Goal: Task Accomplishment & Management: Use online tool/utility

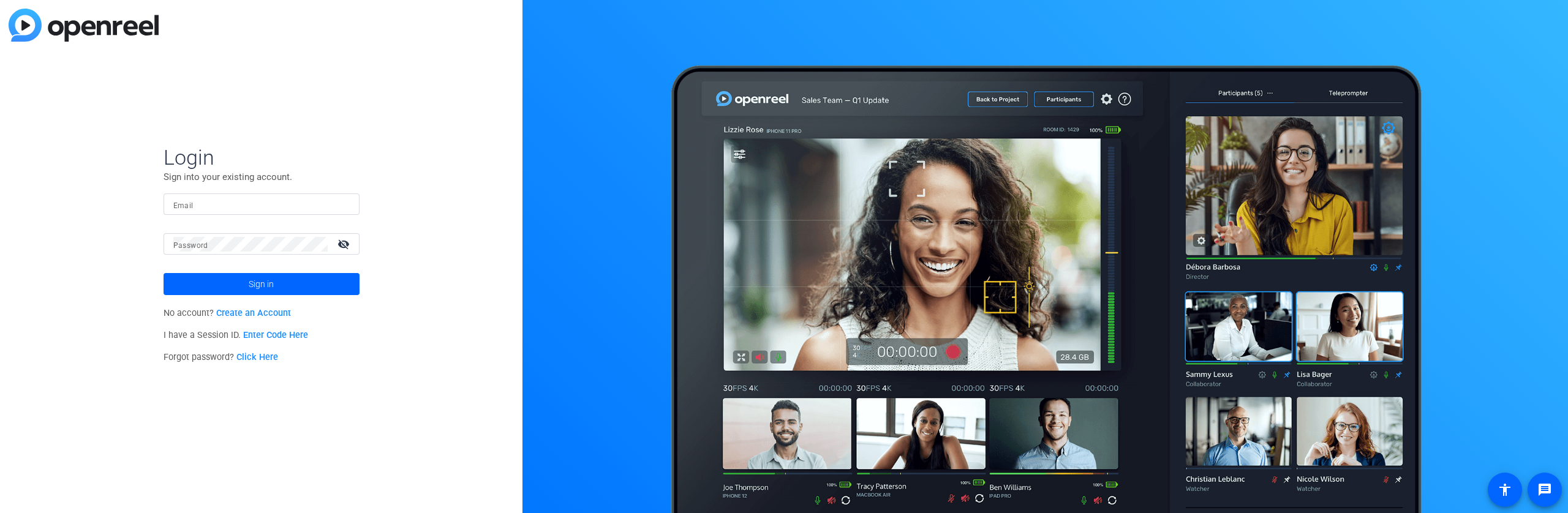
click at [260, 201] on input "Email" at bounding box center [261, 205] width 176 height 14
type input "[PERSON_NAME][EMAIL_ADDRESS][PERSON_NAME][DOMAIN_NAME]"
click at [163, 273] on button "Sign in" at bounding box center [261, 284] width 196 height 22
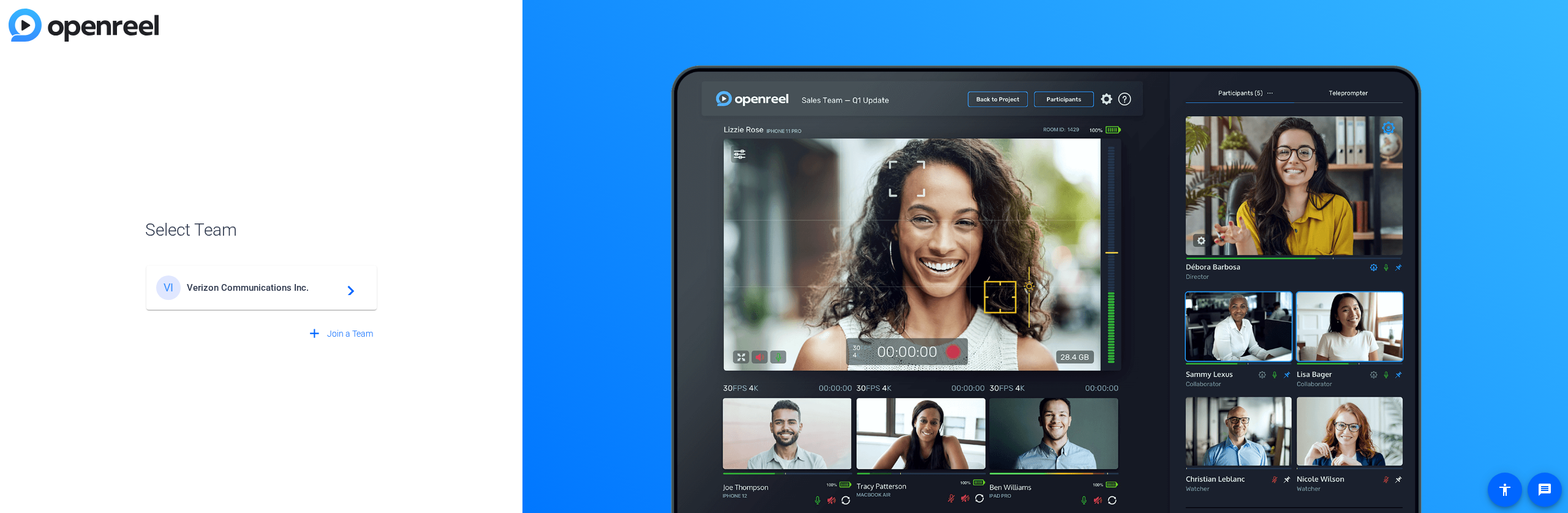
click at [267, 292] on span "Verizon Communications Inc." at bounding box center [264, 288] width 153 height 11
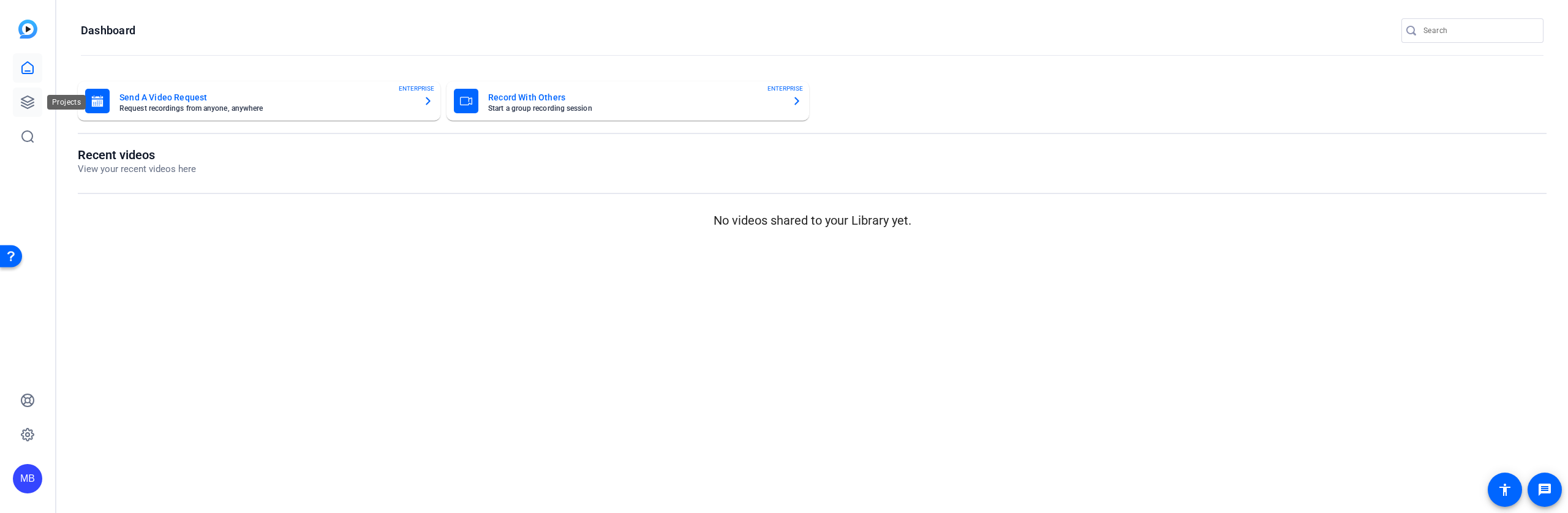
click at [25, 103] on icon at bounding box center [27, 102] width 12 height 12
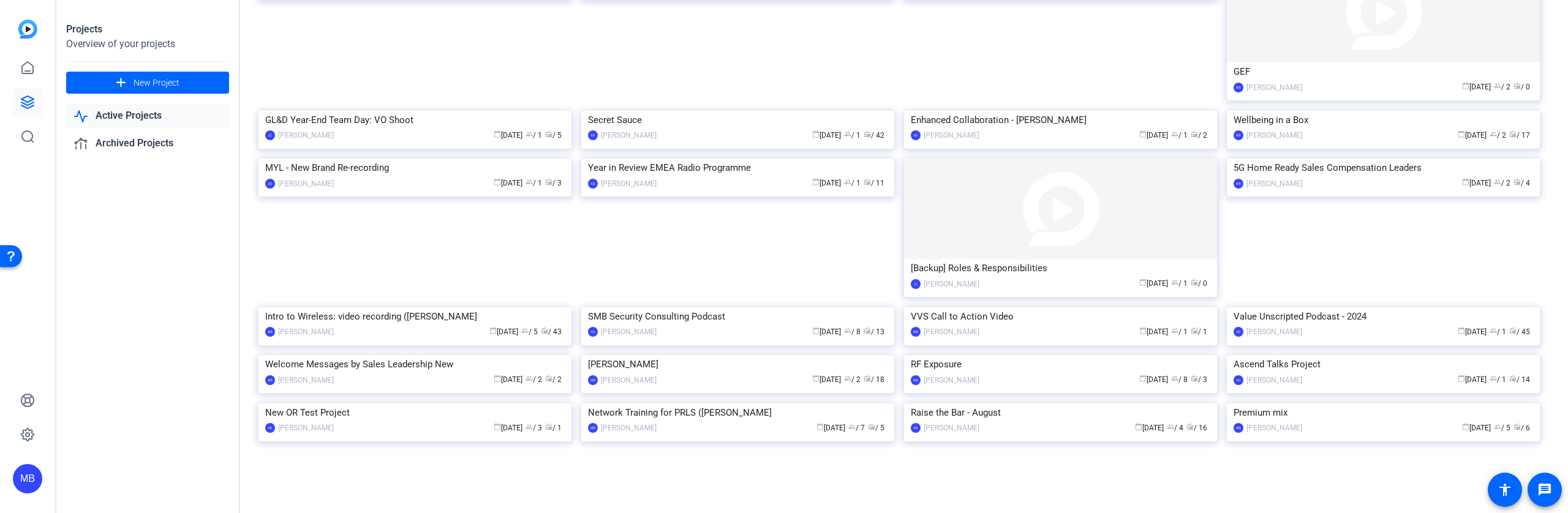
scroll to position [746, 0]
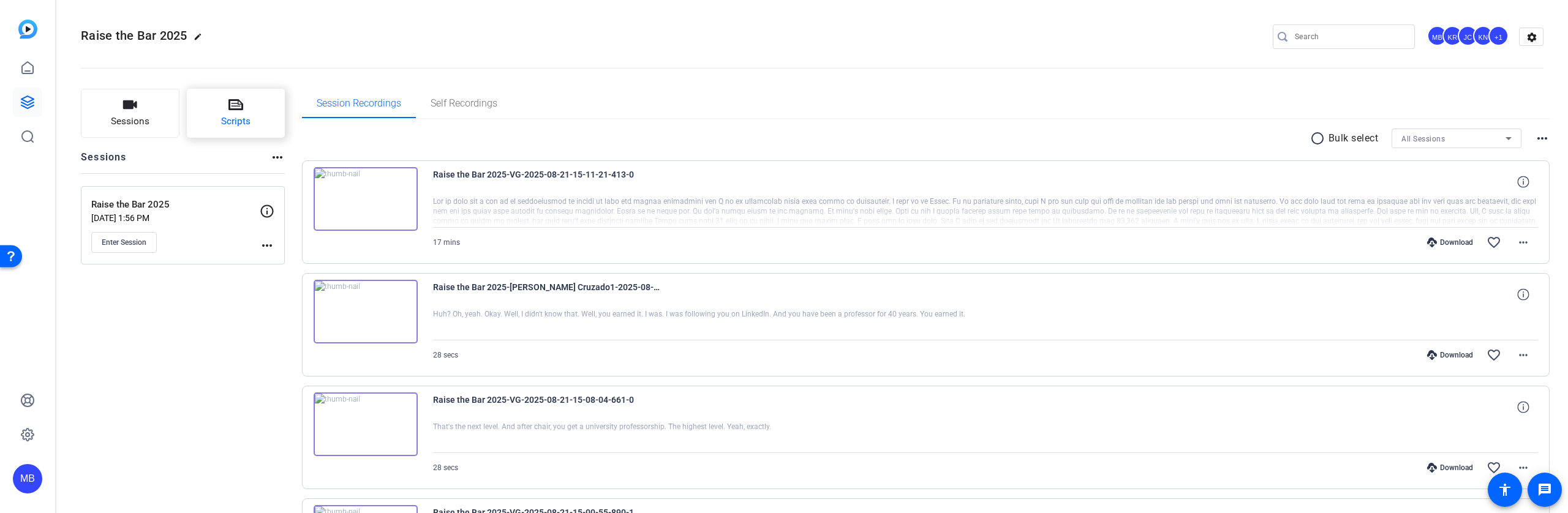
click at [243, 118] on span "Scripts" at bounding box center [236, 122] width 29 height 14
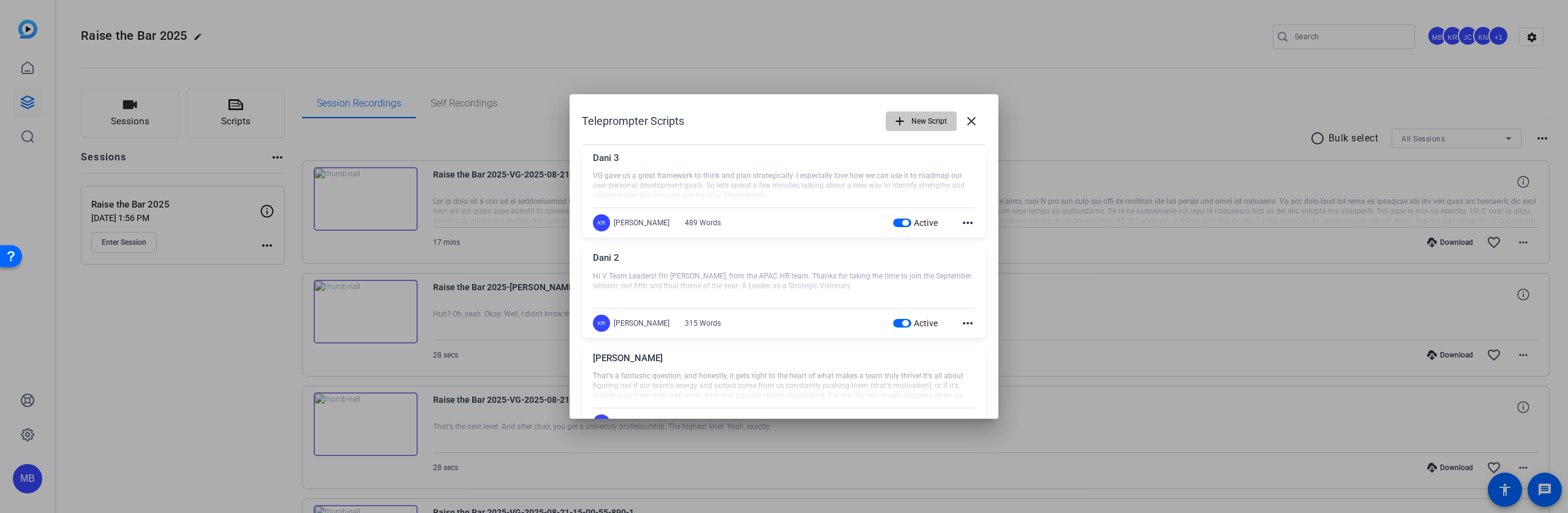
click at [897, 121] on mat-icon "add" at bounding box center [899, 121] width 14 height 14
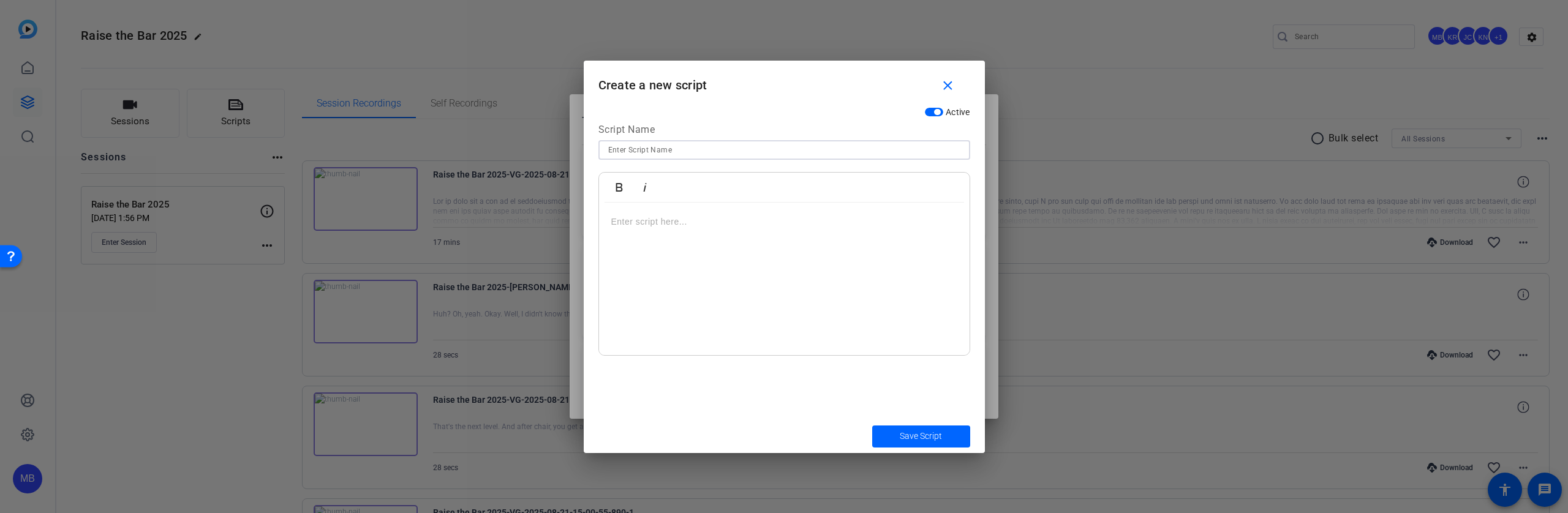
click at [690, 151] on input at bounding box center [784, 150] width 352 height 14
type input "[PERSON_NAME]"
click at [673, 211] on div at bounding box center [784, 280] width 370 height 153
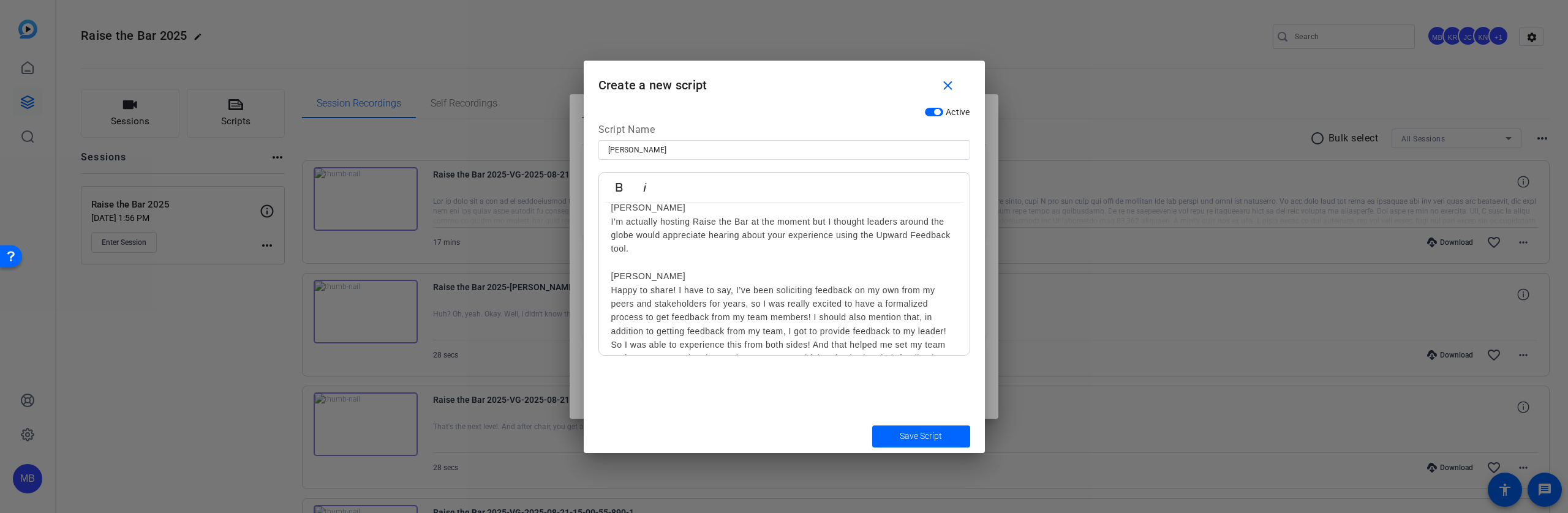
scroll to position [374, 0]
click at [931, 439] on span "Save Script" at bounding box center [921, 437] width 42 height 13
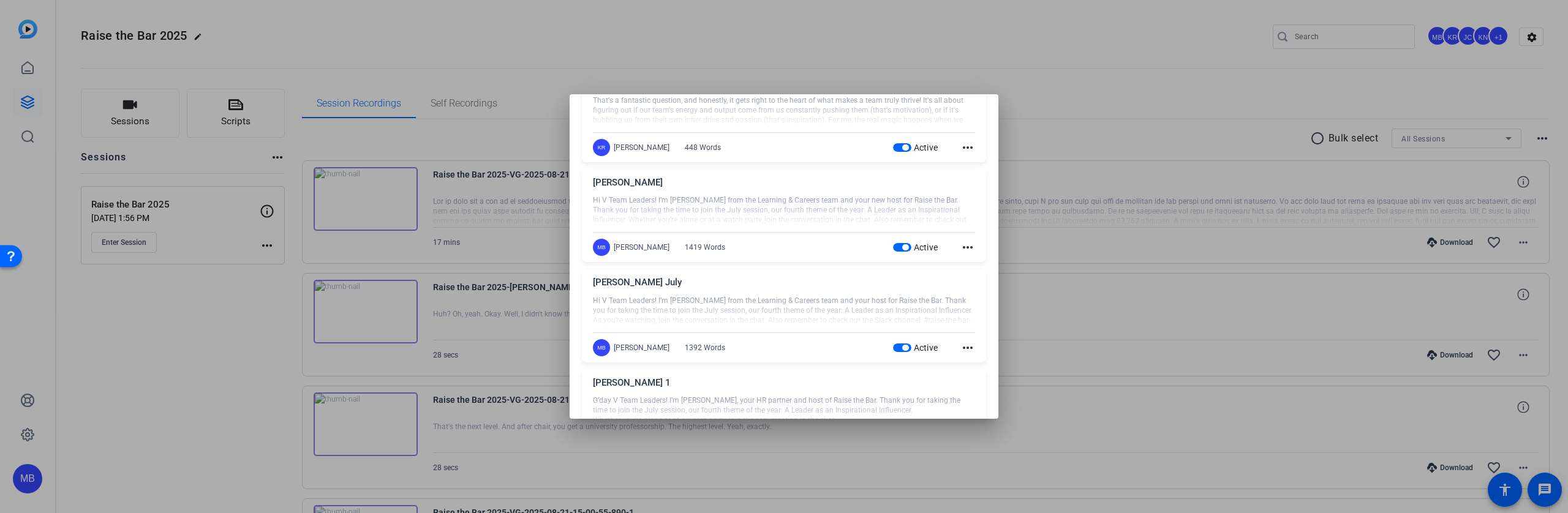
scroll to position [372, 0]
click at [894, 353] on span "button" at bounding box center [901, 352] width 18 height 9
click at [902, 253] on span "button" at bounding box center [905, 252] width 6 height 6
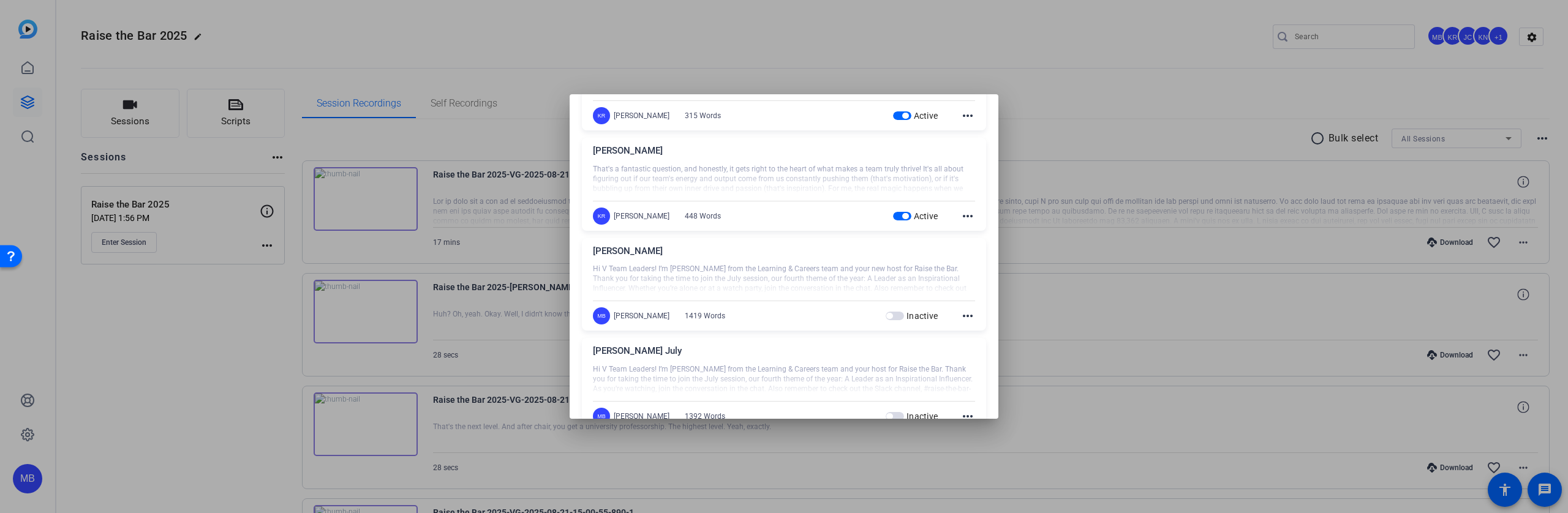
scroll to position [292, 0]
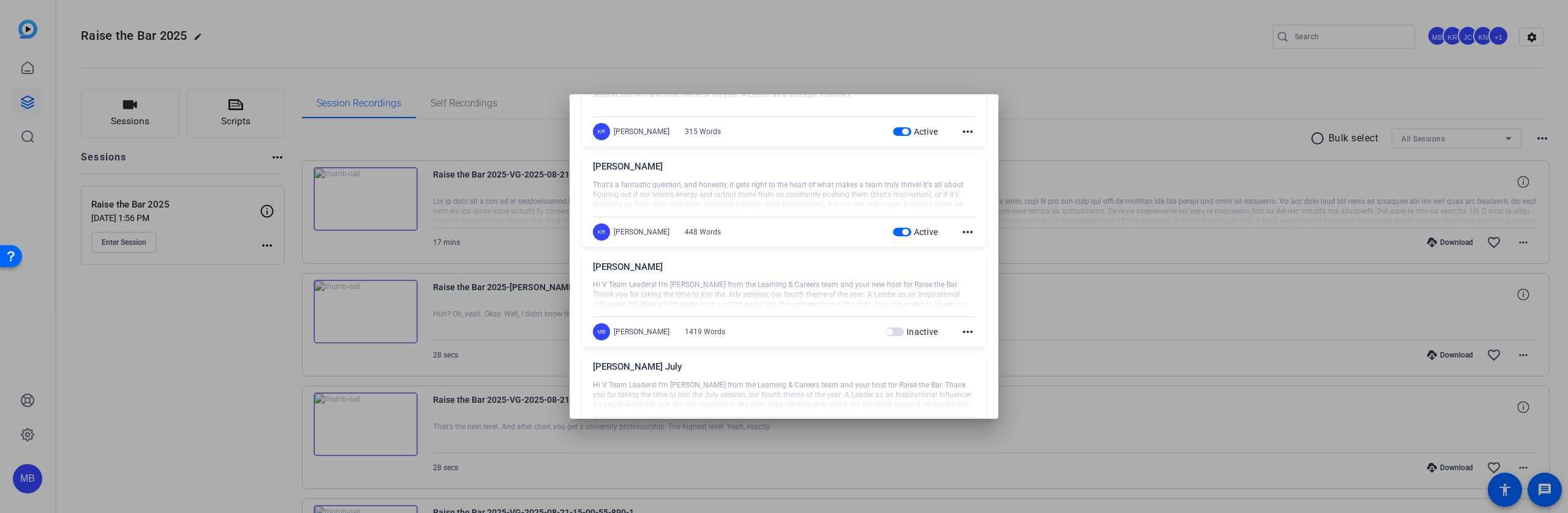
click at [893, 233] on span "button" at bounding box center [901, 232] width 18 height 9
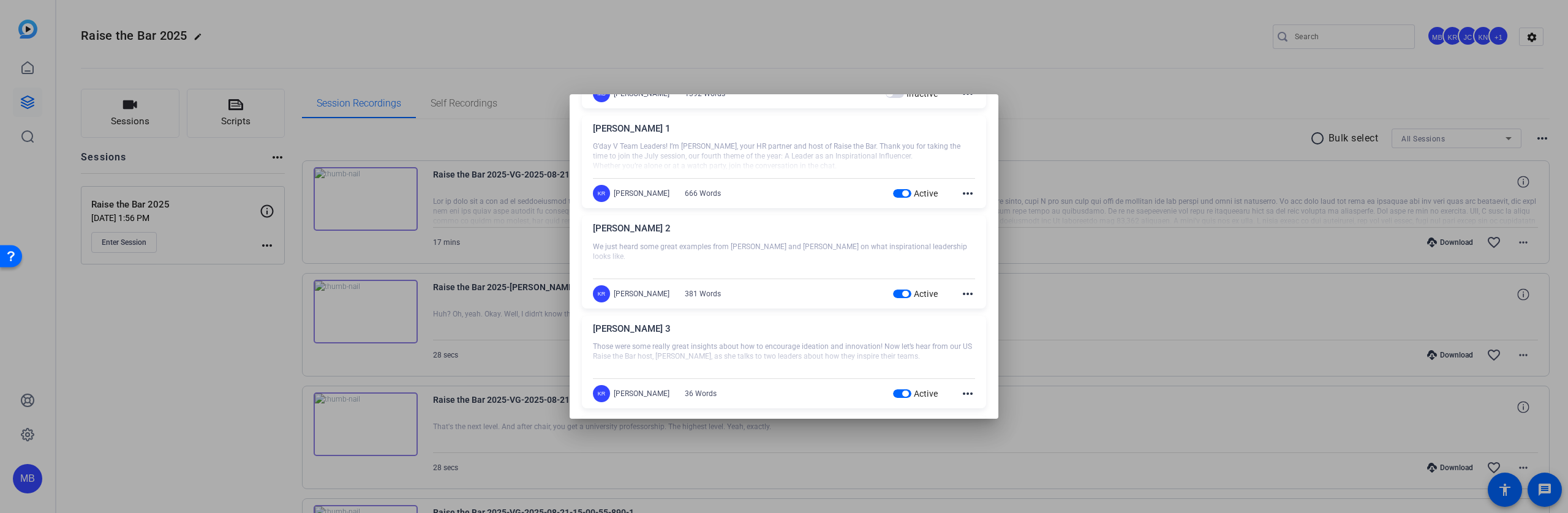
scroll to position [631, 0]
click at [902, 190] on span "button" at bounding box center [905, 193] width 6 height 6
click at [902, 296] on span "button" at bounding box center [905, 294] width 6 height 6
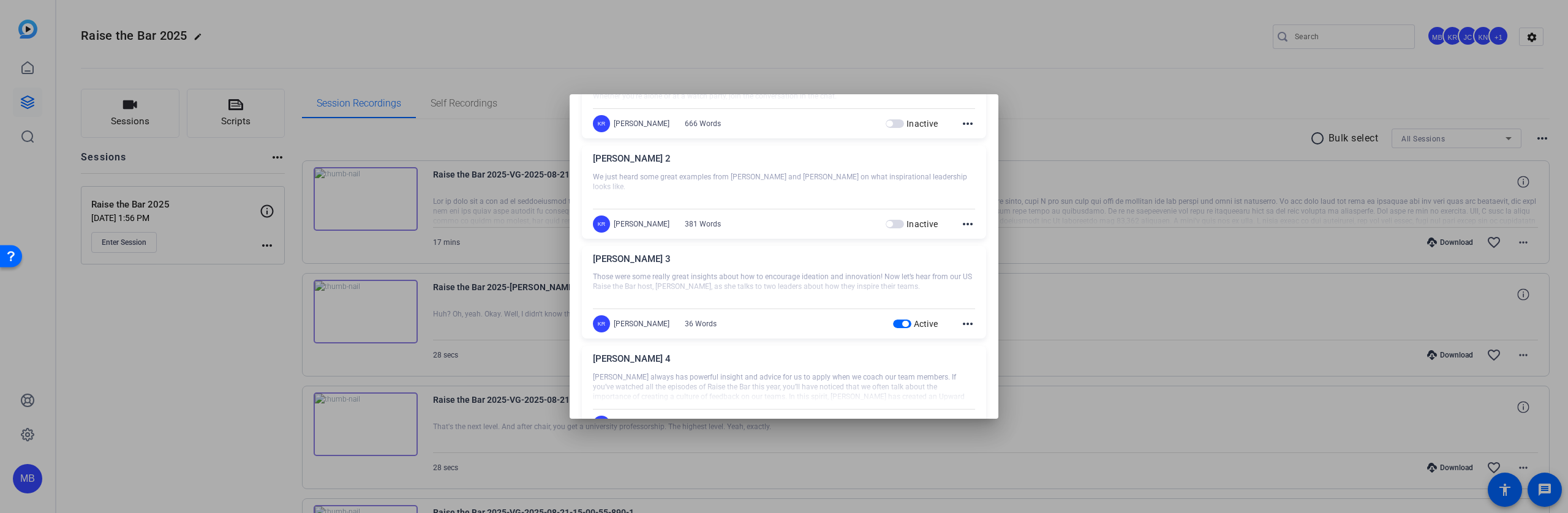
scroll to position [704, 0]
click at [893, 311] on div "KR [PERSON_NAME] 36 Words Active more_horiz" at bounding box center [784, 320] width 382 height 18
click at [902, 319] on span "button" at bounding box center [905, 320] width 6 height 6
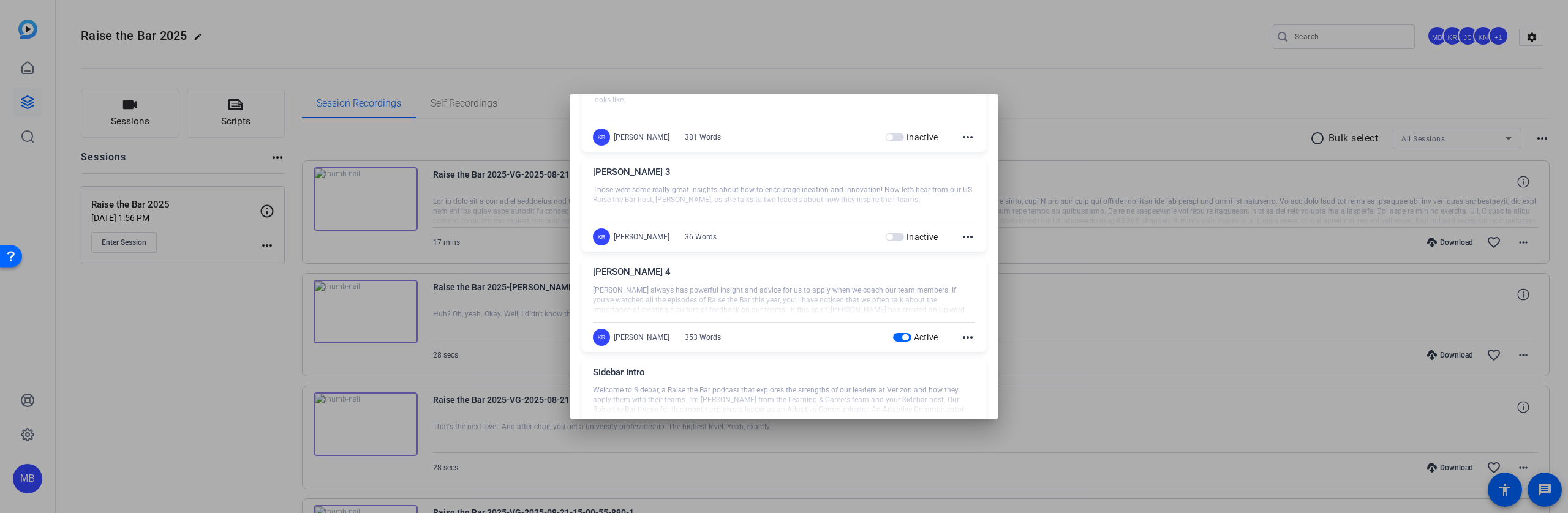
click at [895, 339] on button "Active" at bounding box center [901, 337] width 18 height 9
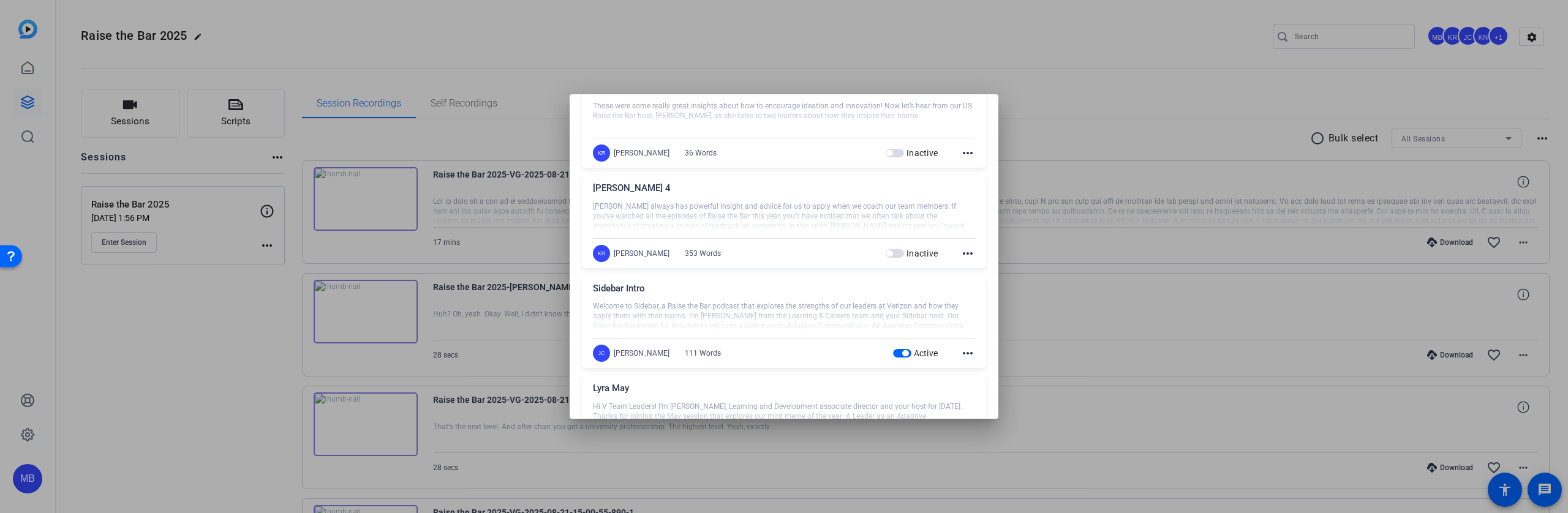
scroll to position [886, 0]
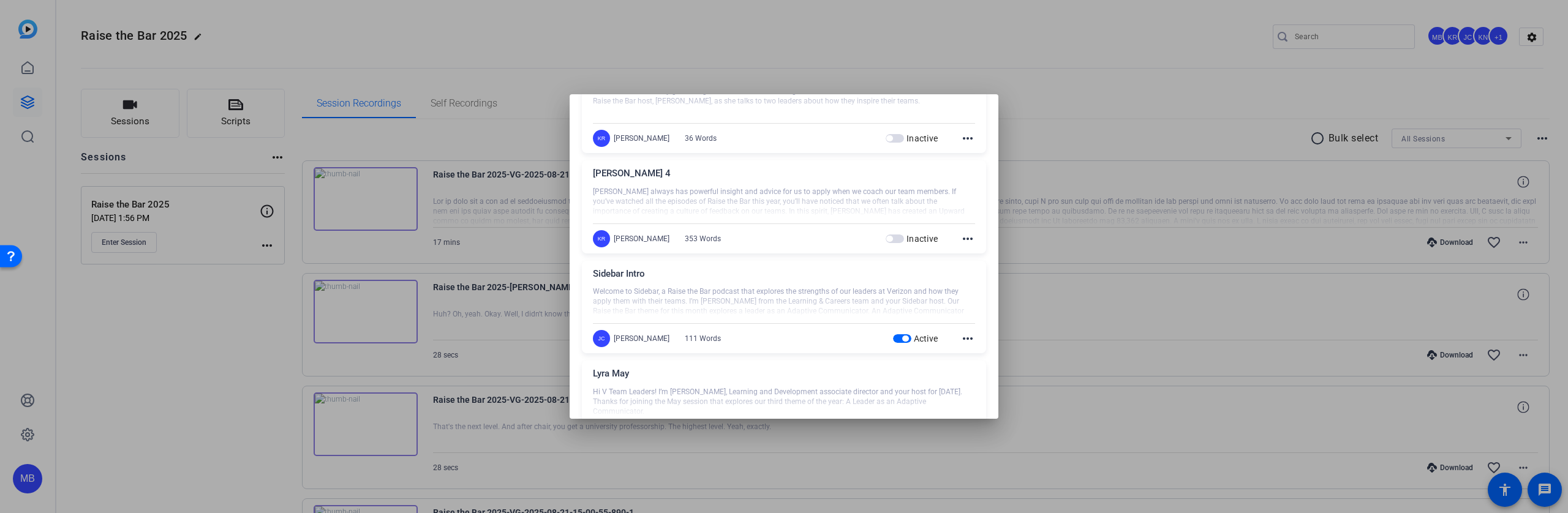
click at [895, 345] on mat-slide-toggle "Active" at bounding box center [922, 339] width 59 height 14
click at [902, 339] on span "button" at bounding box center [905, 339] width 6 height 6
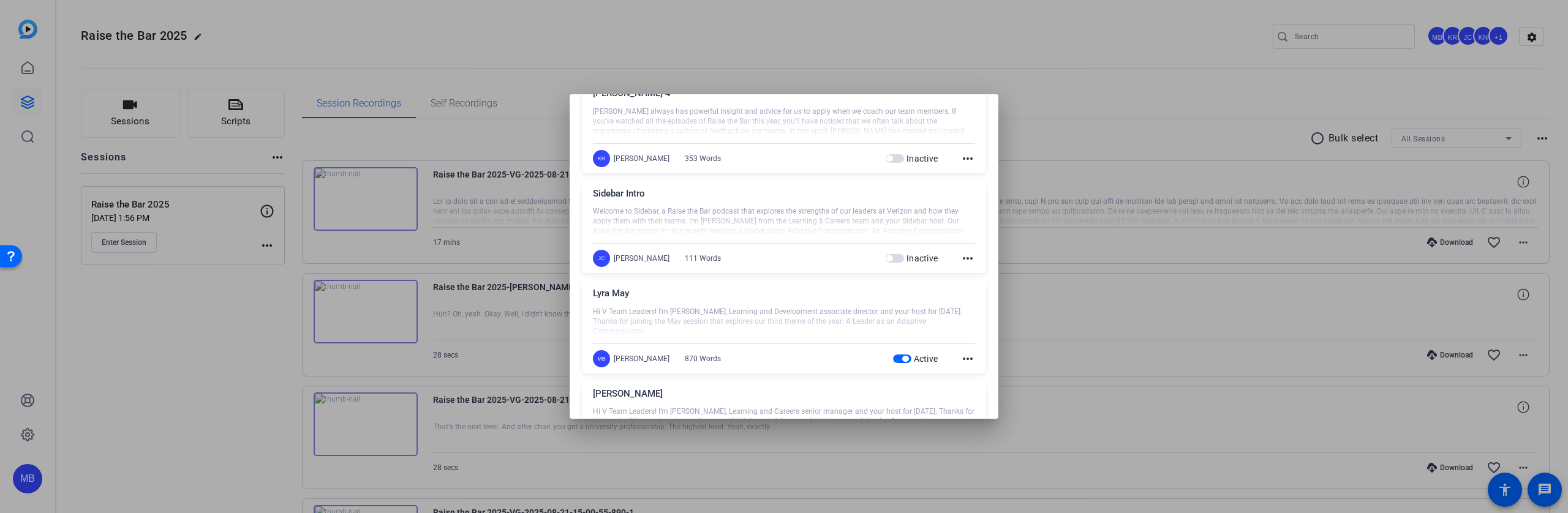
scroll to position [980, 0]
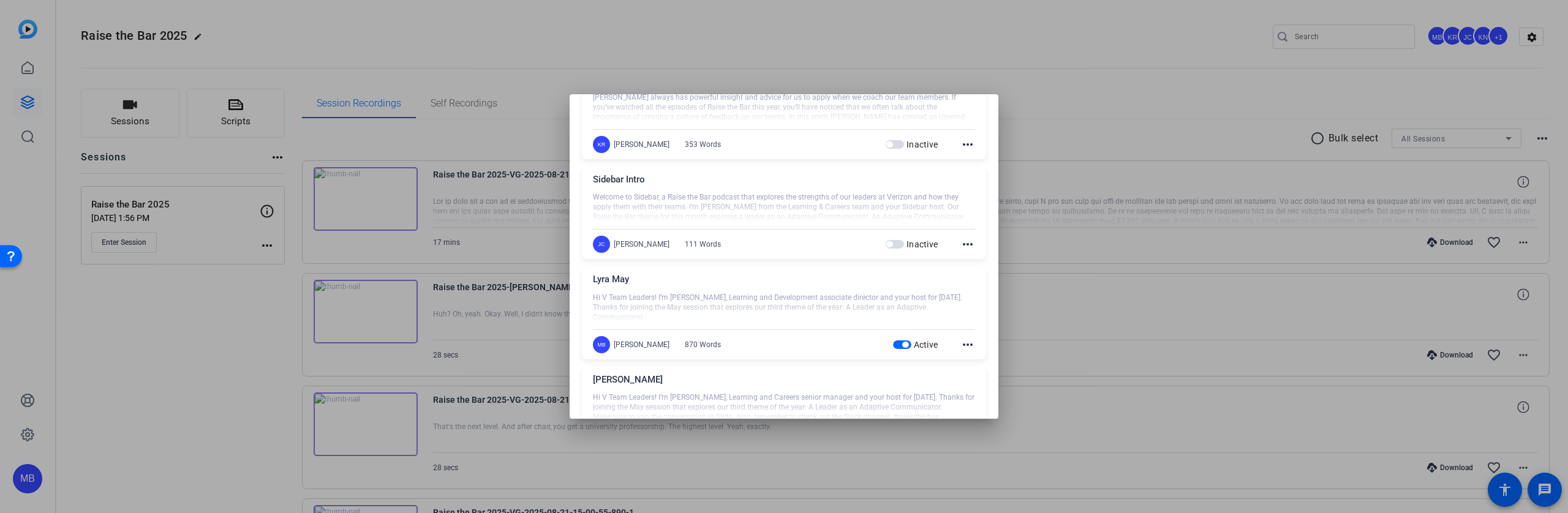
click at [902, 345] on span "button" at bounding box center [905, 345] width 6 height 6
click at [902, 350] on span "button" at bounding box center [905, 351] width 6 height 6
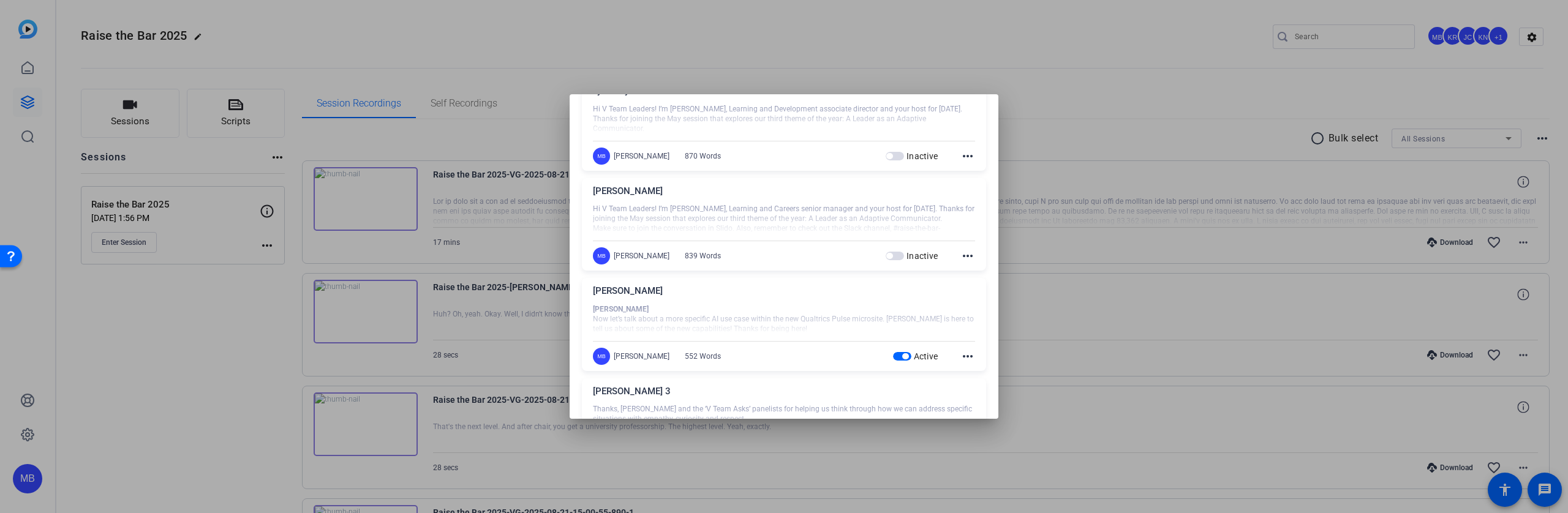
scroll to position [1177, 0]
click at [902, 346] on span "button" at bounding box center [905, 348] width 6 height 6
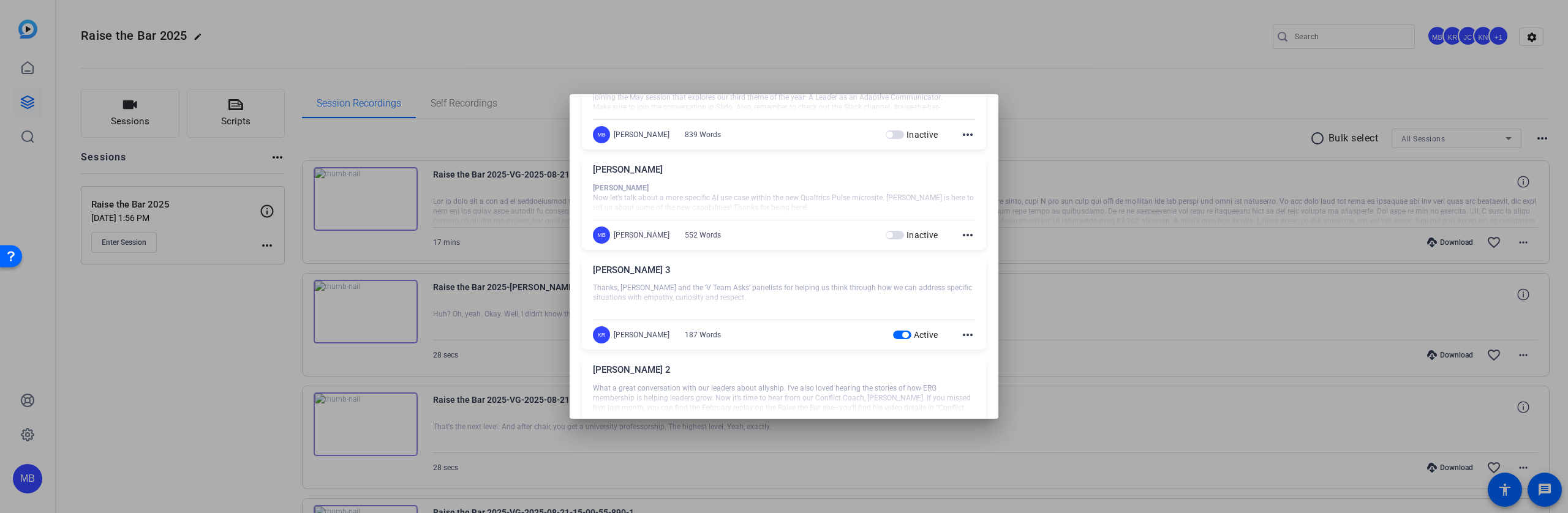
scroll to position [1298, 0]
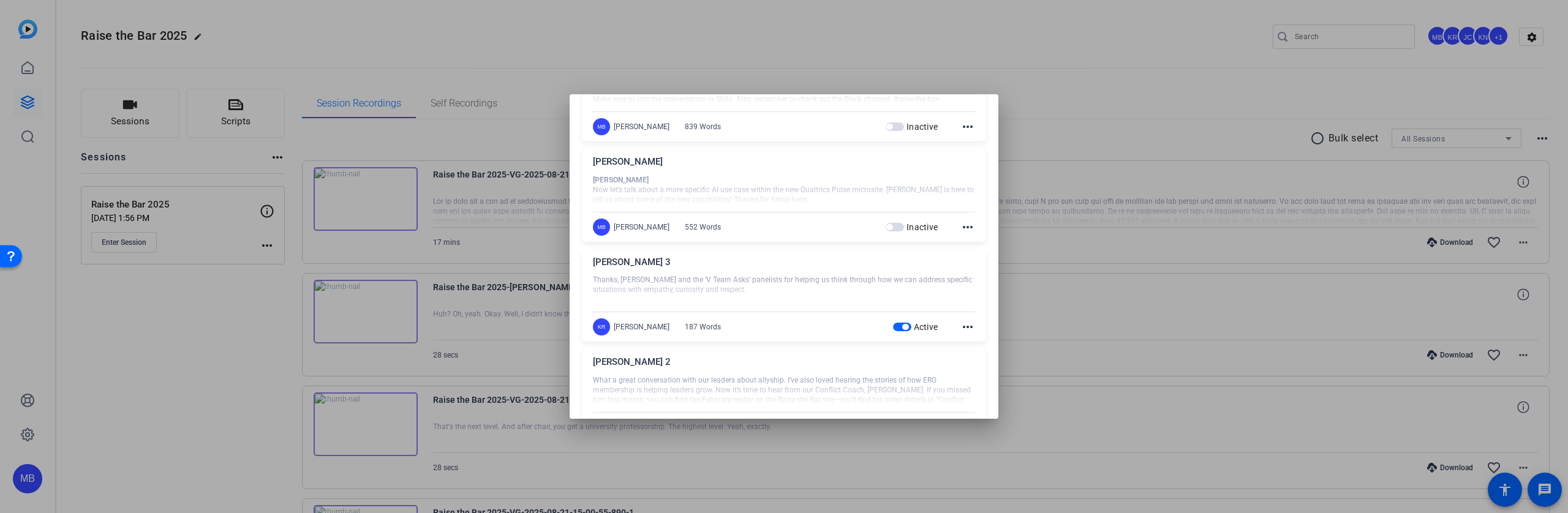
click at [895, 330] on span "button" at bounding box center [901, 327] width 18 height 9
click at [901, 323] on span "button" at bounding box center [901, 321] width 18 height 9
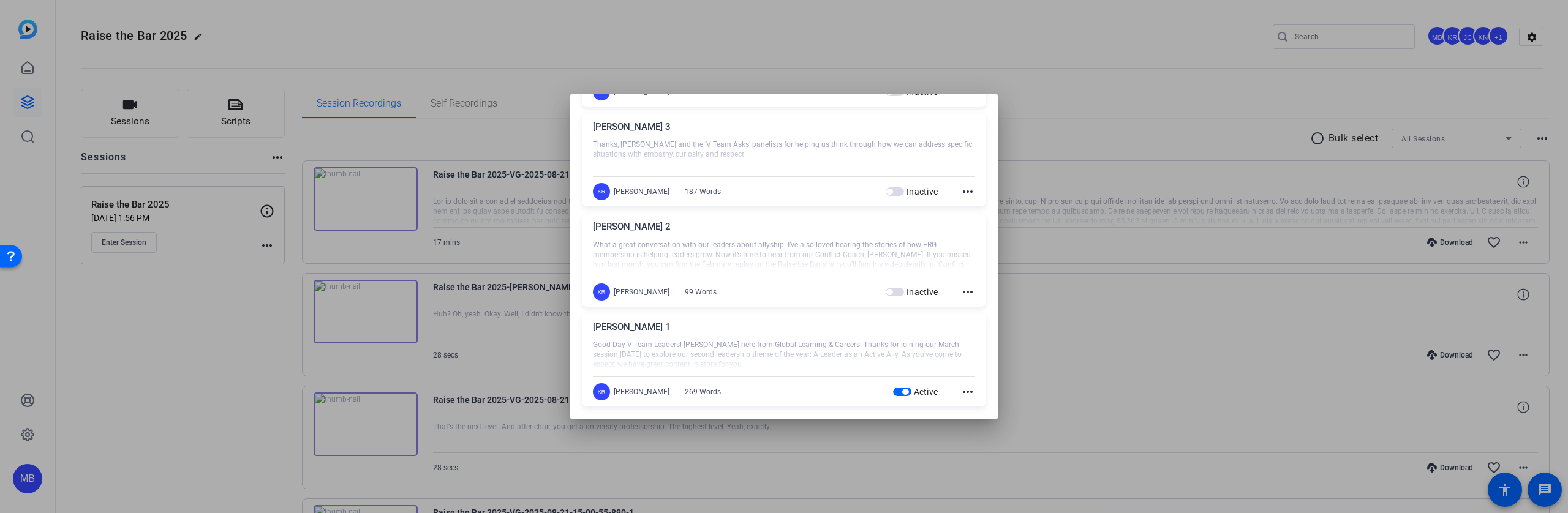
scroll to position [1455, 0]
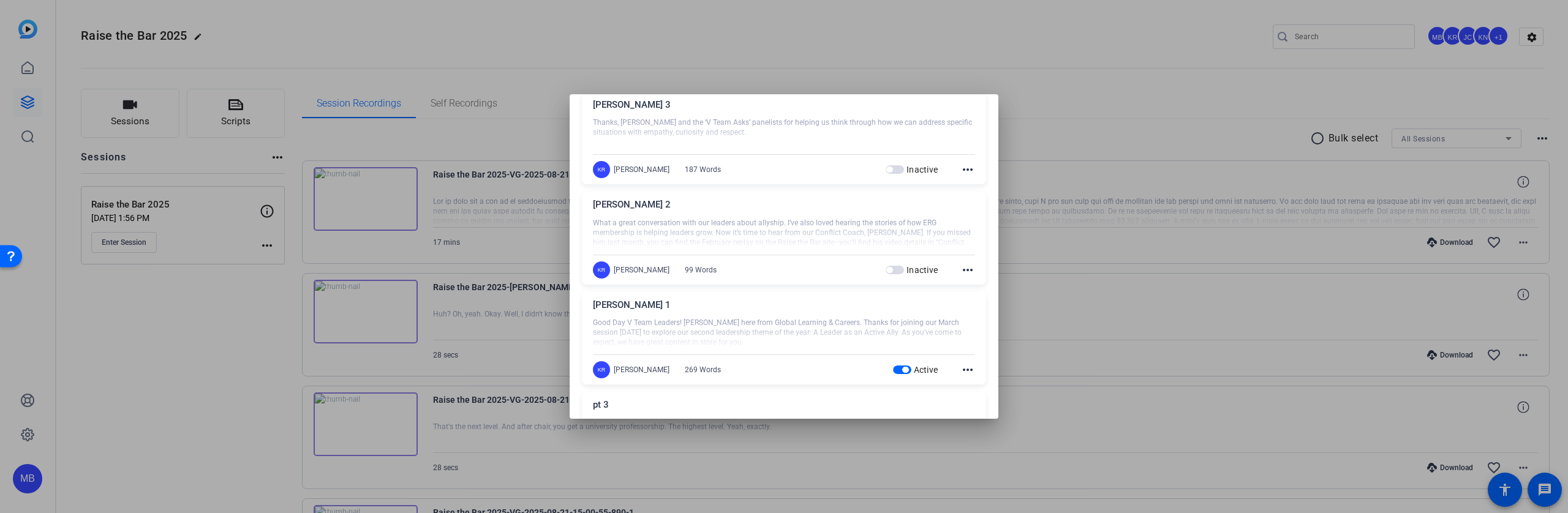
click at [893, 370] on span "button" at bounding box center [901, 370] width 18 height 9
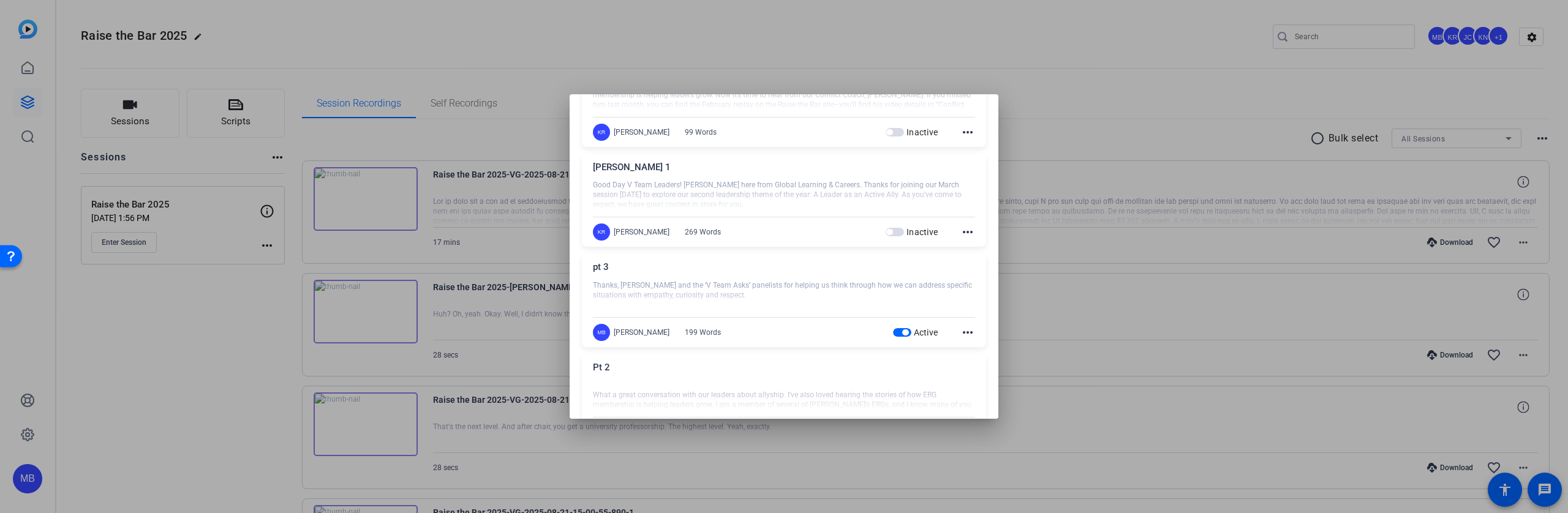
scroll to position [1604, 0]
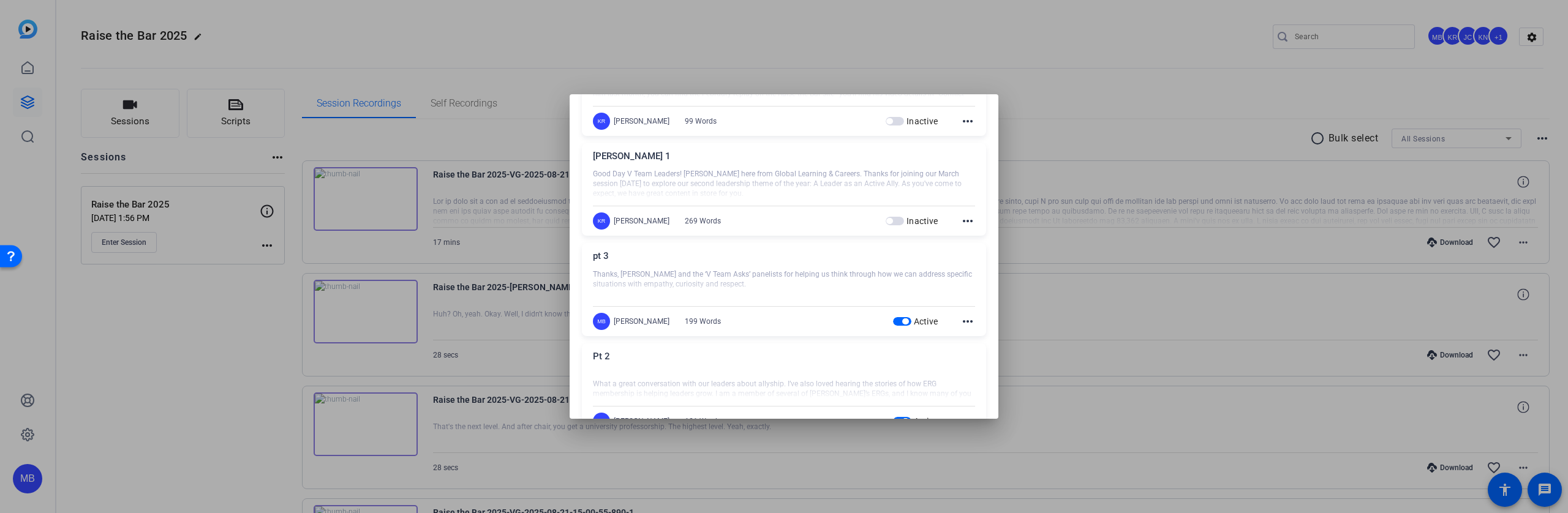
click at [898, 318] on span "button" at bounding box center [901, 321] width 18 height 9
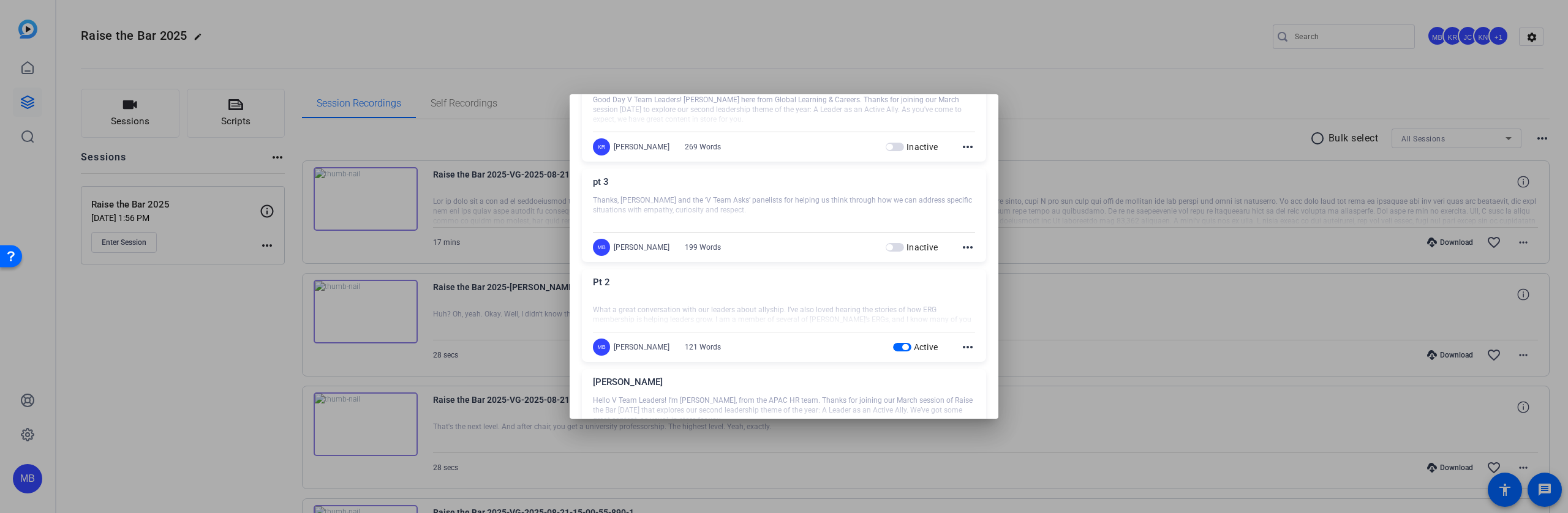
scroll to position [1679, 0]
click at [902, 349] on span "button" at bounding box center [905, 347] width 6 height 6
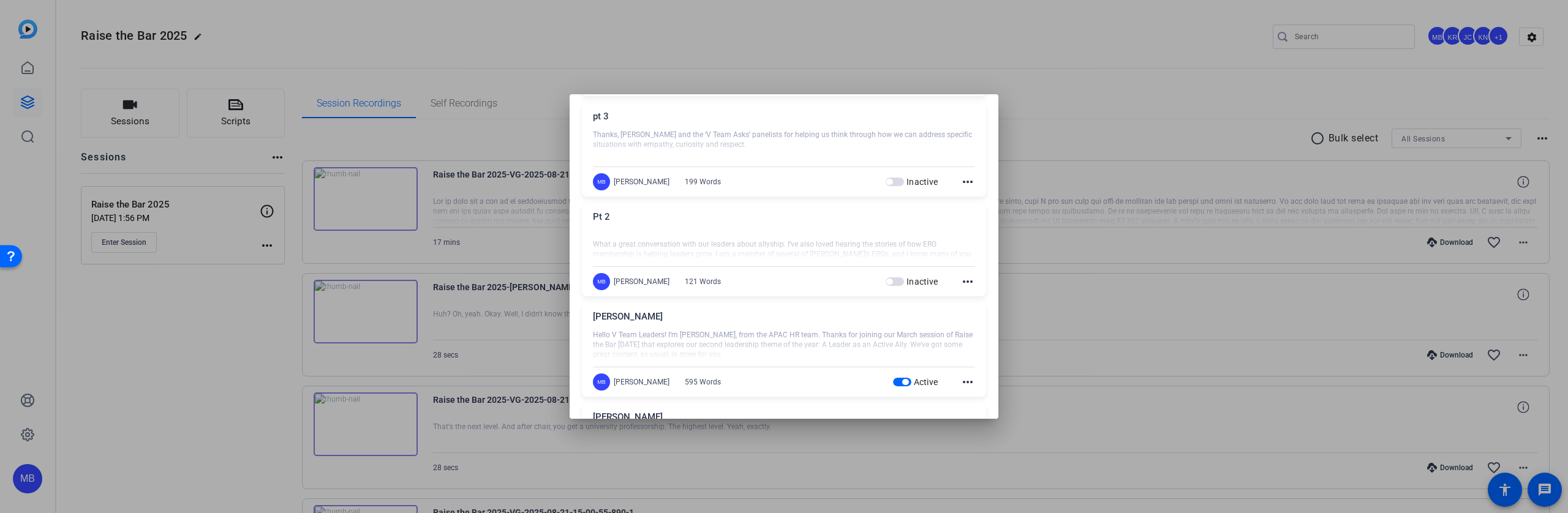
scroll to position [1765, 0]
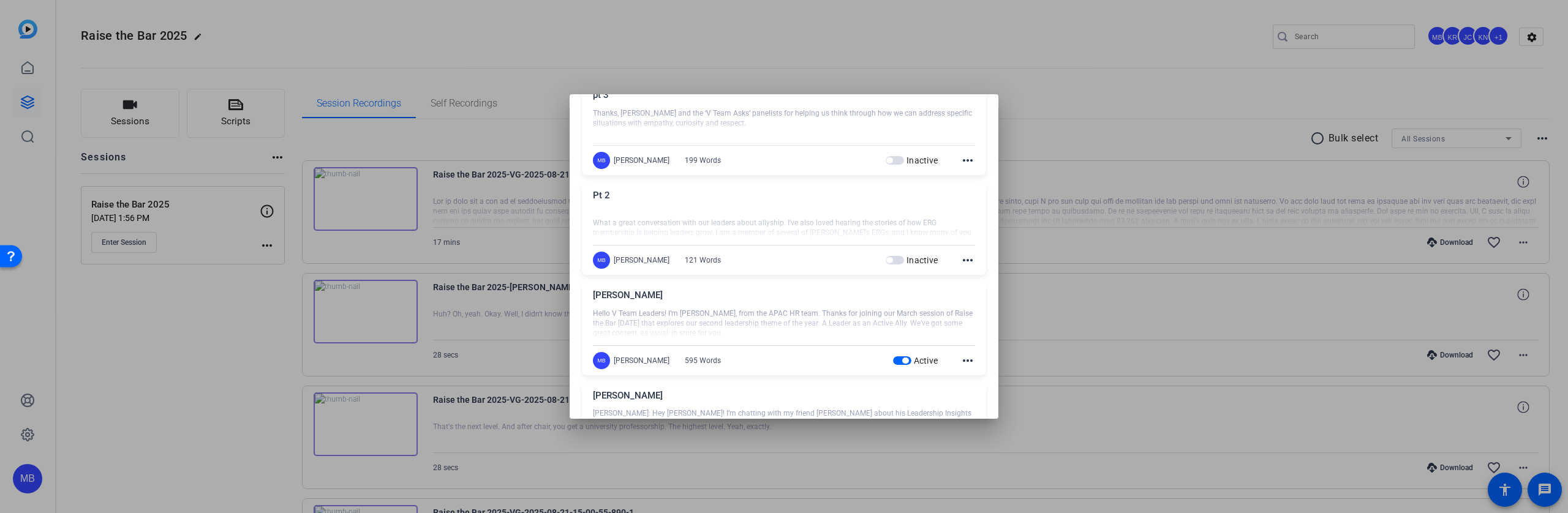
click at [901, 359] on span "button" at bounding box center [901, 361] width 18 height 9
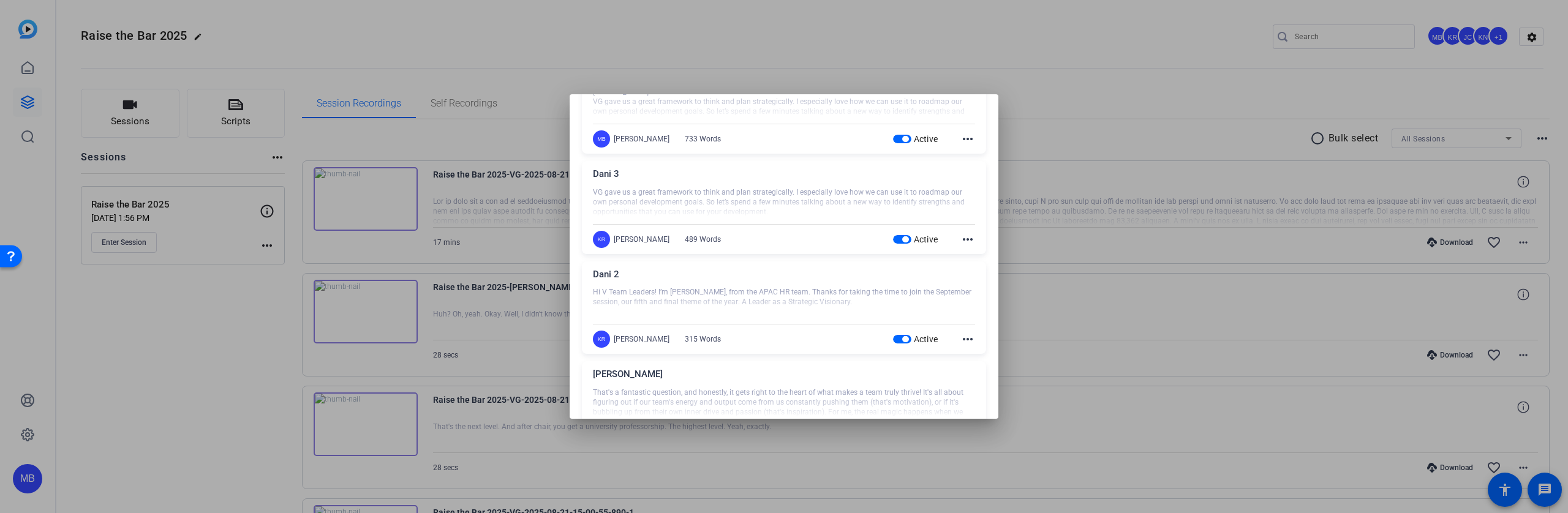
scroll to position [0, 0]
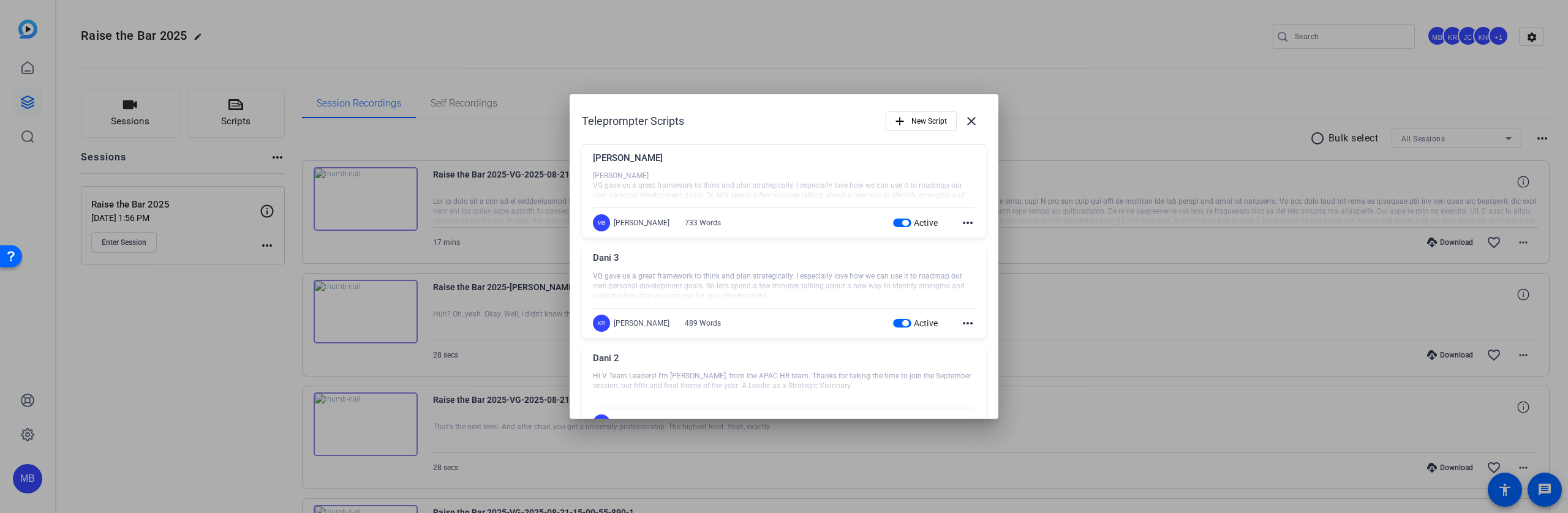
click at [967, 37] on div at bounding box center [784, 256] width 1568 height 513
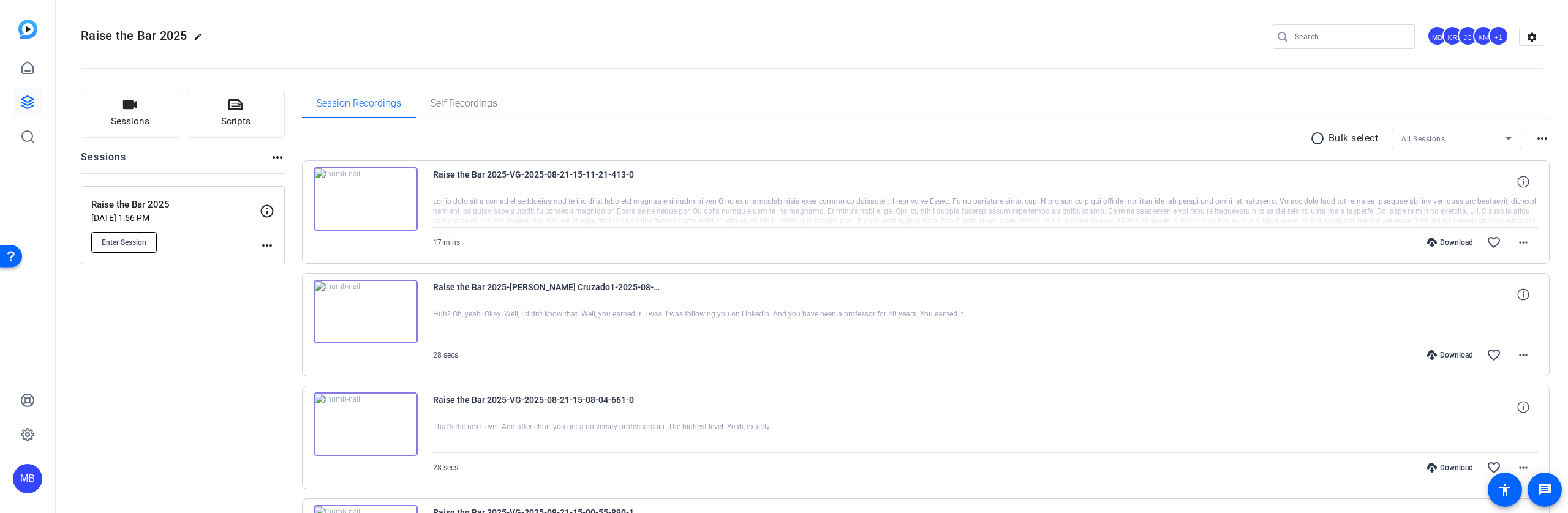
click at [123, 244] on span "Enter Session" at bounding box center [124, 242] width 45 height 10
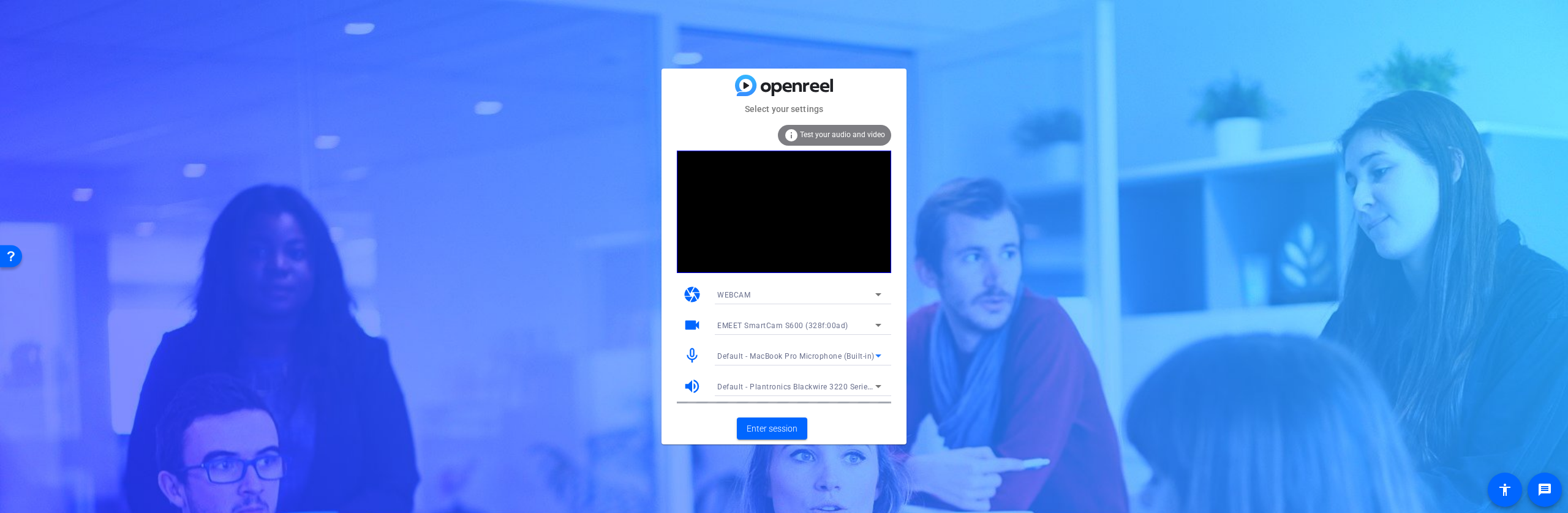
click at [876, 357] on icon at bounding box center [878, 356] width 14 height 14
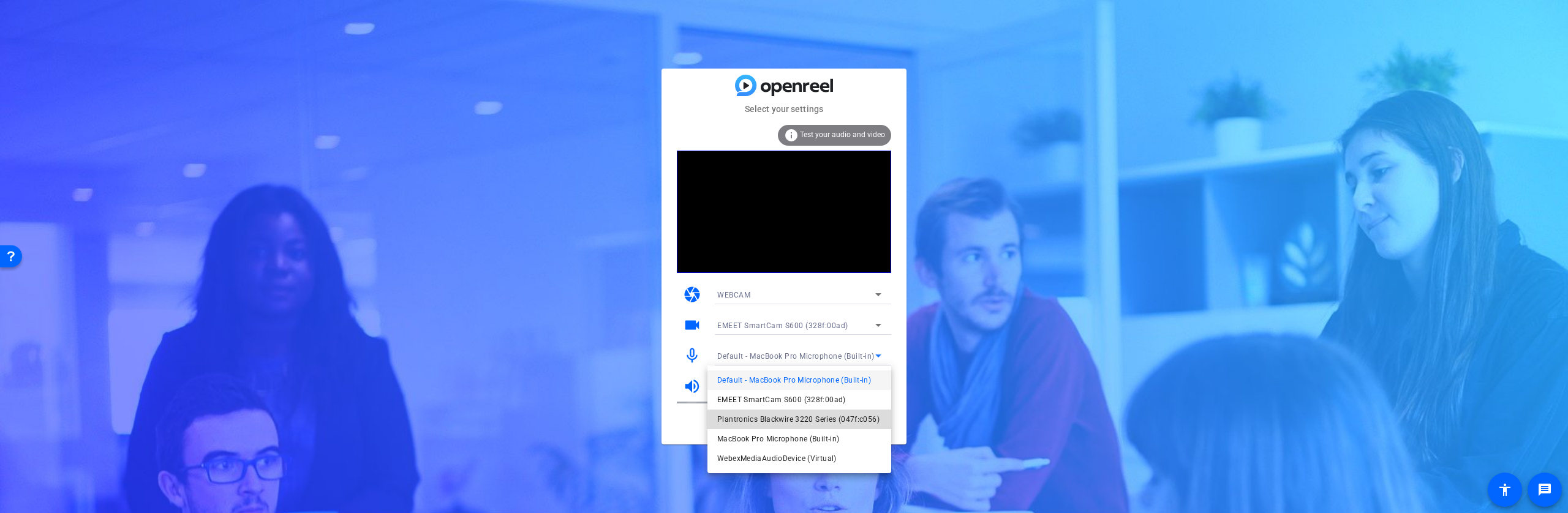
click at [28, 174] on span "Plantronics Blackwire 3220 Series (047f:c056)" at bounding box center [22, 167] width 13 height 13
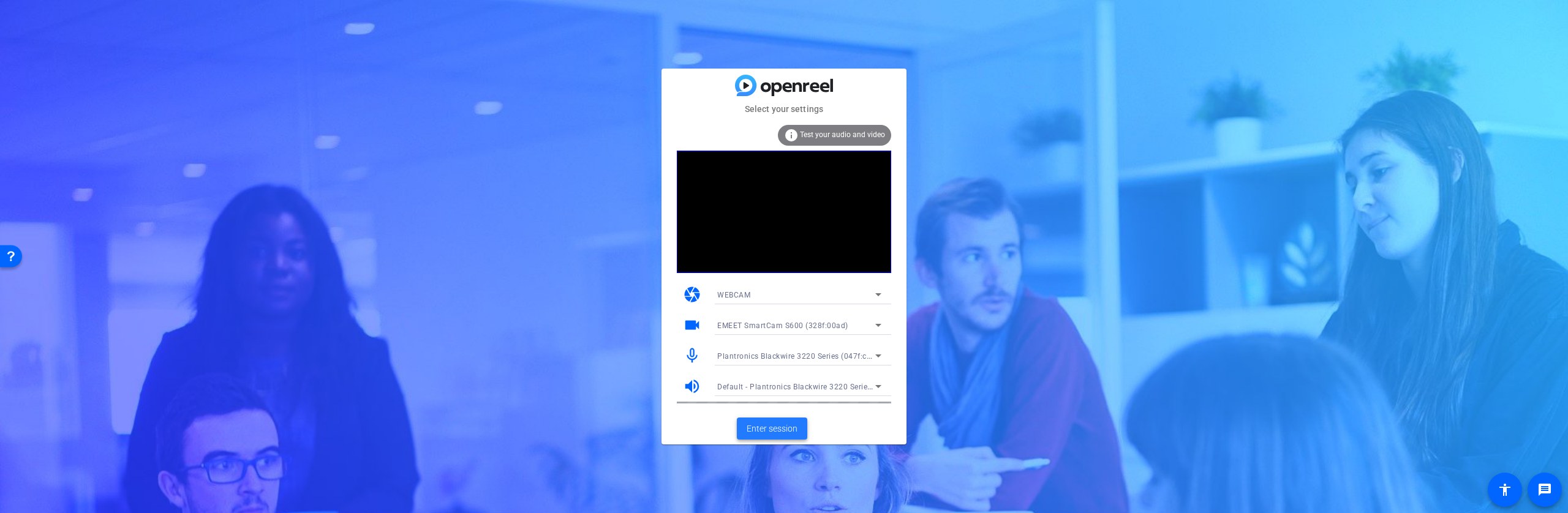
click at [777, 425] on span "Enter session" at bounding box center [772, 429] width 51 height 13
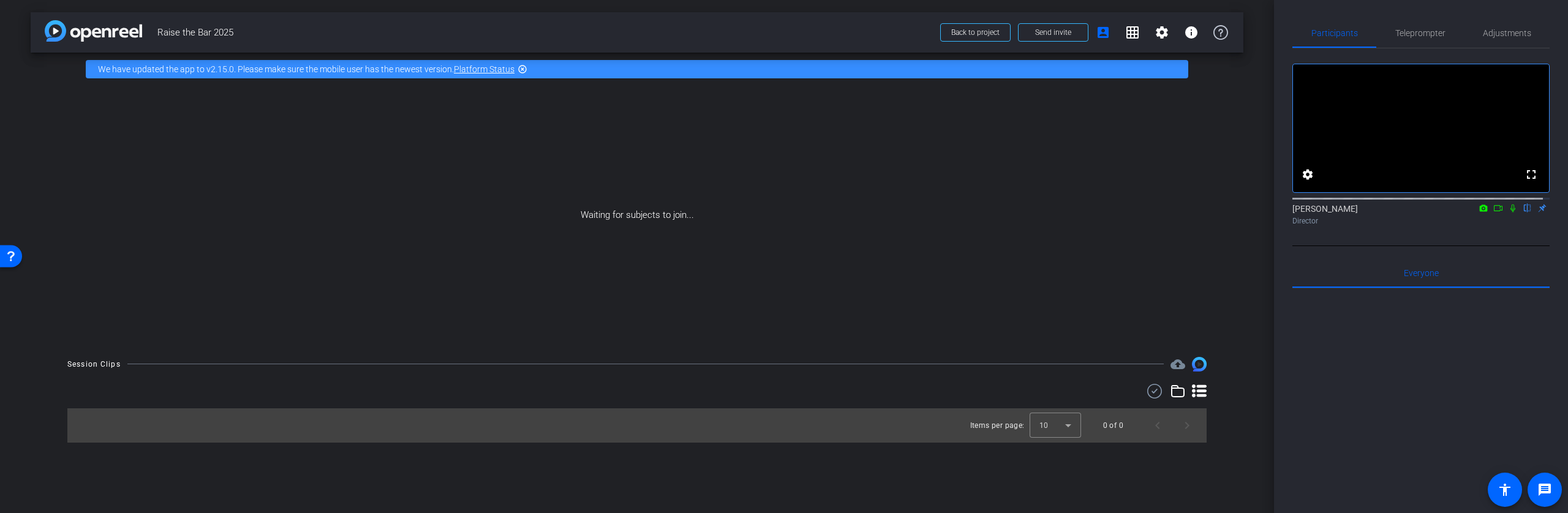
click at [1493, 213] on icon at bounding box center [1498, 208] width 10 height 9
click at [1425, 38] on span "Teleprompter" at bounding box center [1420, 33] width 50 height 29
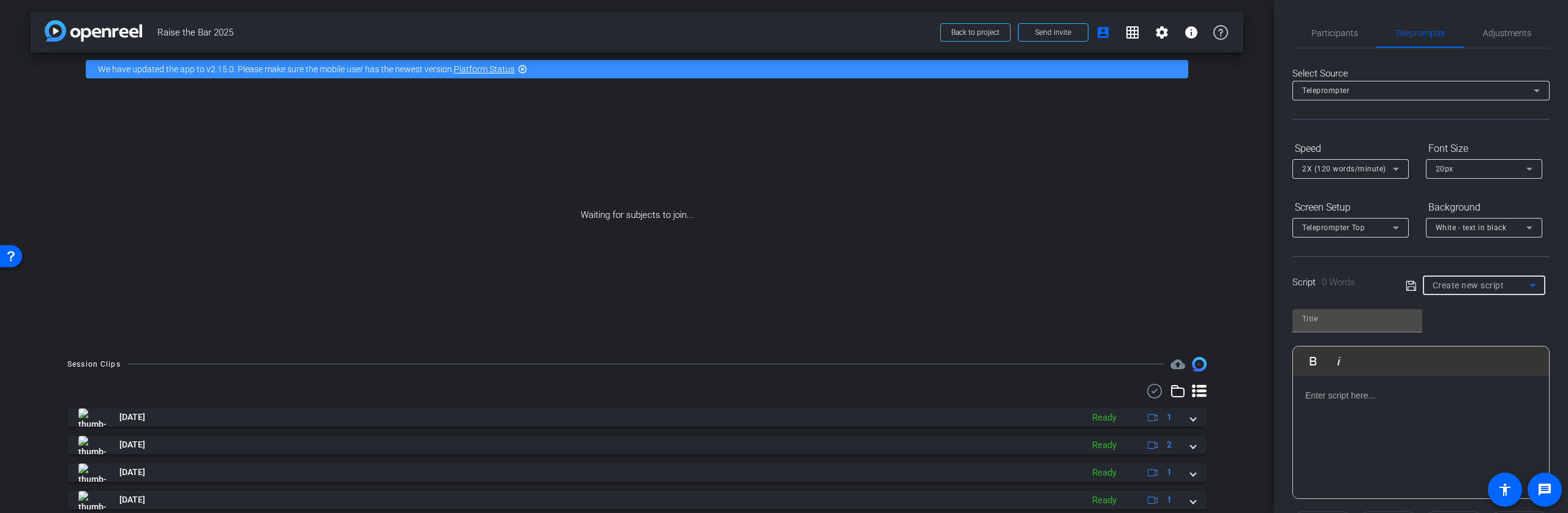
click at [1531, 288] on icon at bounding box center [1532, 285] width 14 height 14
click at [1468, 373] on mat-option "[PERSON_NAME]" at bounding box center [1480, 369] width 119 height 20
type input "[PERSON_NAME]"
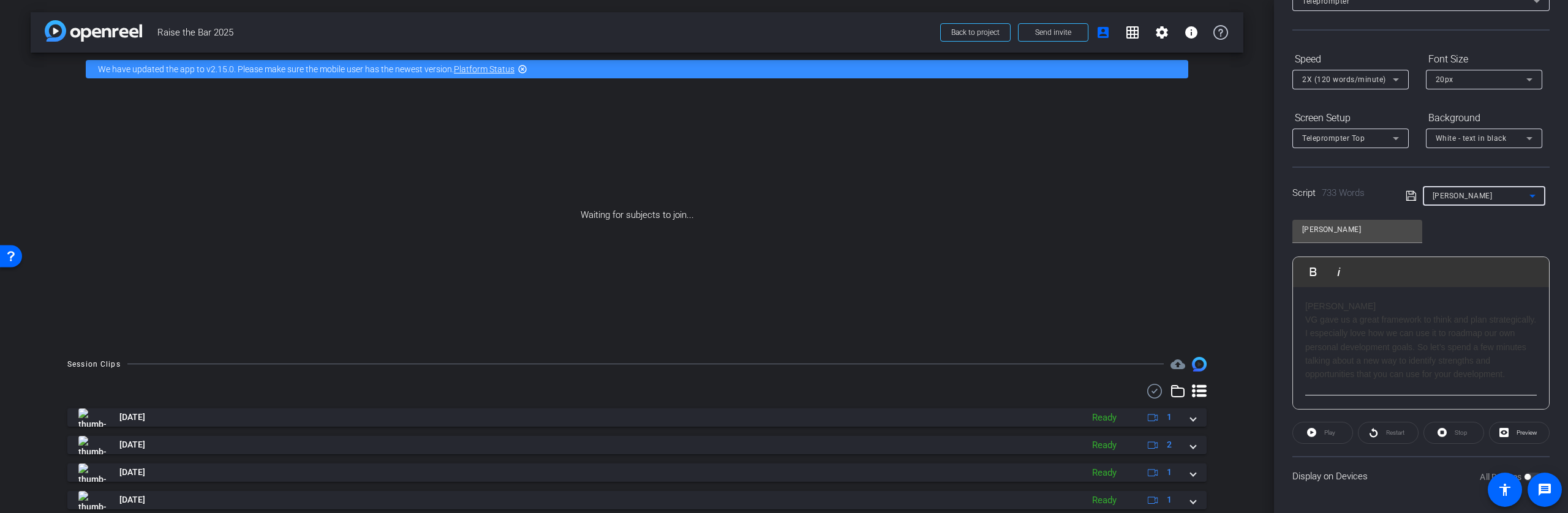
scroll to position [90, 0]
click at [1522, 431] on span "Preview" at bounding box center [1527, 432] width 21 height 6
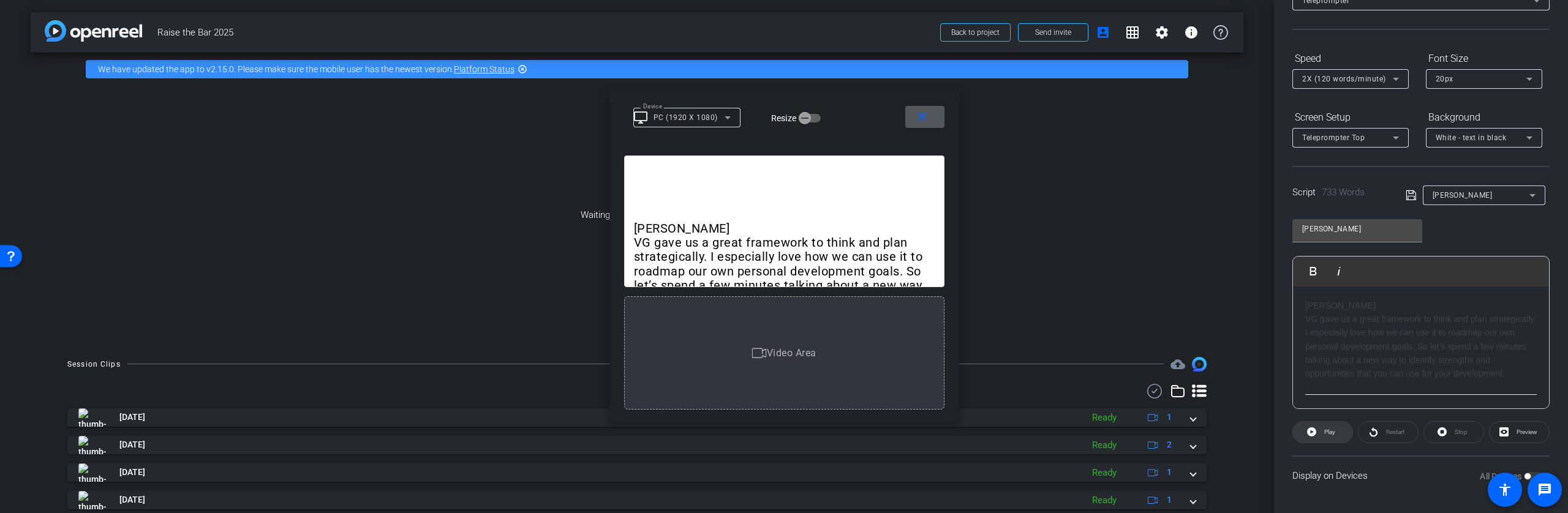
click at [1320, 433] on span at bounding box center [1322, 432] width 60 height 29
click at [1311, 329] on h1 "VG gave us a great framework to think and plan strategically. I especially love…" at bounding box center [1421, 308] width 232 height 69
click at [1309, 327] on h1 "At the beginning of the year, we introduced the Leadership Insights self-assess…" at bounding box center [1421, 288] width 232 height 137
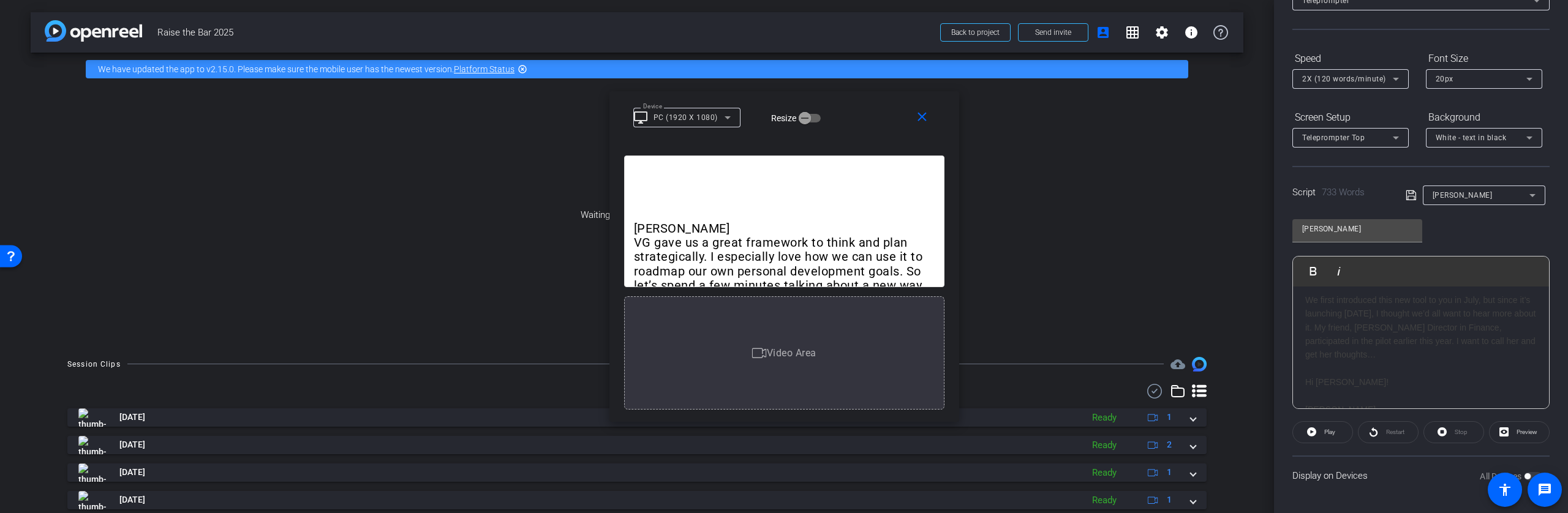
click at [1306, 335] on h1 "We first introduced this new tool to you in July, but since it’s launching [DAT…" at bounding box center [1421, 327] width 232 height 69
click at [1309, 437] on icon at bounding box center [1312, 433] width 10 height 10
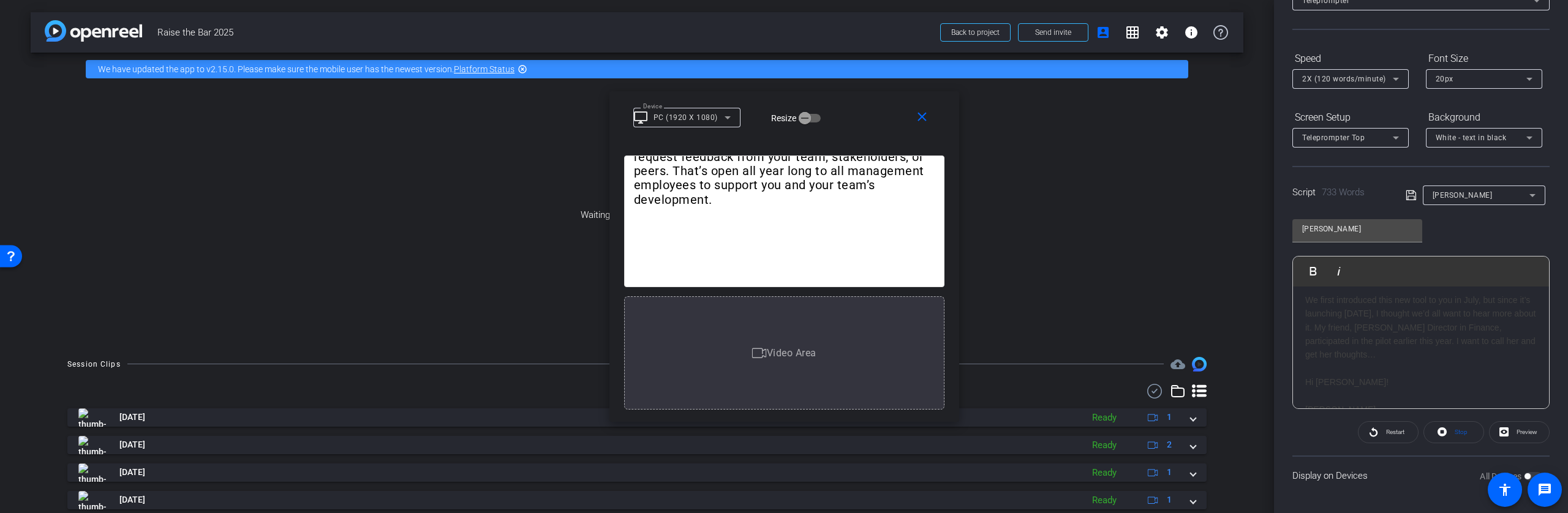
click at [1305, 311] on h1 "[PERSON_NAME]" at bounding box center [1421, 305] width 232 height 14
click at [1314, 268] on span "Play" at bounding box center [1321, 271] width 19 height 10
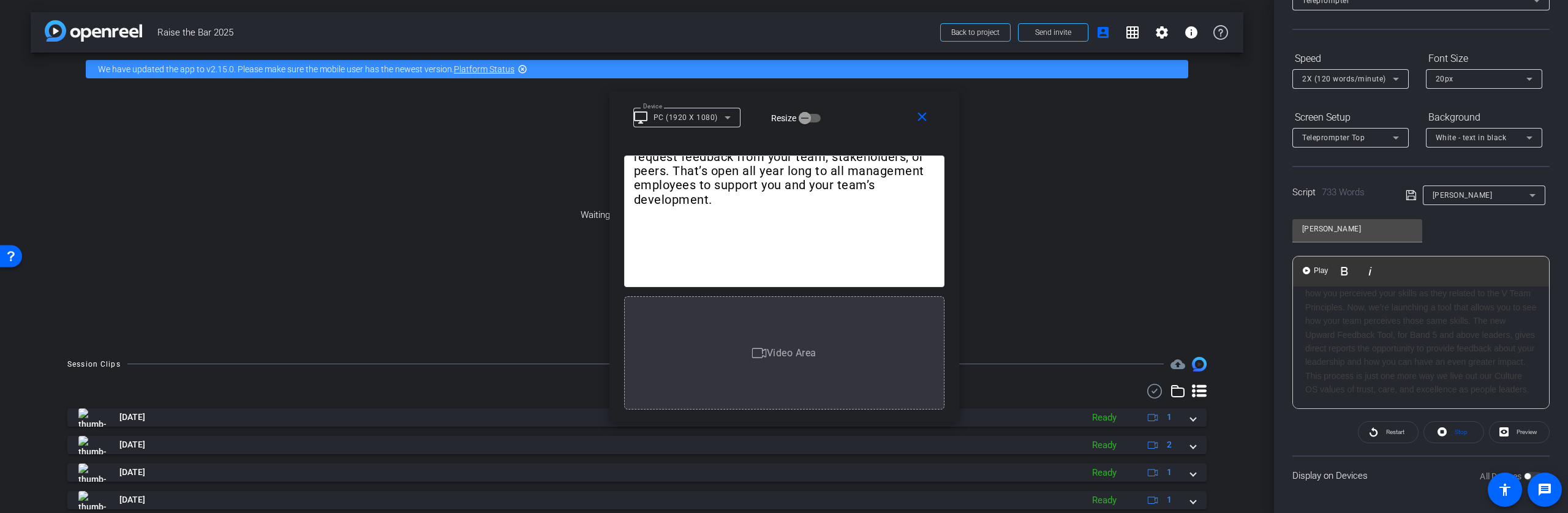
click at [1308, 341] on h1 "At the beginning of the year, we introduced the Leadership Insights self-assess…" at bounding box center [1421, 328] width 232 height 137
click at [1318, 268] on span "Play" at bounding box center [1321, 271] width 19 height 10
click at [1446, 429] on span at bounding box center [1453, 432] width 60 height 29
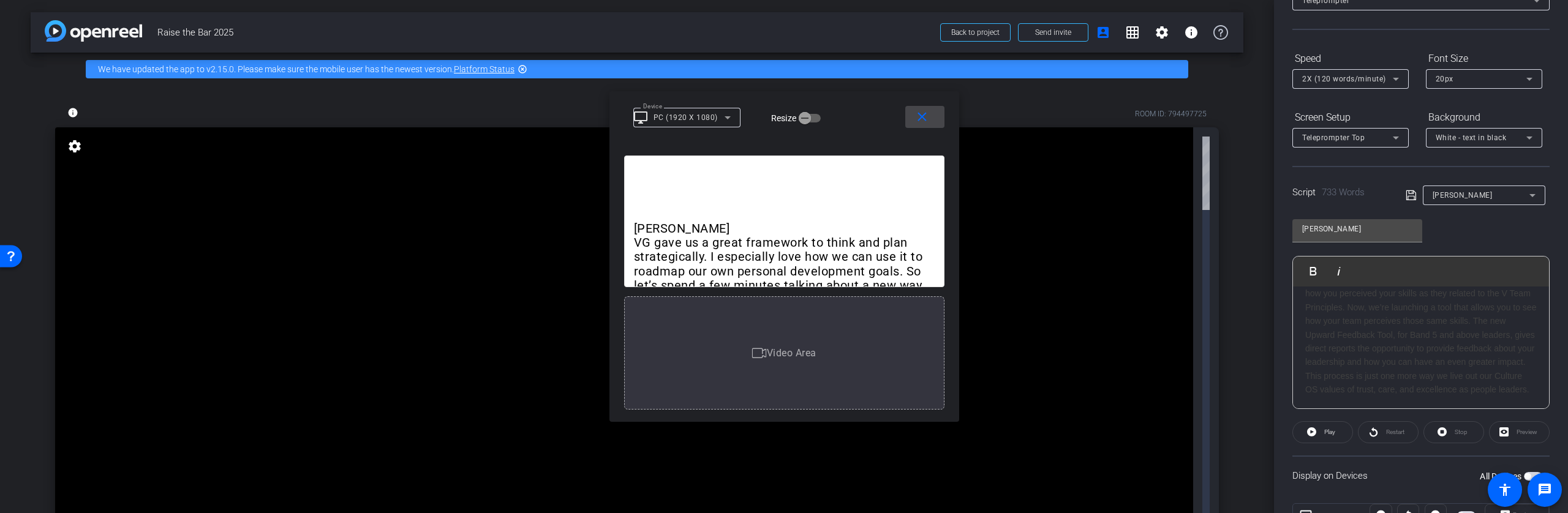
click at [921, 117] on mat-icon "close" at bounding box center [921, 117] width 15 height 15
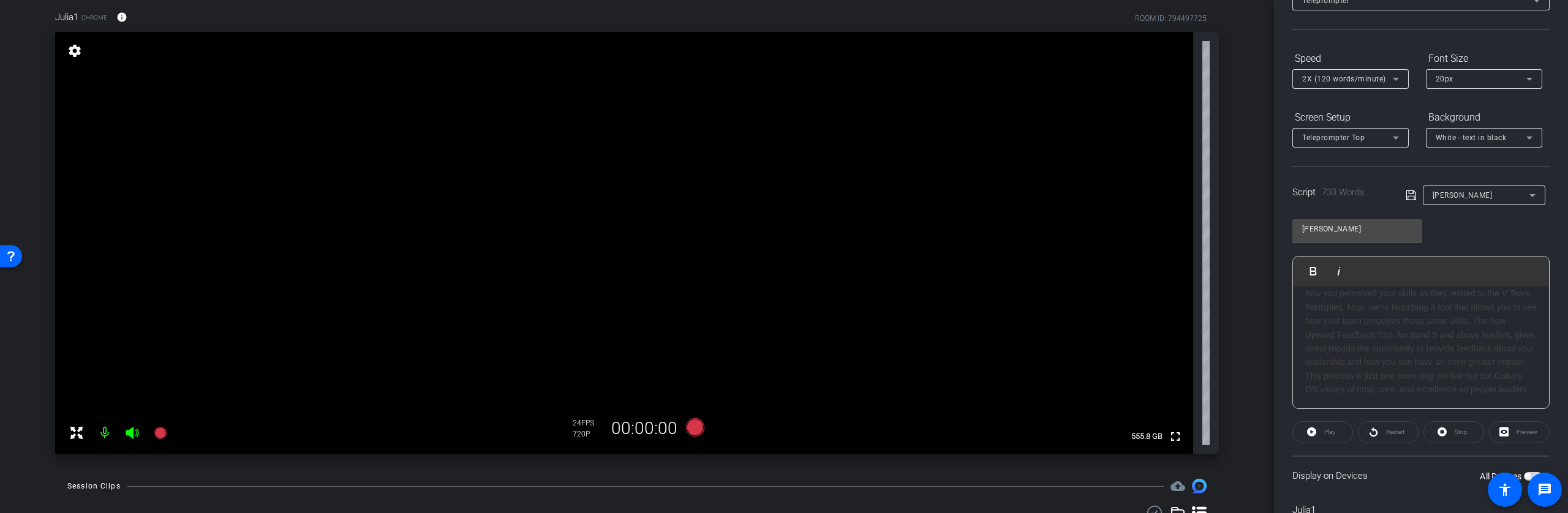
scroll to position [0, 0]
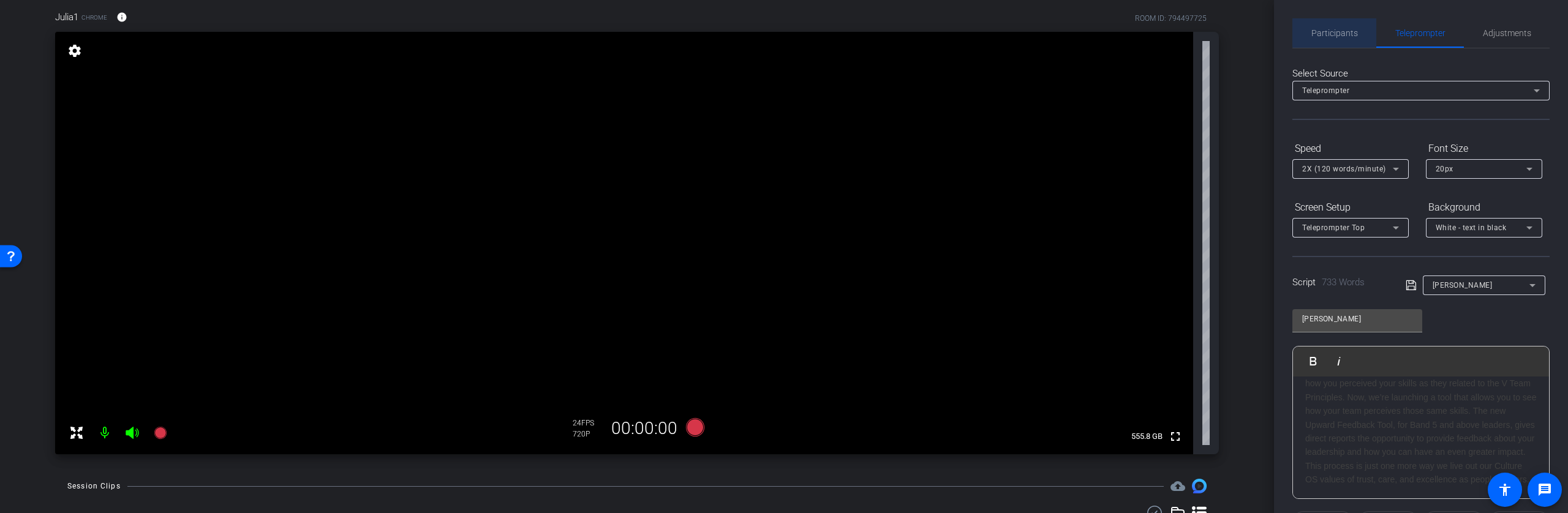
click at [1348, 26] on span "Participants" at bounding box center [1335, 33] width 46 height 29
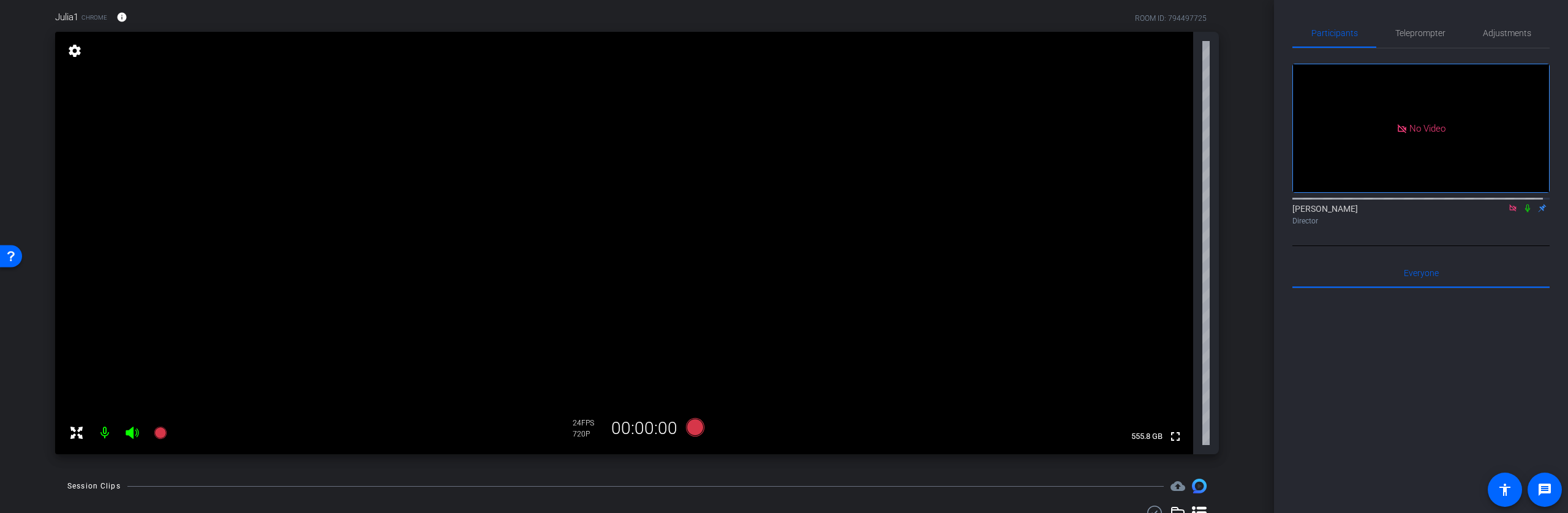
click at [1507, 204] on icon at bounding box center [1512, 208] width 10 height 9
click at [131, 430] on icon at bounding box center [132, 431] width 13 height 12
click at [131, 431] on icon at bounding box center [132, 431] width 13 height 12
click at [132, 433] on icon at bounding box center [132, 431] width 13 height 12
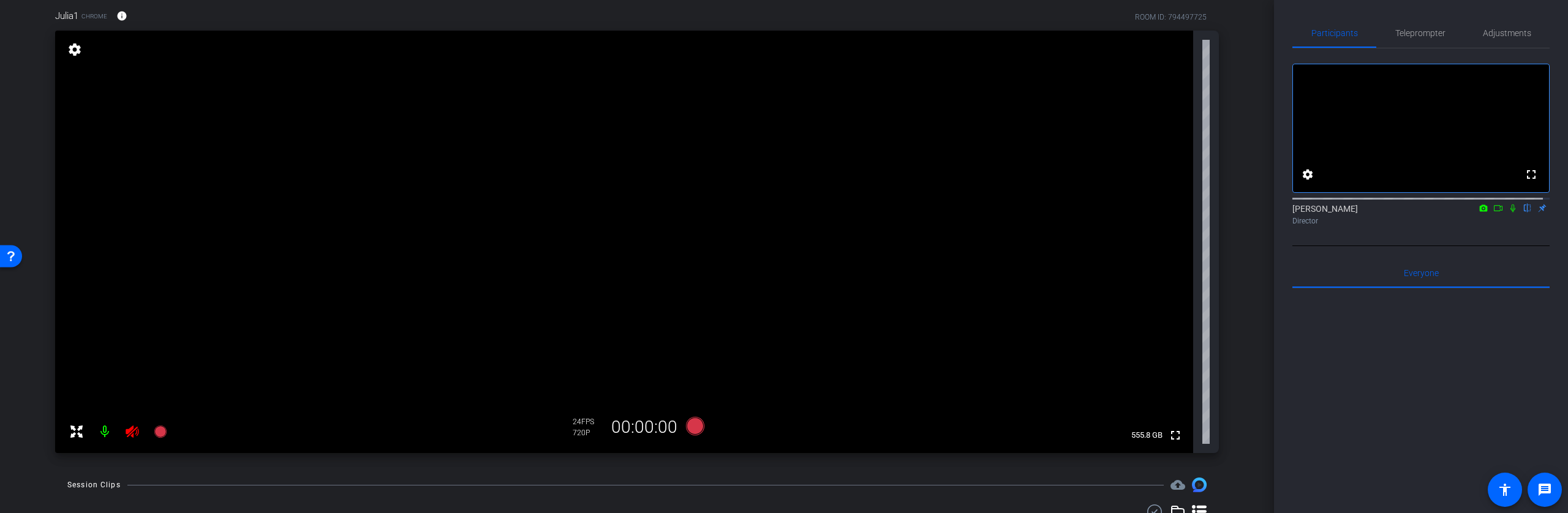
click at [131, 433] on icon at bounding box center [132, 432] width 14 height 14
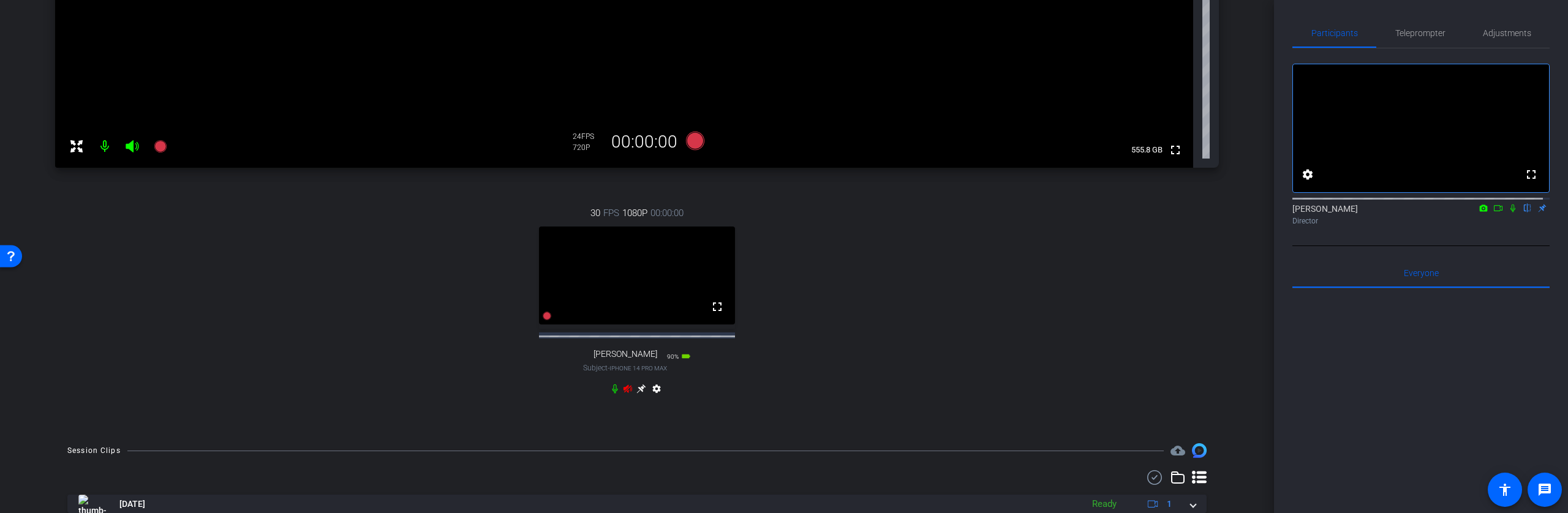
scroll to position [382, 0]
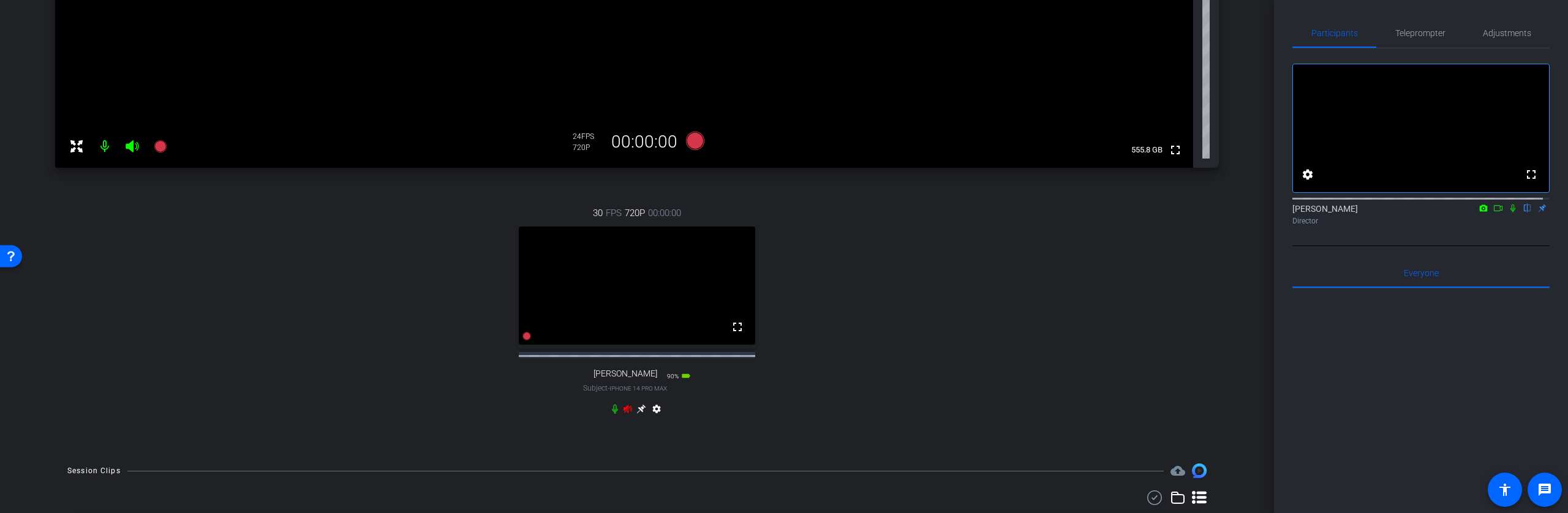
click at [627, 413] on icon at bounding box center [628, 409] width 9 height 8
click at [639, 414] on icon at bounding box center [641, 409] width 10 height 10
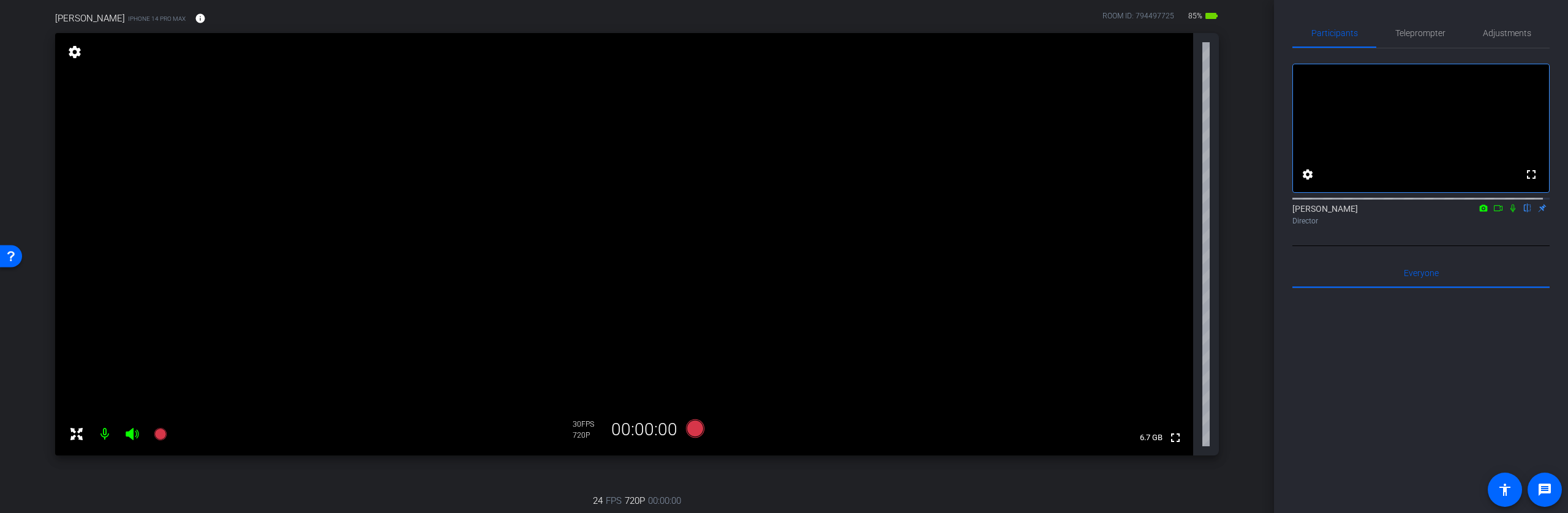
scroll to position [96, 0]
click at [71, 52] on mat-icon "settings" at bounding box center [75, 51] width 18 height 14
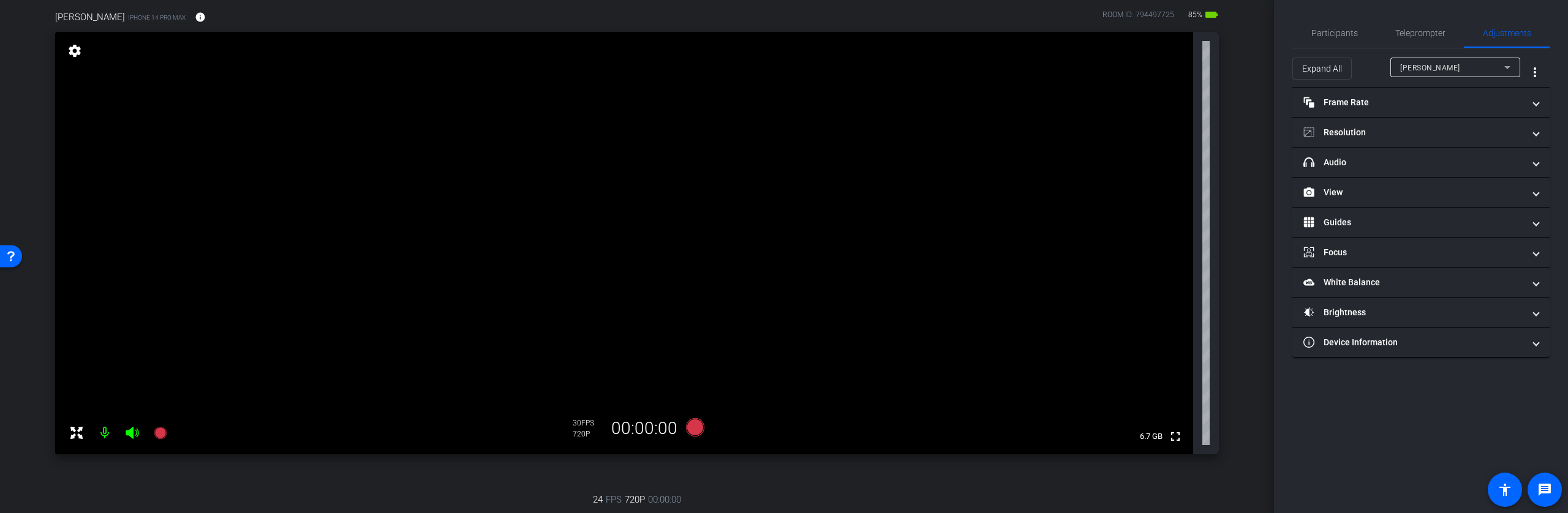
click at [77, 55] on mat-icon "settings" at bounding box center [75, 51] width 18 height 14
click at [1371, 131] on mat-panel-title "Resolution" at bounding box center [1414, 132] width 221 height 13
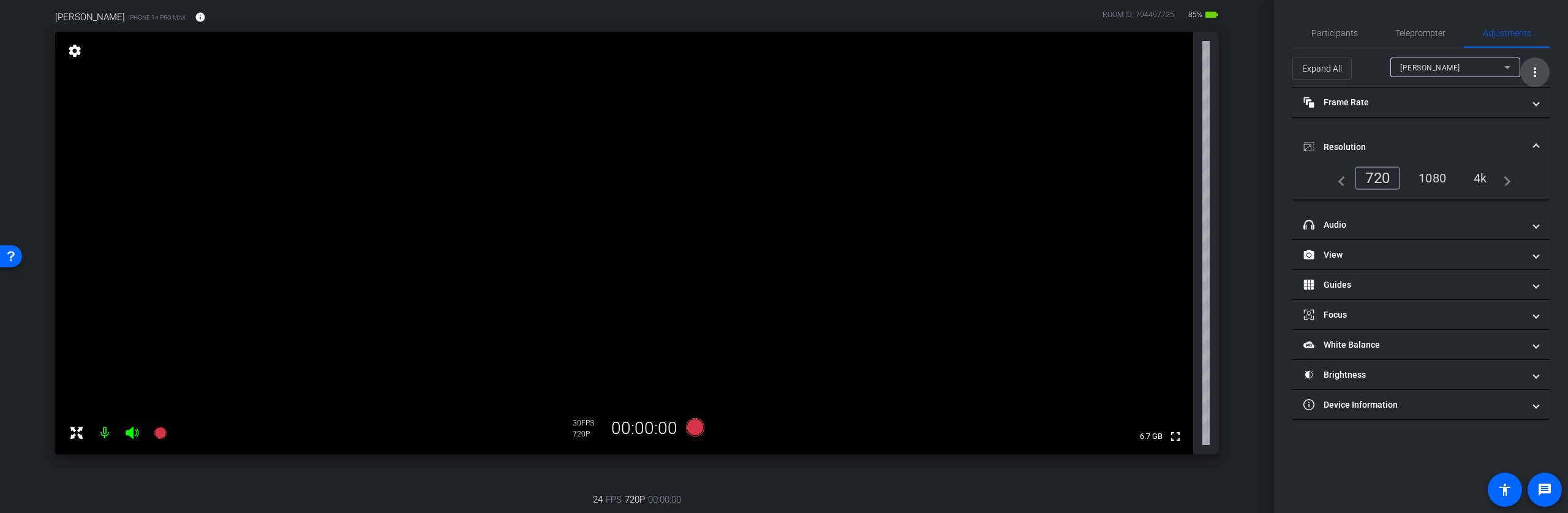
click at [1533, 70] on mat-icon "more_vert" at bounding box center [1535, 72] width 14 height 14
click at [1533, 70] on div at bounding box center [784, 256] width 1568 height 513
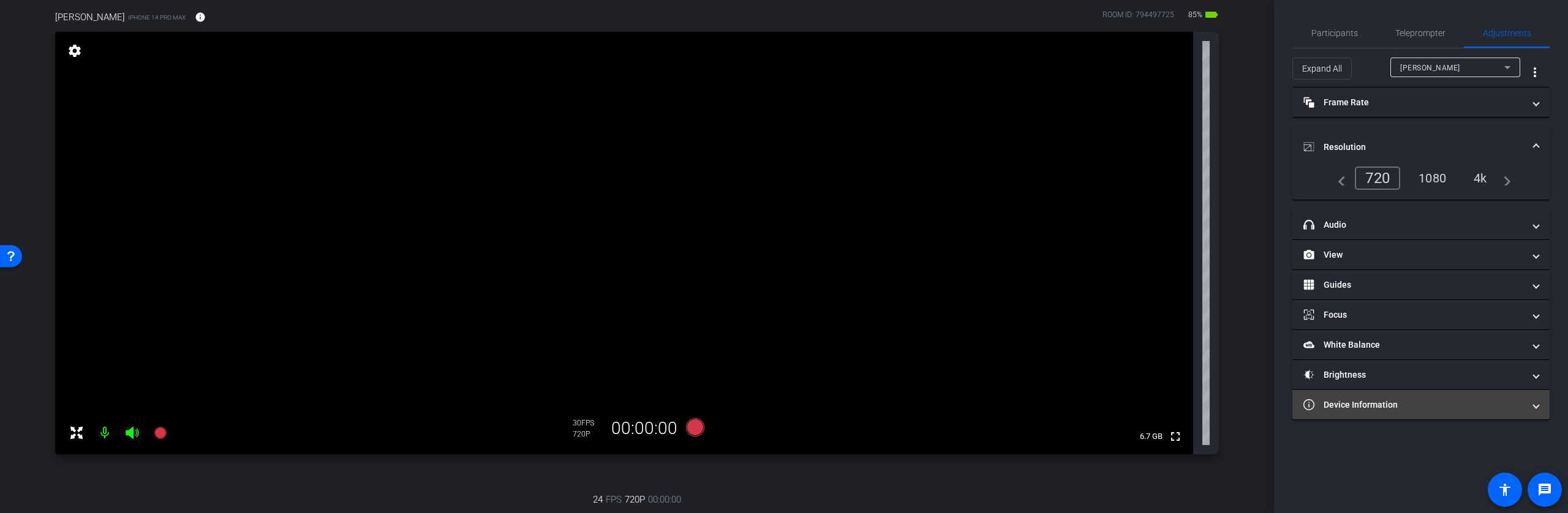
click at [1342, 405] on mat-panel-title "Device Information" at bounding box center [1414, 405] width 221 height 13
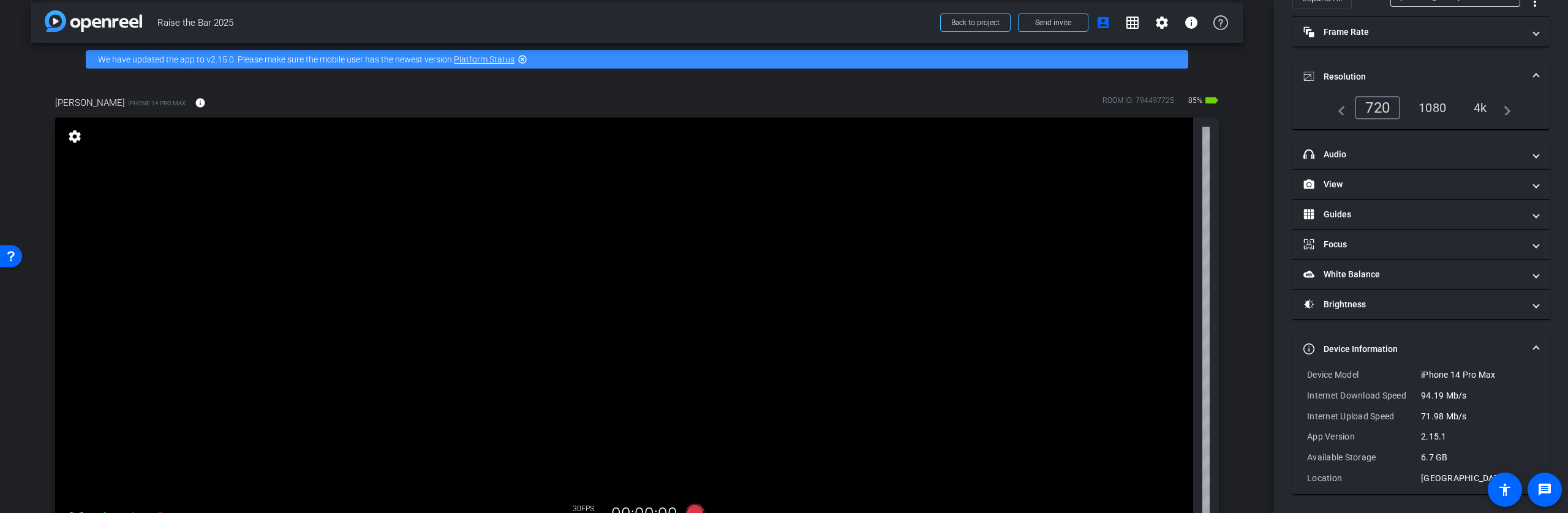
scroll to position [18, 0]
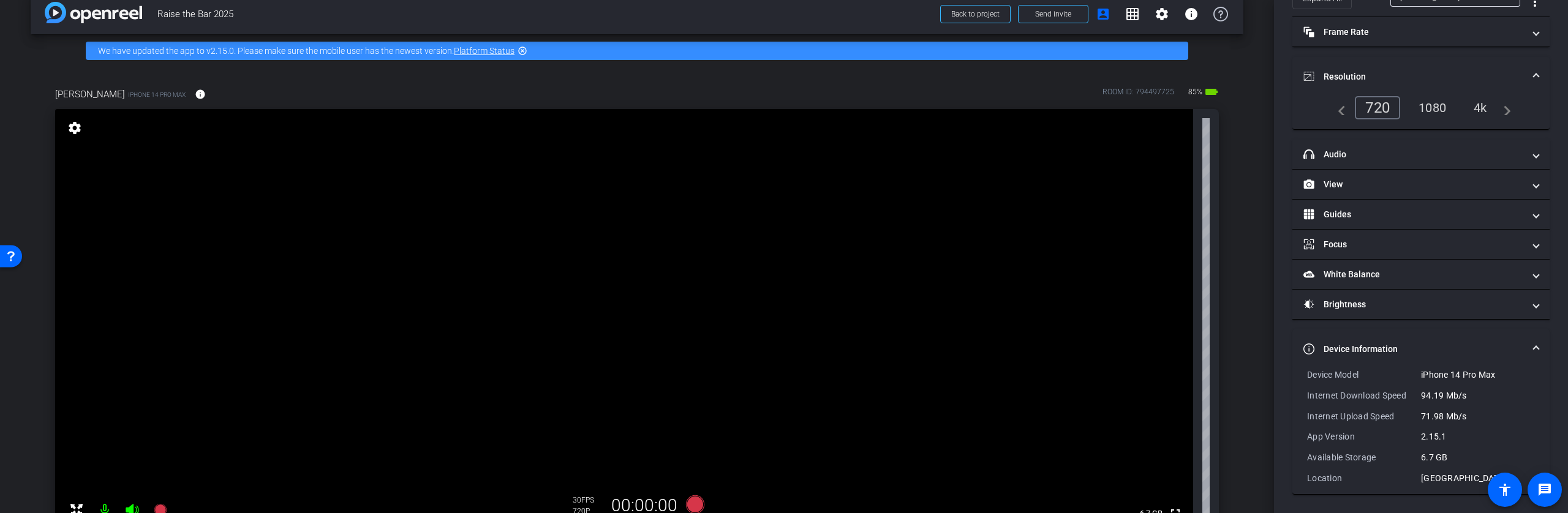
click at [71, 127] on mat-icon "settings" at bounding box center [75, 128] width 18 height 14
click at [76, 129] on mat-icon "settings" at bounding box center [75, 128] width 18 height 14
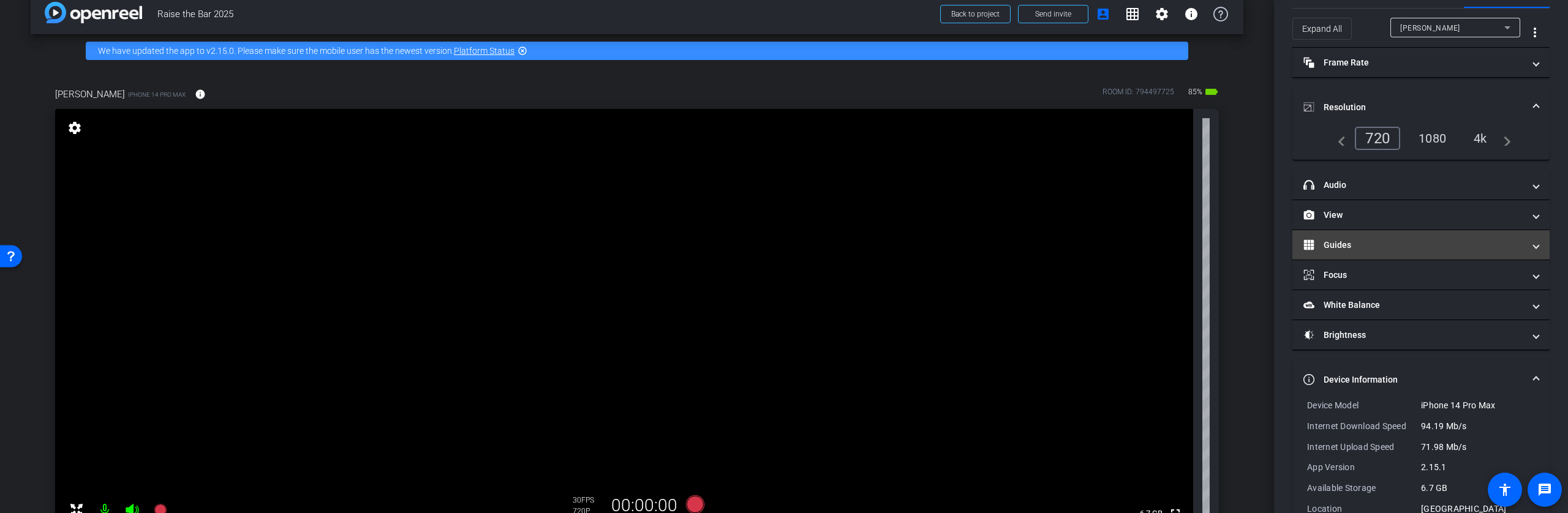
scroll to position [63, 0]
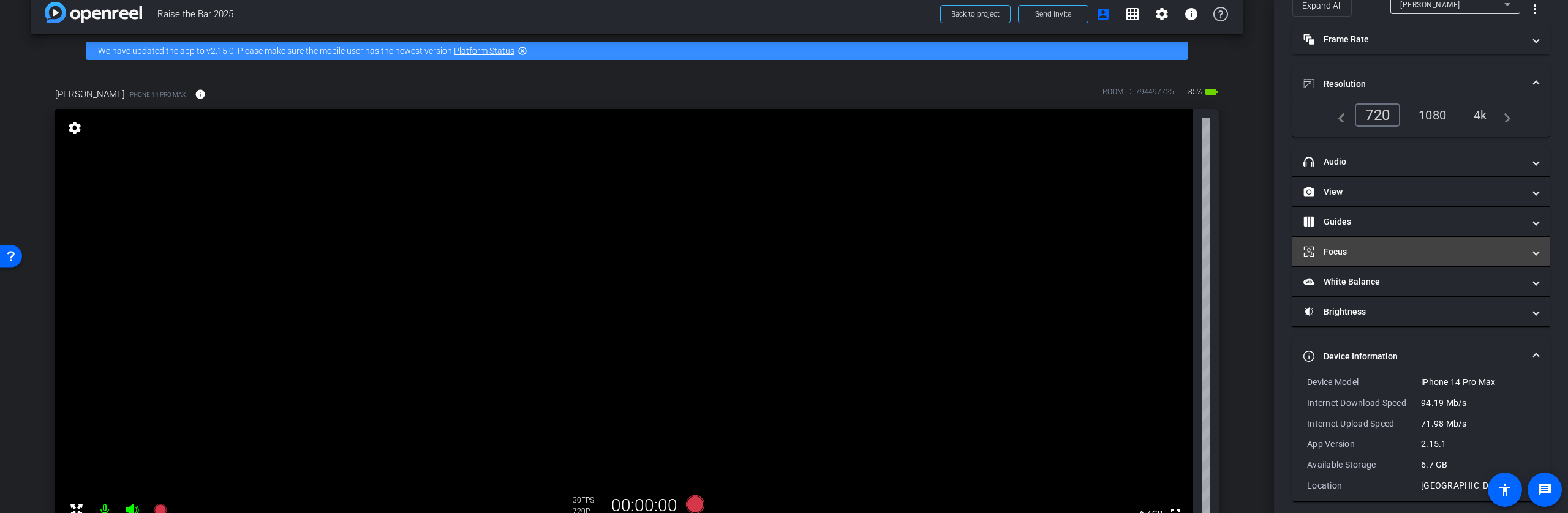
click at [1344, 253] on mat-panel-title "Focus" at bounding box center [1414, 252] width 221 height 13
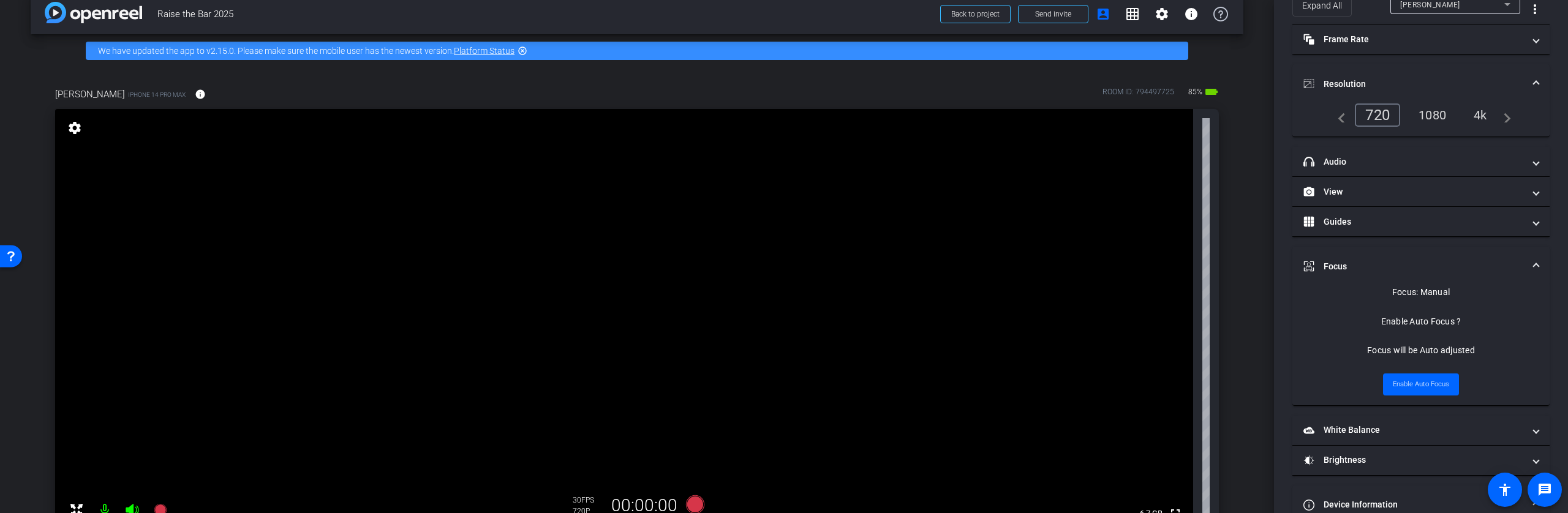
click at [1335, 259] on mat-expansion-panel-header "Focus" at bounding box center [1421, 266] width 257 height 39
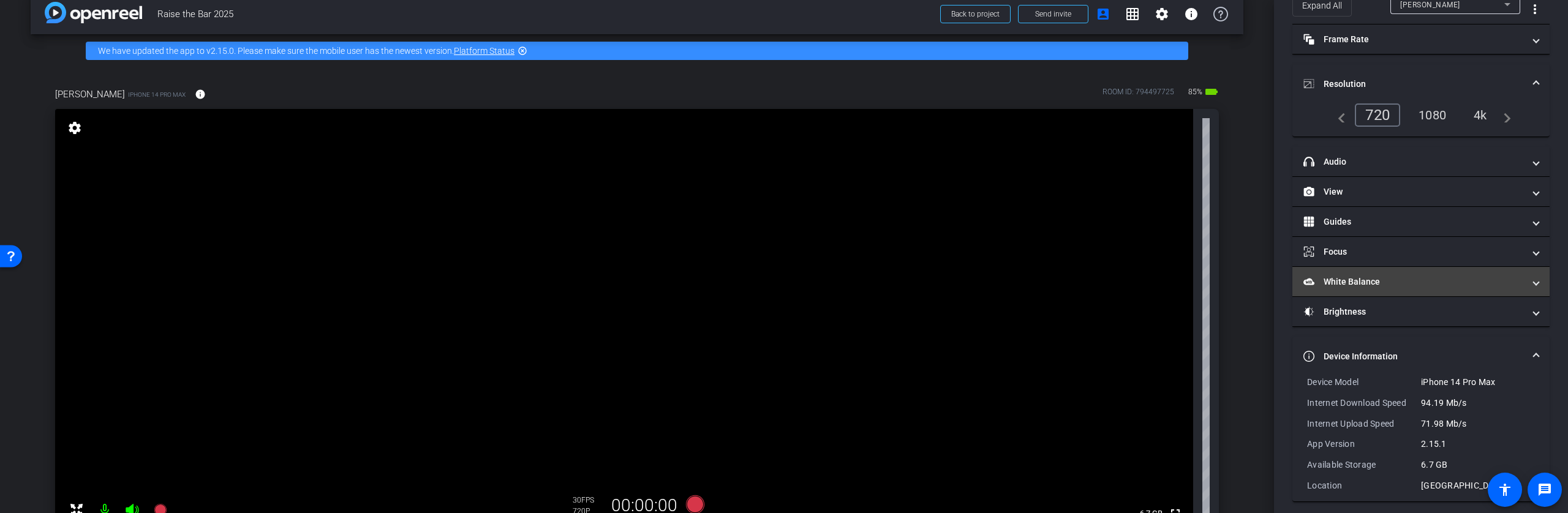
click at [1348, 283] on mat-panel-title "White Balance White Balance" at bounding box center [1414, 282] width 221 height 13
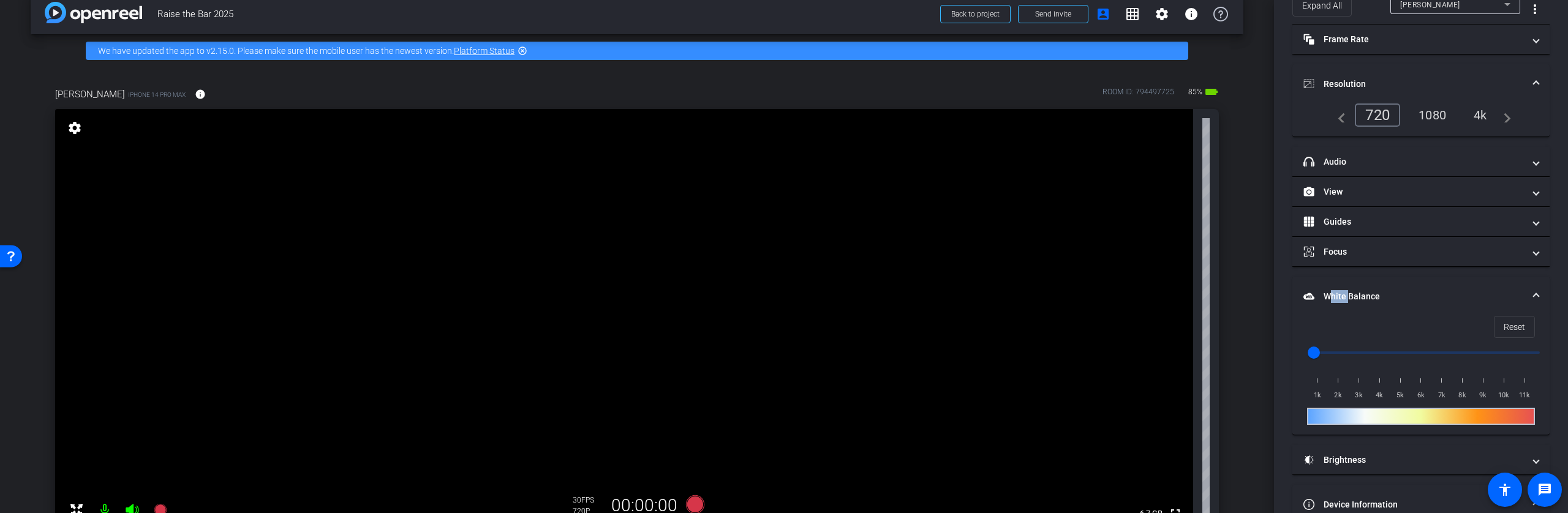
click at [1348, 283] on mat-expansion-panel-header "White Balance White Balance" at bounding box center [1421, 296] width 257 height 39
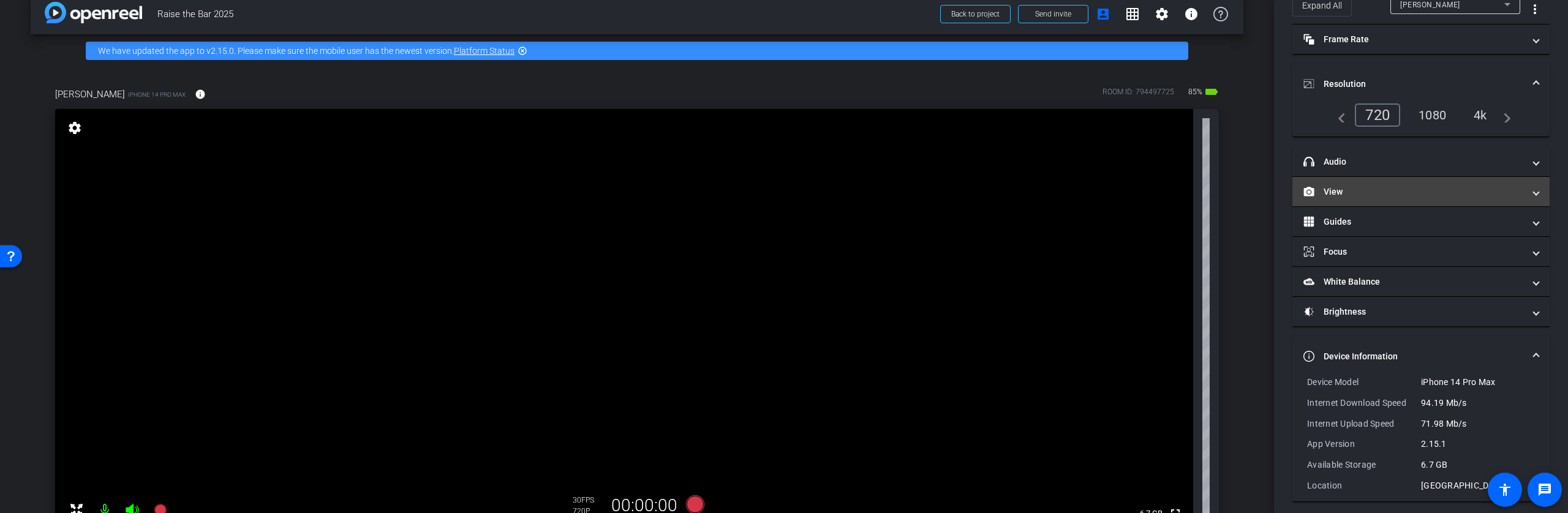
click at [1336, 189] on mat-panel-title "View" at bounding box center [1414, 192] width 221 height 13
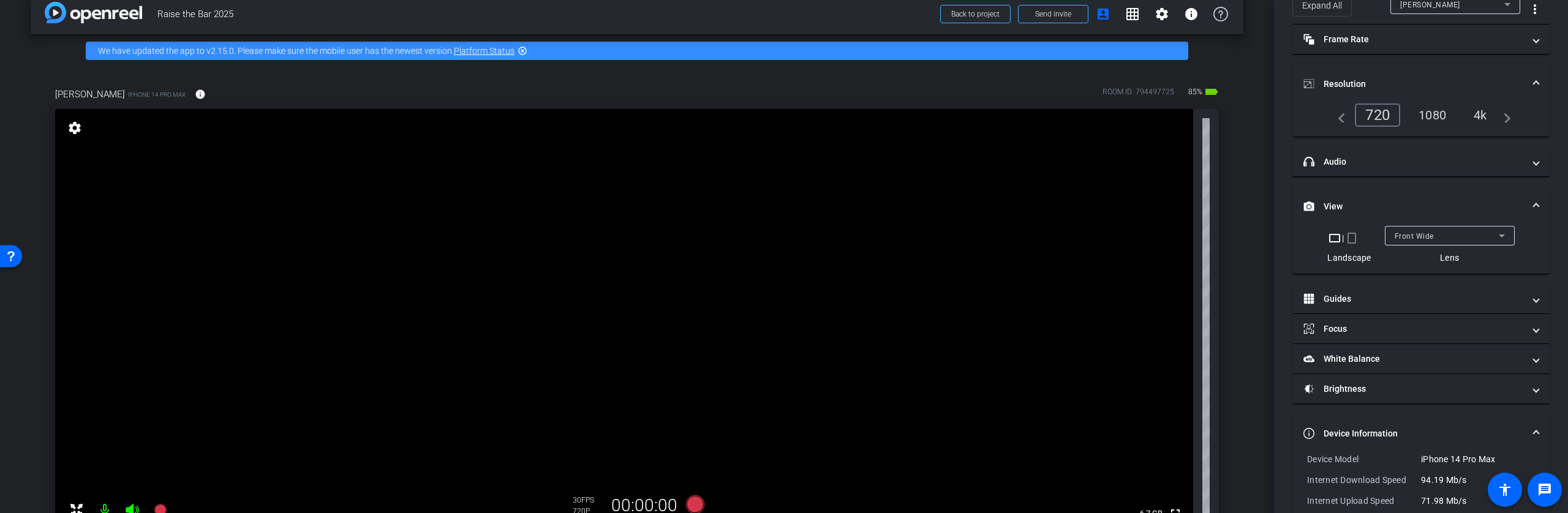
click at [1346, 240] on mat-icon "crop_portrait" at bounding box center [1351, 238] width 14 height 14
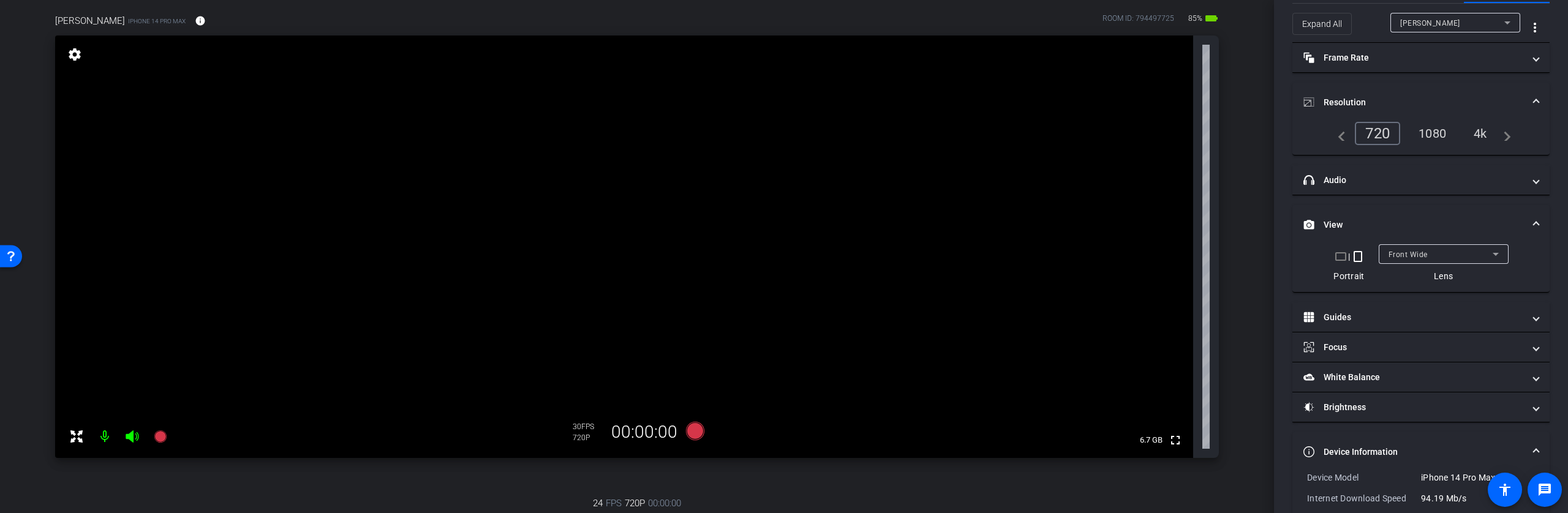
scroll to position [0, 0]
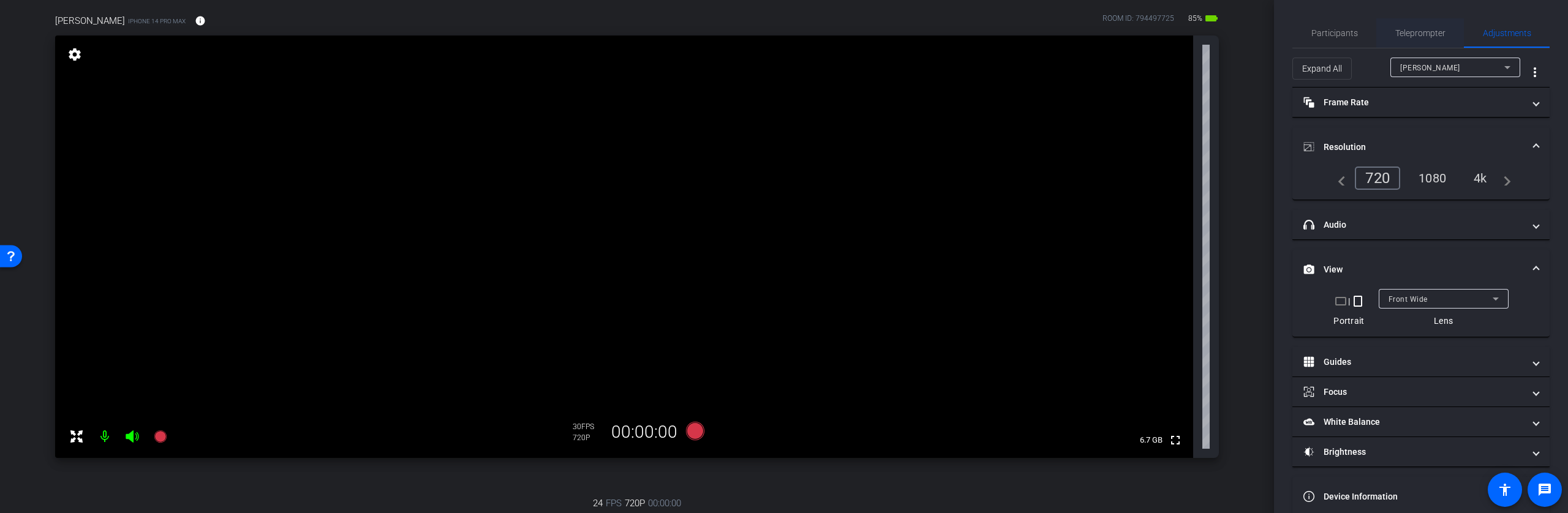
click at [1444, 30] on div "Teleprompter" at bounding box center [1420, 33] width 88 height 29
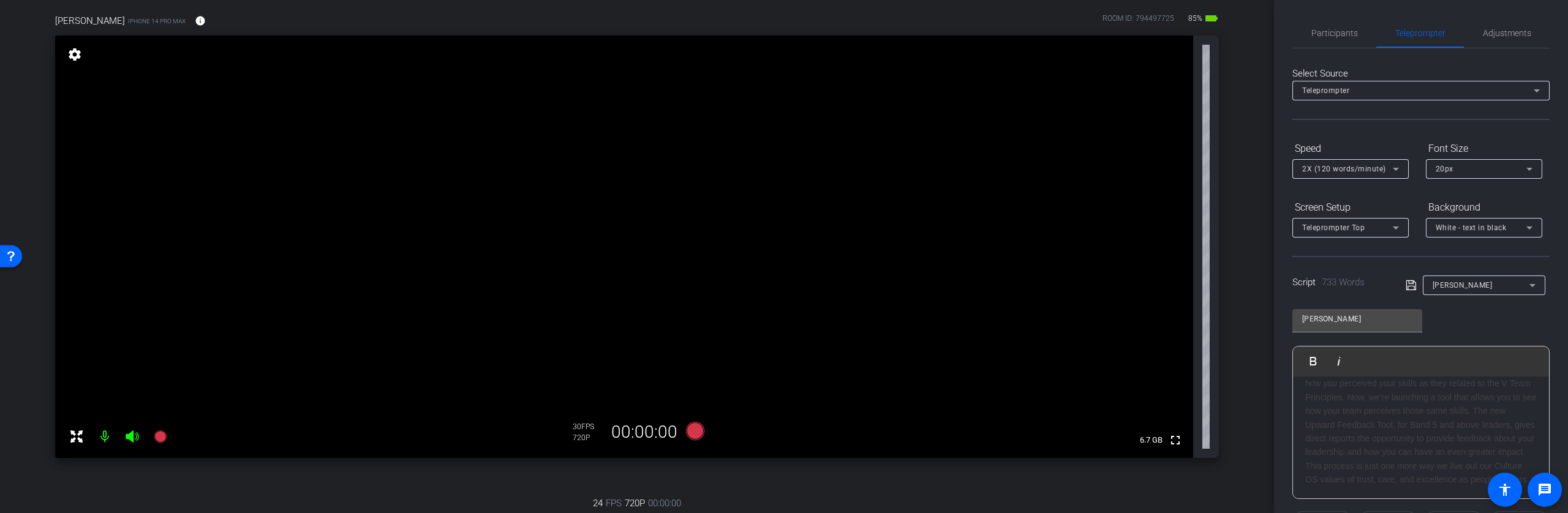
click at [1400, 169] on icon at bounding box center [1395, 169] width 14 height 14
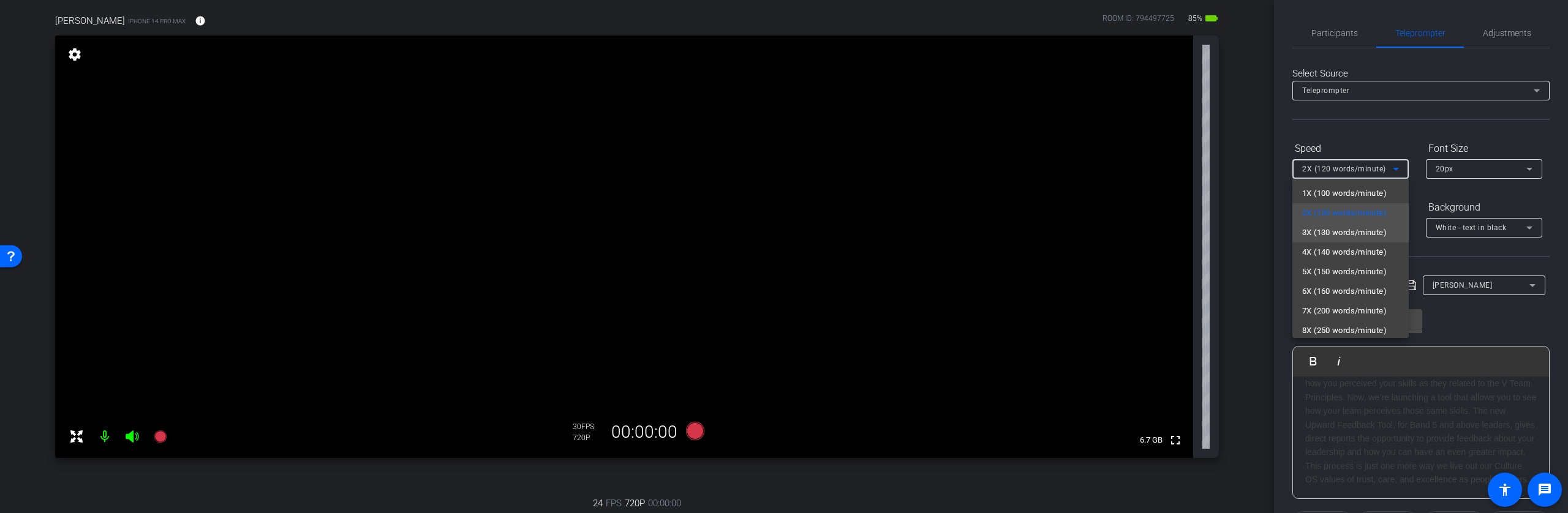
click at [1356, 229] on span "3X (130 words/minute)" at bounding box center [1344, 233] width 84 height 14
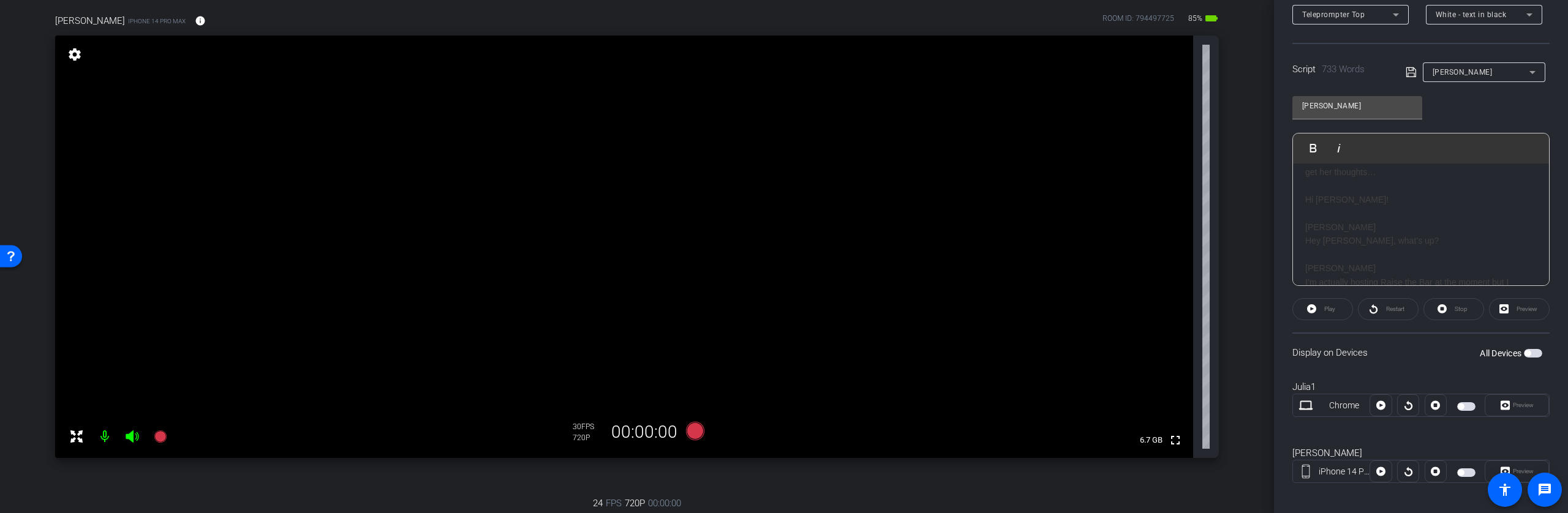
scroll to position [222, 0]
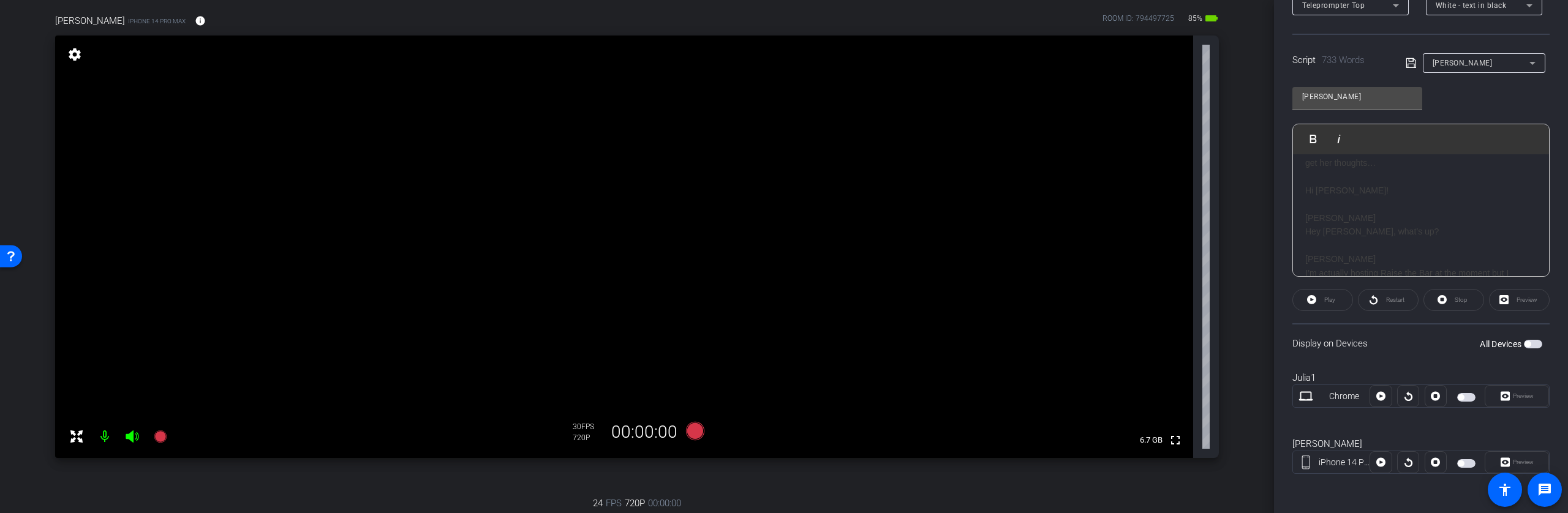
click at [1517, 465] on div "Preview" at bounding box center [1516, 463] width 65 height 22
click at [1511, 460] on div "Preview" at bounding box center [1516, 463] width 65 height 22
click at [1502, 463] on div "Preview" at bounding box center [1516, 463] width 65 height 22
click at [1498, 464] on div "Preview" at bounding box center [1516, 463] width 65 height 22
click at [1378, 460] on div at bounding box center [1381, 463] width 22 height 22
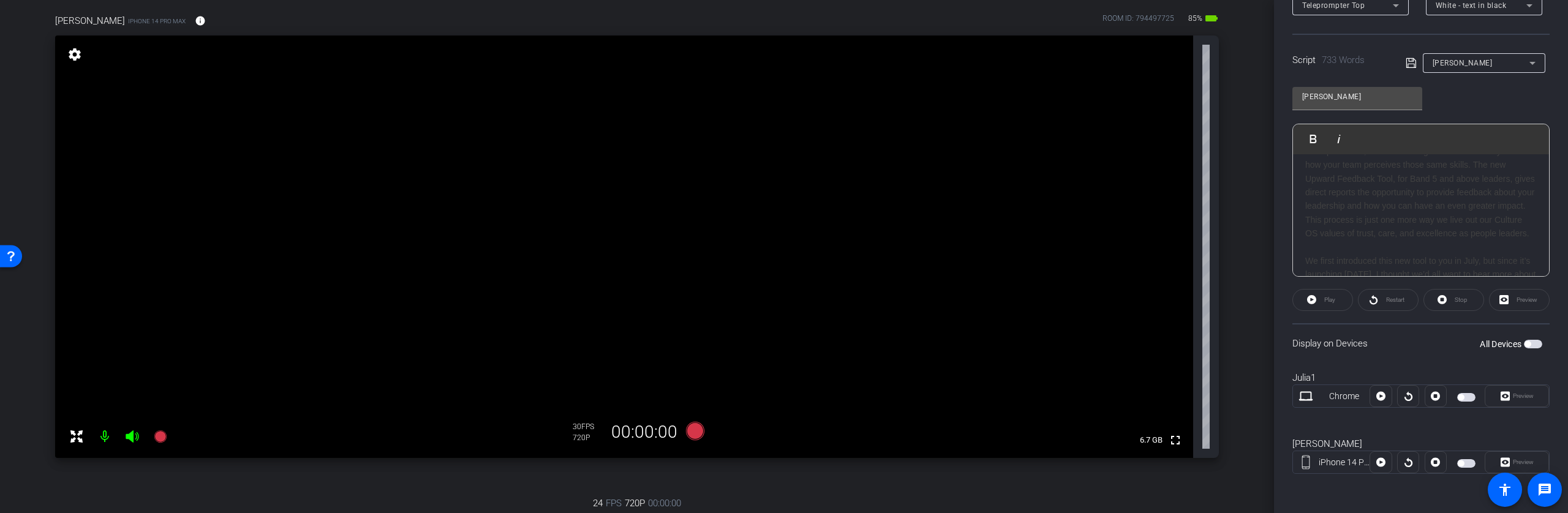
click at [1469, 233] on h1 "At the beginning of the year, we introduced the Leadership Insights self-assess…" at bounding box center [1421, 172] width 232 height 137
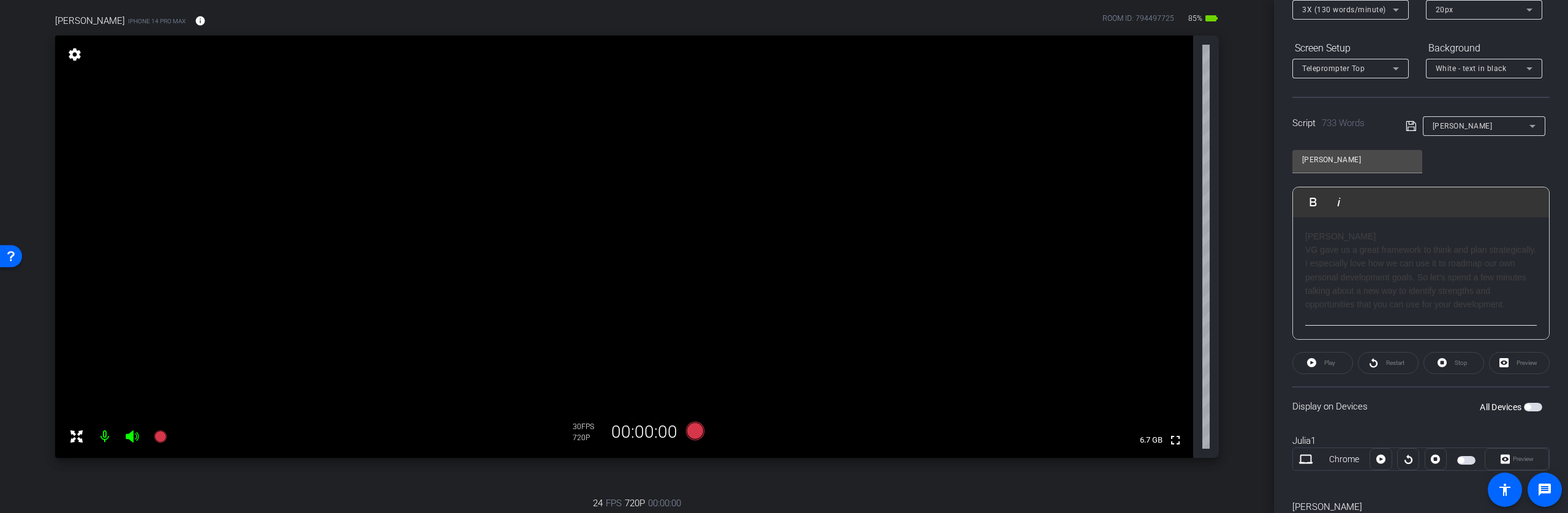
scroll to position [84, 0]
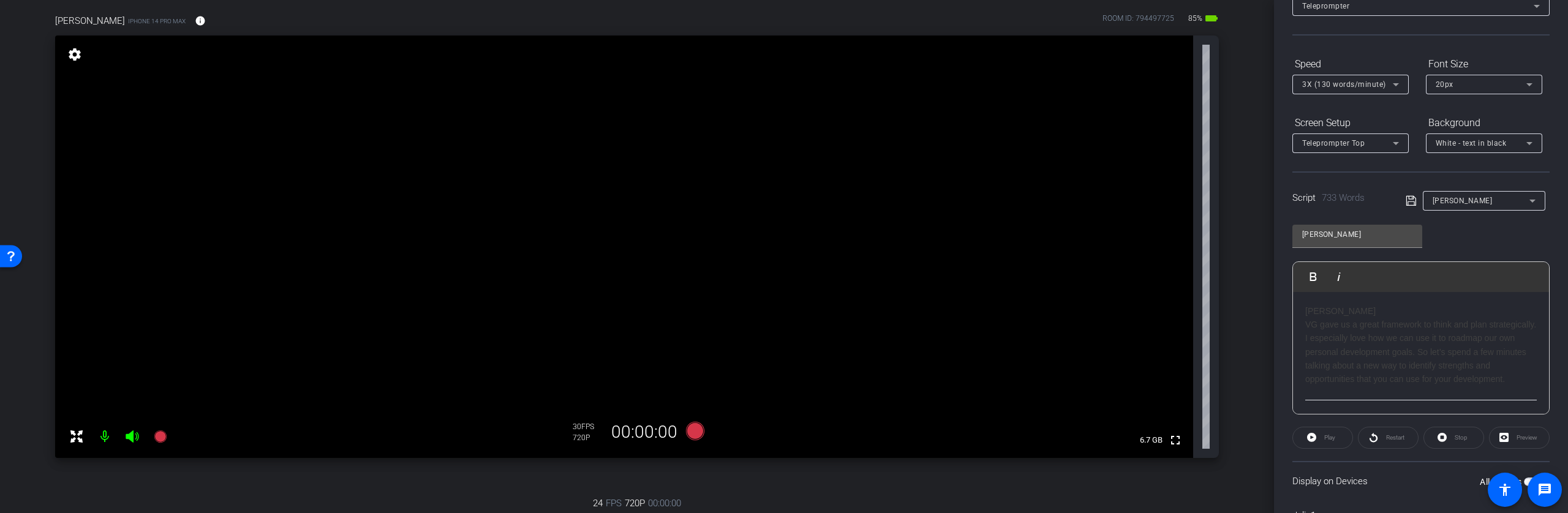
click at [1309, 307] on h1 "[PERSON_NAME]" at bounding box center [1421, 311] width 232 height 14
click at [1316, 439] on div "Play" at bounding box center [1323, 438] width 61 height 22
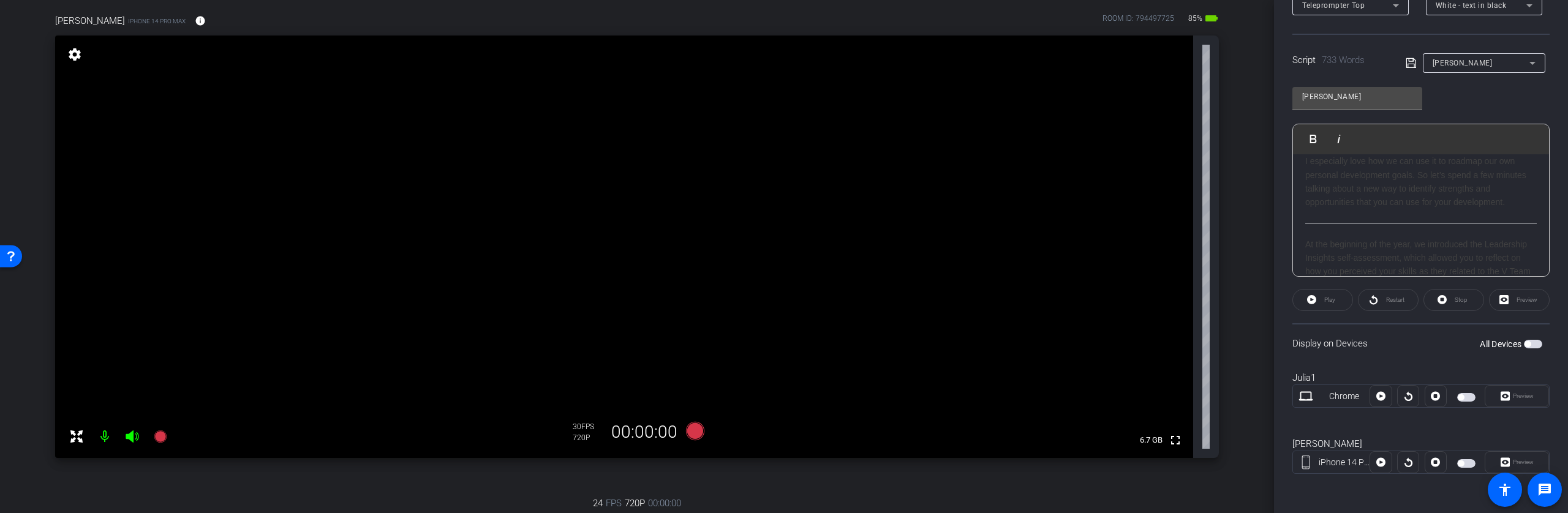
scroll to position [89, 0]
click at [1526, 346] on span "button" at bounding box center [1532, 344] width 18 height 9
click at [1533, 343] on span "button" at bounding box center [1536, 344] width 6 height 6
click at [1467, 464] on span "button" at bounding box center [1466, 464] width 18 height 9
click at [1520, 460] on span "Preview" at bounding box center [1523, 462] width 21 height 6
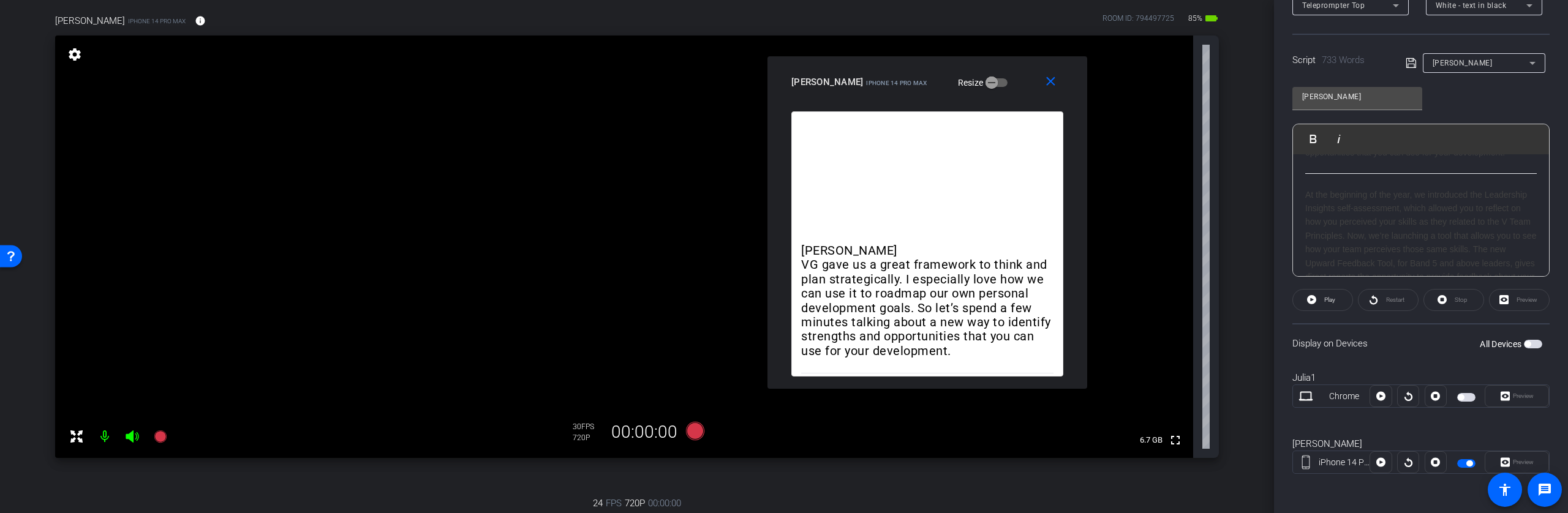
drag, startPoint x: 790, startPoint y: 111, endPoint x: 933, endPoint y: 76, distance: 147.2
click at [940, 76] on mat-slide-toggle "Resize" at bounding box center [974, 83] width 68 height 20
click at [1460, 395] on span "button" at bounding box center [1466, 397] width 18 height 9
click at [1316, 300] on span at bounding box center [1322, 300] width 60 height 29
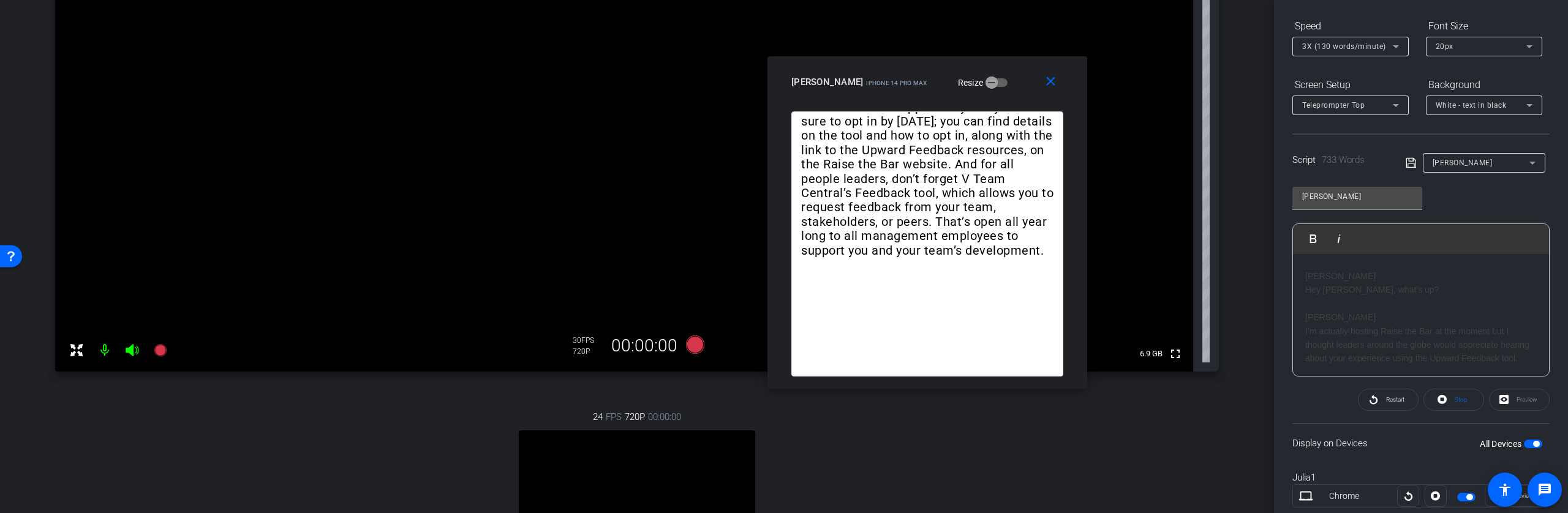
scroll to position [366, 0]
click at [1397, 45] on icon at bounding box center [1396, 47] width 6 height 3
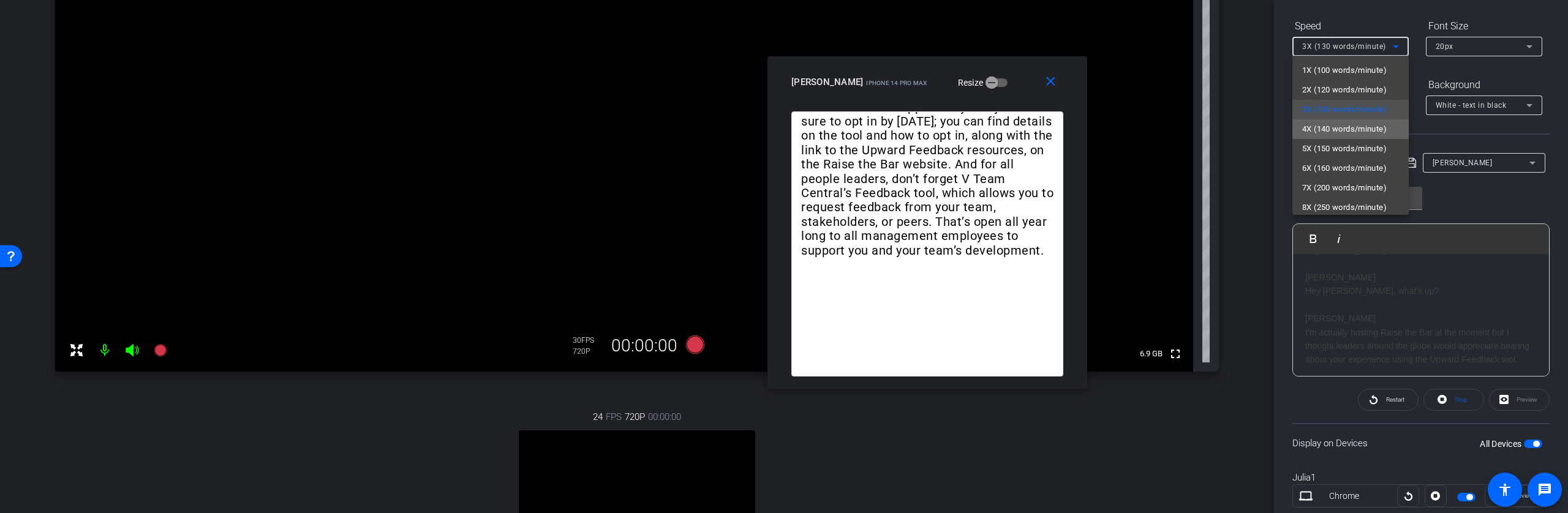
click at [1351, 131] on span "4X (140 words/minute)" at bounding box center [1344, 129] width 84 height 14
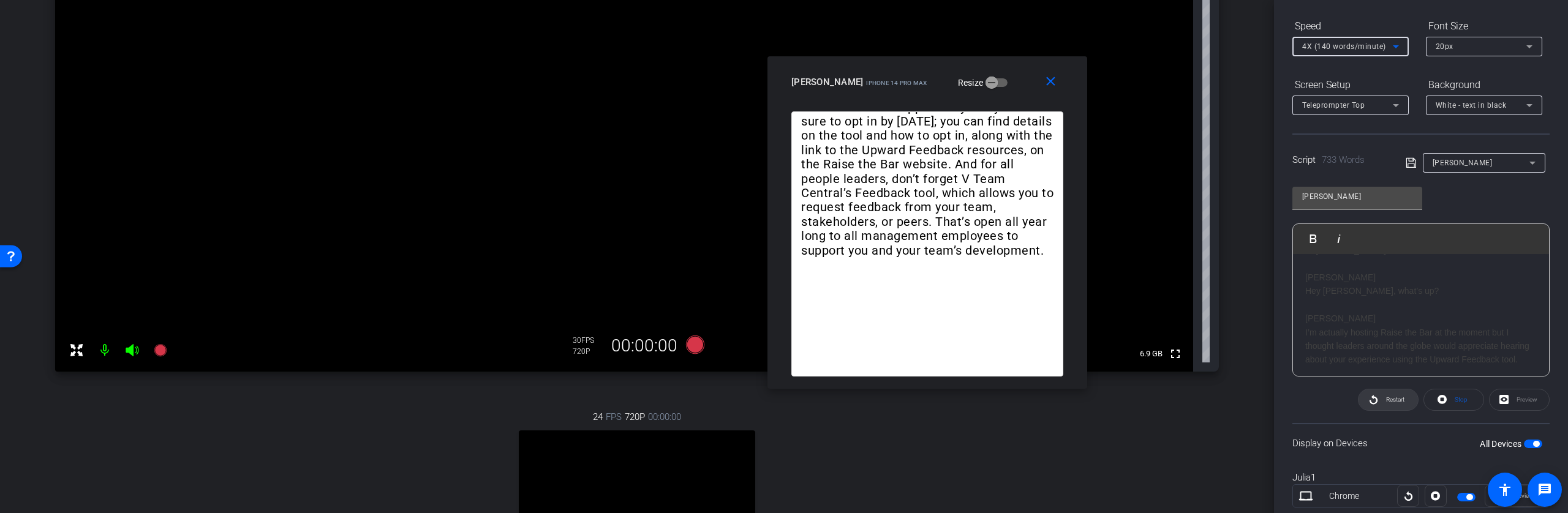
click at [1378, 405] on span at bounding box center [1388, 400] width 60 height 29
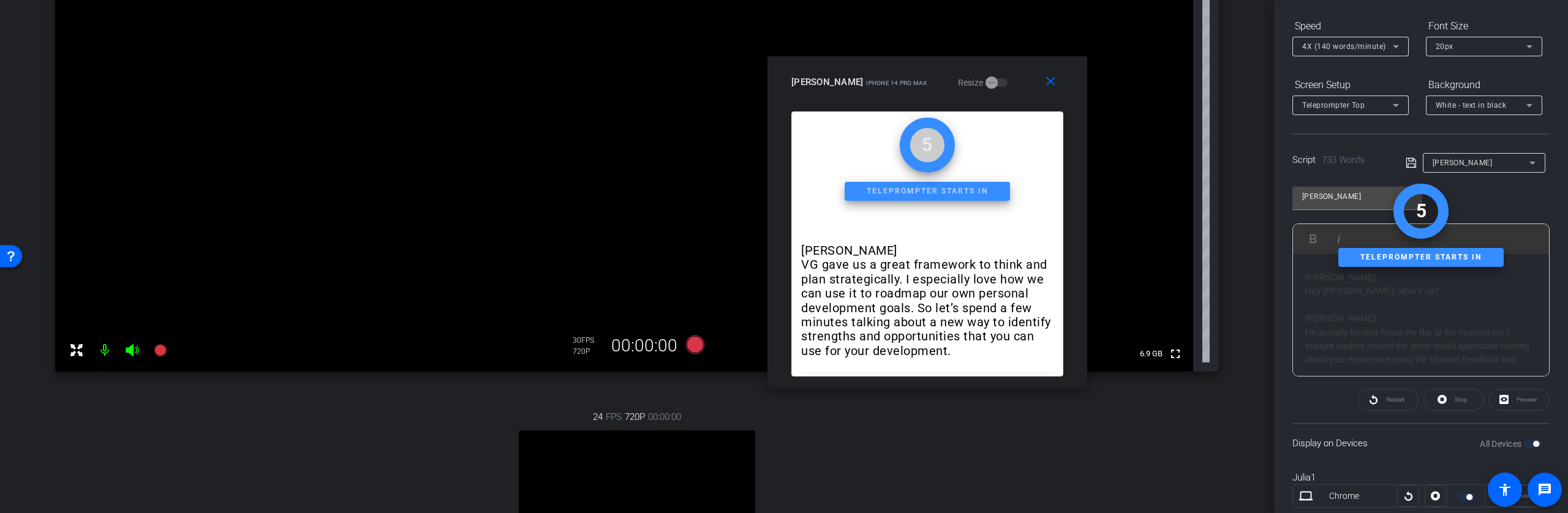
click at [1444, 399] on div "Stop" at bounding box center [1453, 400] width 61 height 22
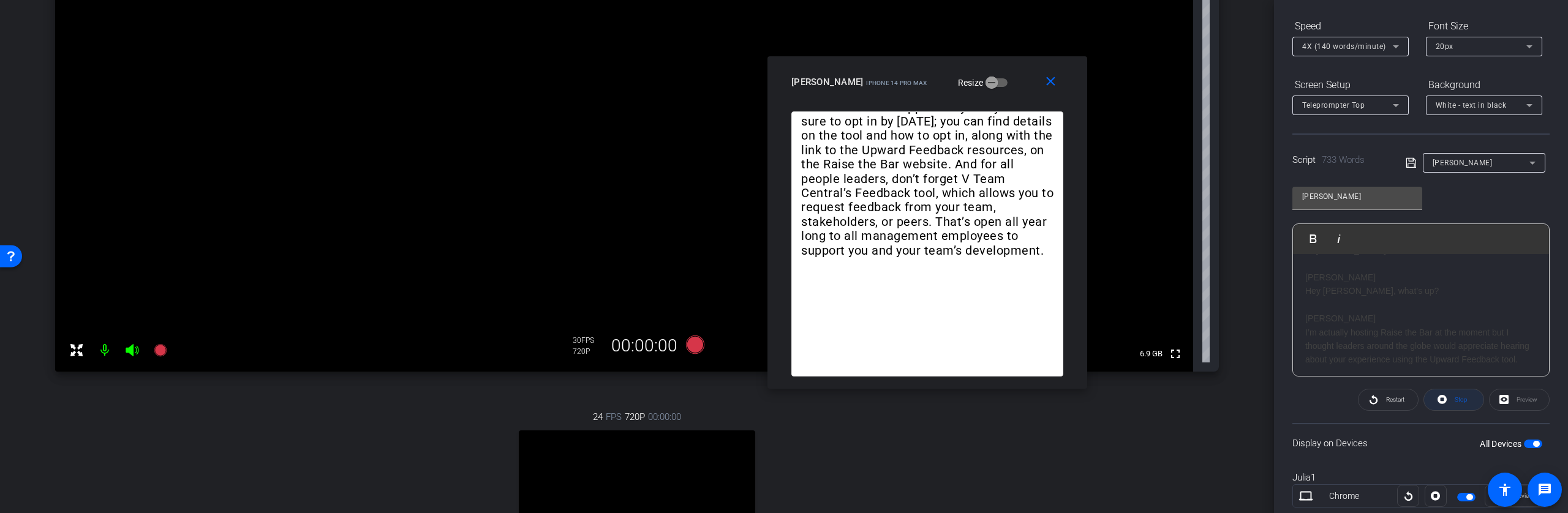
click at [1439, 399] on icon at bounding box center [1442, 399] width 10 height 15
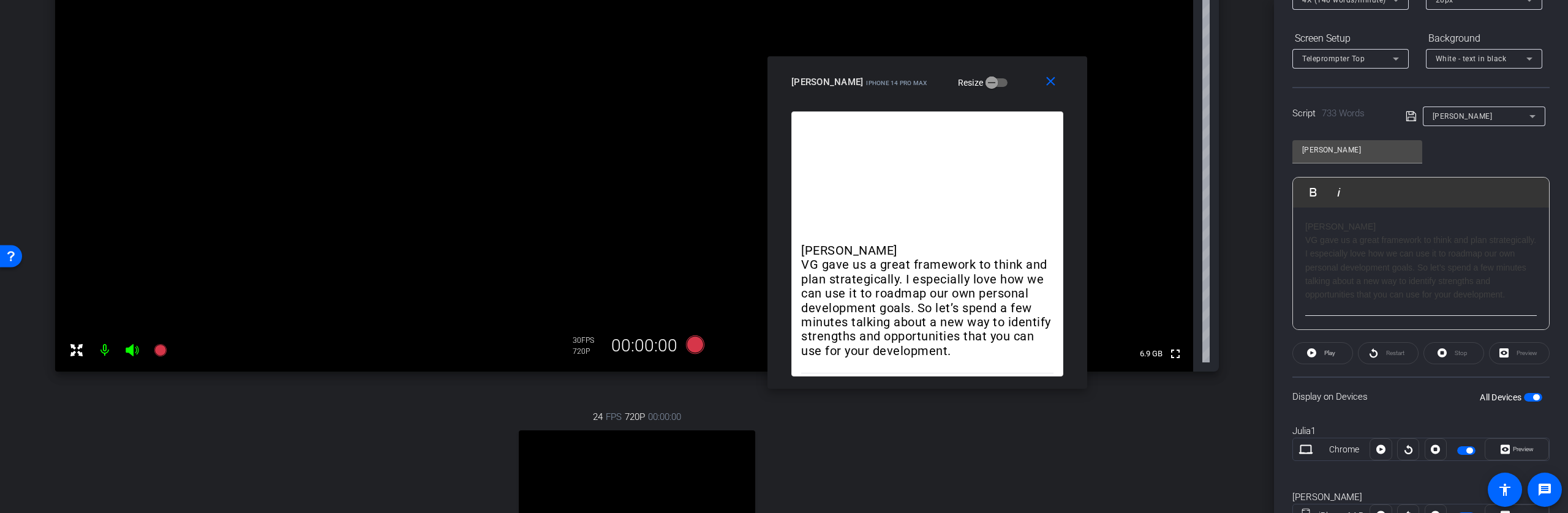
scroll to position [170, 0]
click at [1306, 279] on h1 "VG gave us a great framework to think and plan strategically. I especially love…" at bounding box center [1421, 267] width 232 height 69
click at [162, 351] on icon at bounding box center [159, 350] width 12 height 12
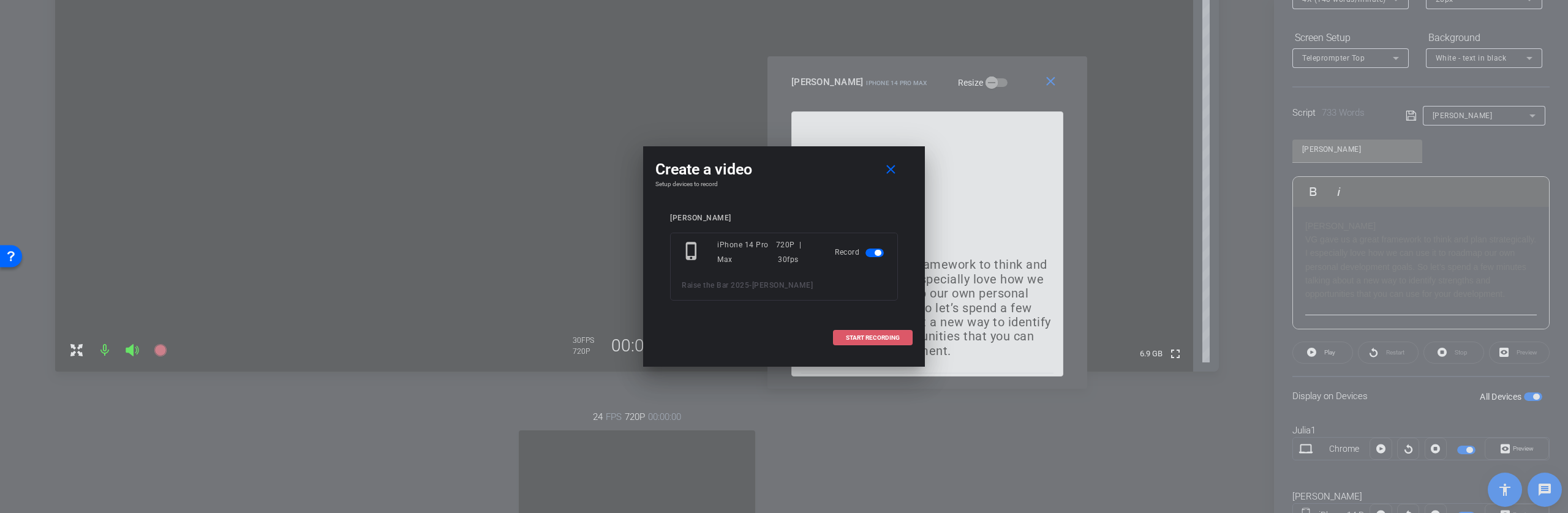
click at [877, 339] on span "START RECORDING" at bounding box center [873, 339] width 54 height 6
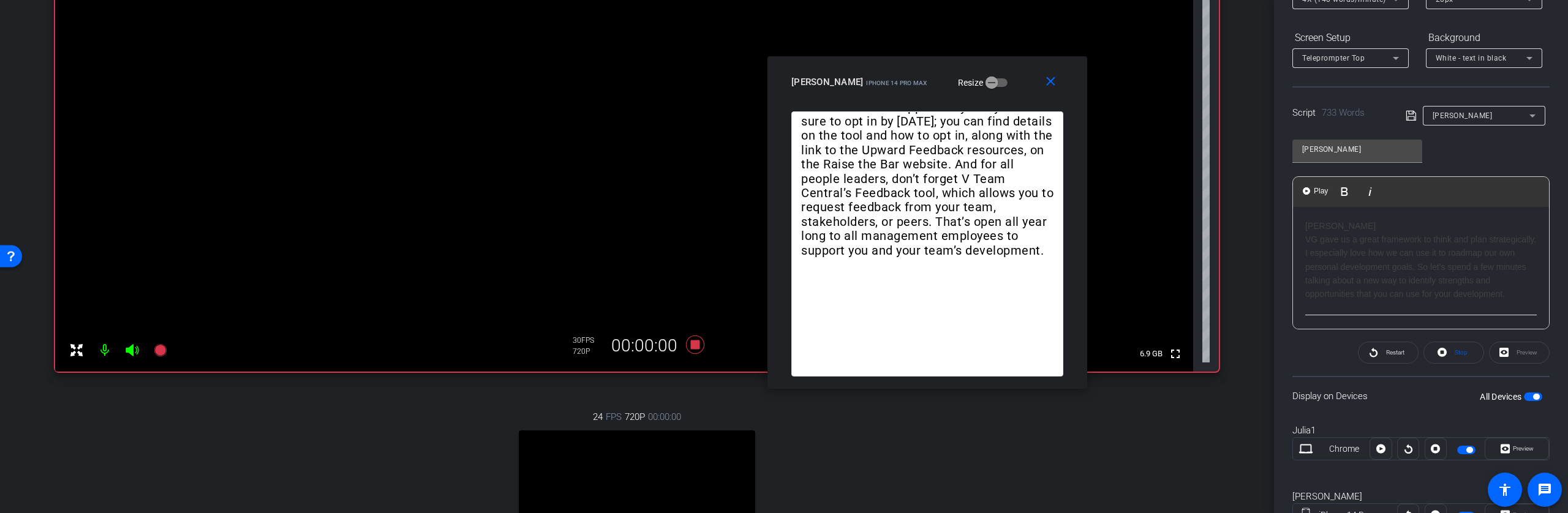
click at [1319, 267] on h1 "VG gave us a great framework to think and plan strategically. I especially love…" at bounding box center [1421, 267] width 232 height 69
click at [1306, 240] on h1 "I’m actually hosting Raise the Bar at the moment but I thought leaders around t…" at bounding box center [1421, 224] width 232 height 41
click at [1305, 233] on h1 "We first introduced this new tool to you in July, but since it’s launching [DAT…" at bounding box center [1421, 234] width 232 height 69
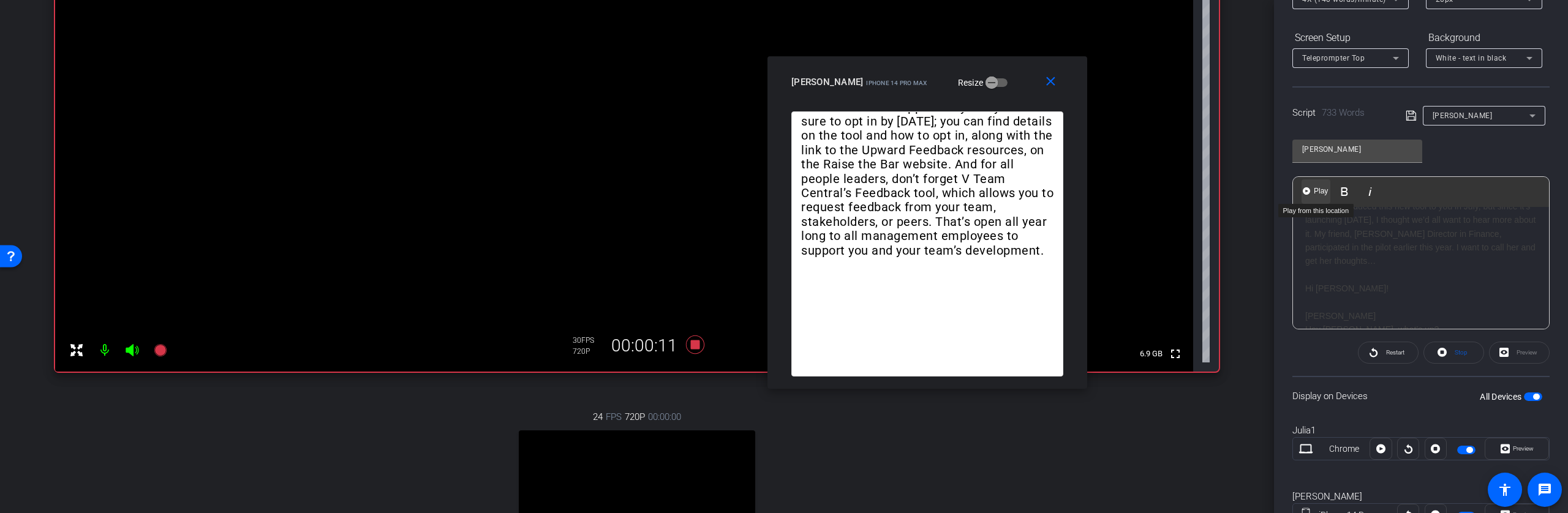
click at [1314, 192] on span "Play" at bounding box center [1321, 191] width 19 height 10
click at [1316, 190] on span "Play" at bounding box center [1321, 191] width 19 height 10
click at [1317, 190] on span "Play" at bounding box center [1321, 191] width 19 height 10
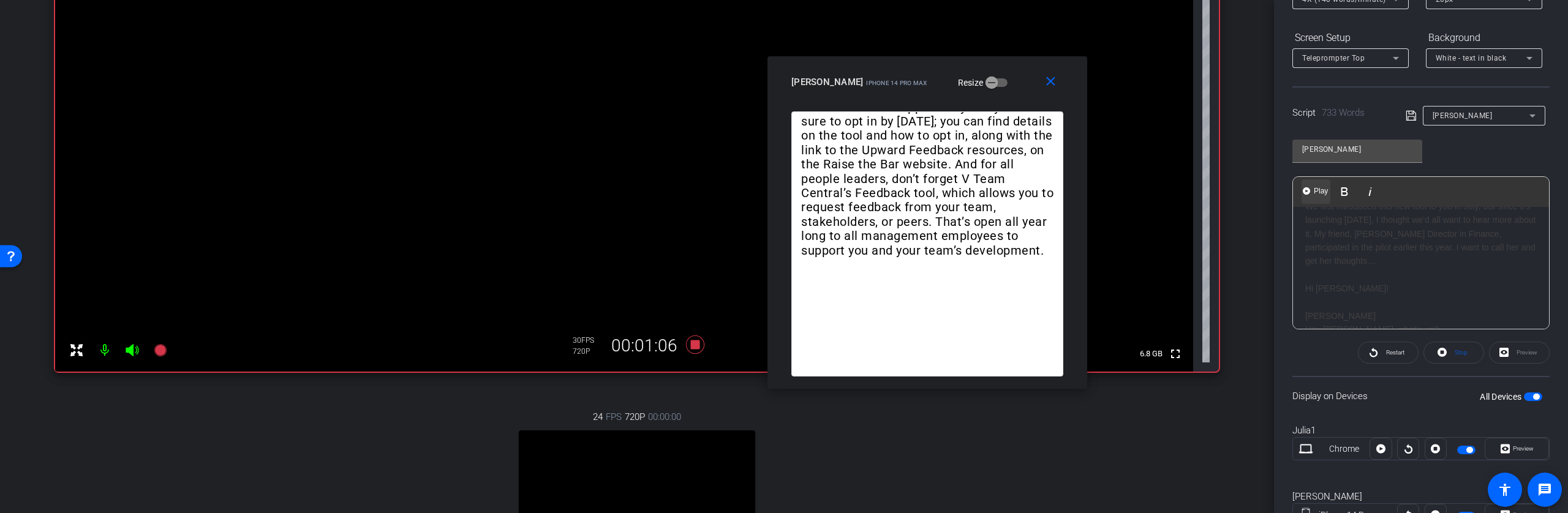
click at [1317, 190] on span "Play" at bounding box center [1321, 191] width 19 height 10
click at [1317, 190] on span "Play" at bounding box center [1321, 191] width 19 height 10
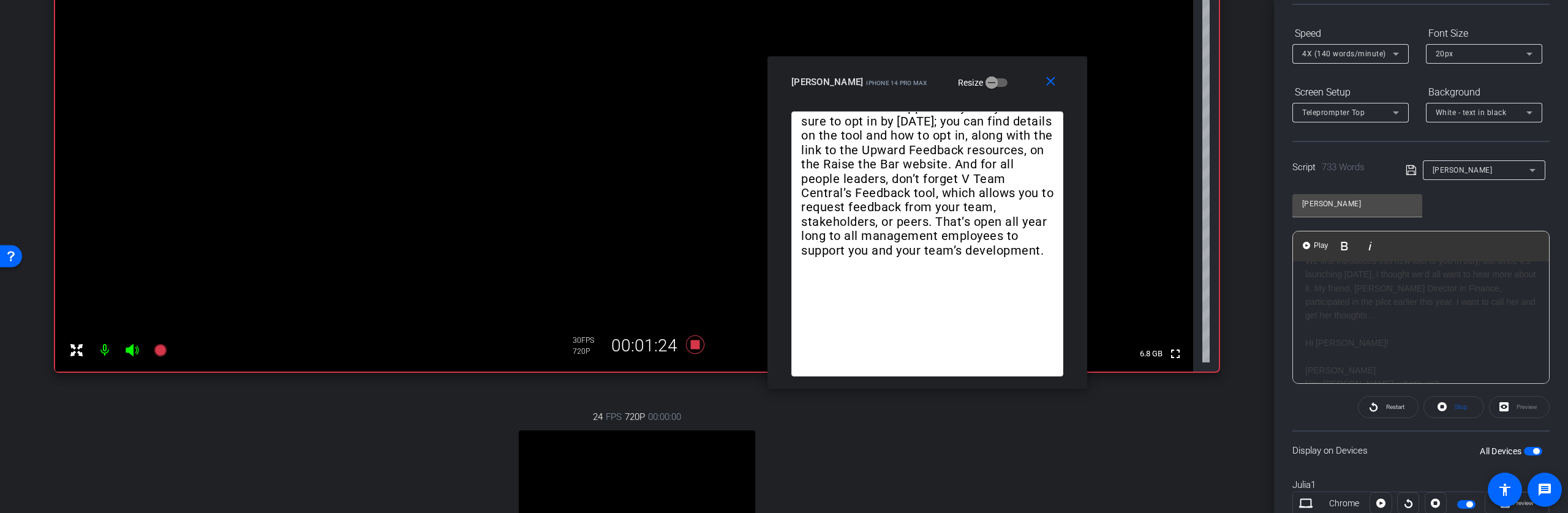
scroll to position [104, 0]
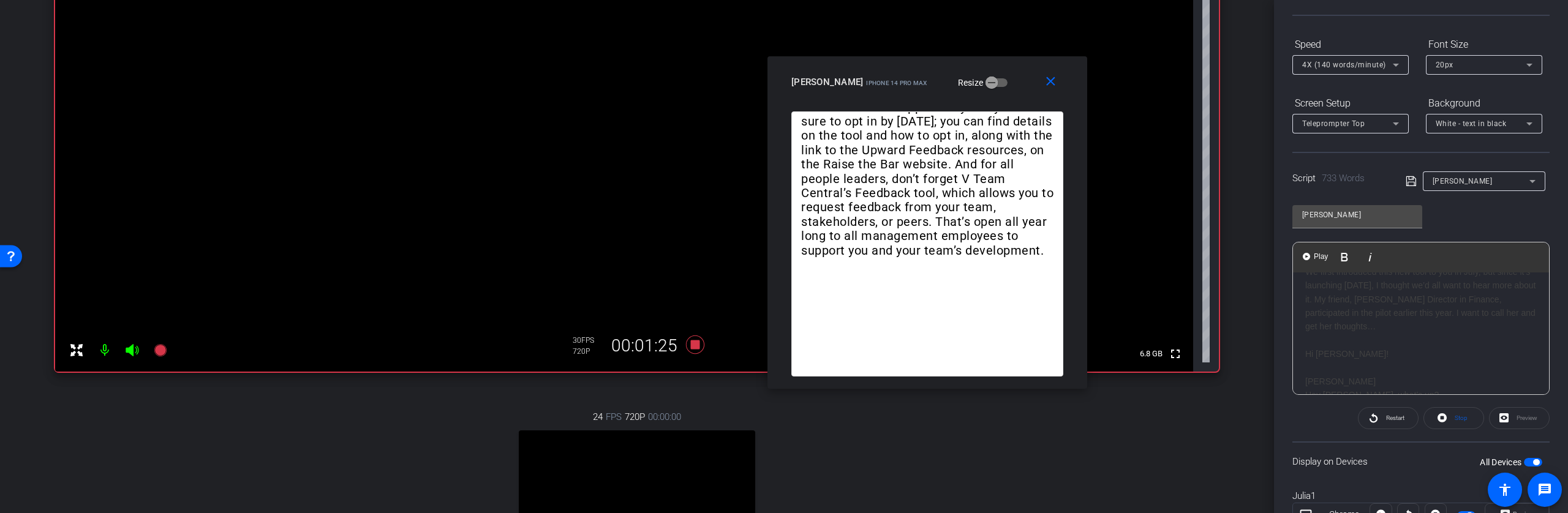
click at [1398, 67] on icon at bounding box center [1395, 65] width 14 height 14
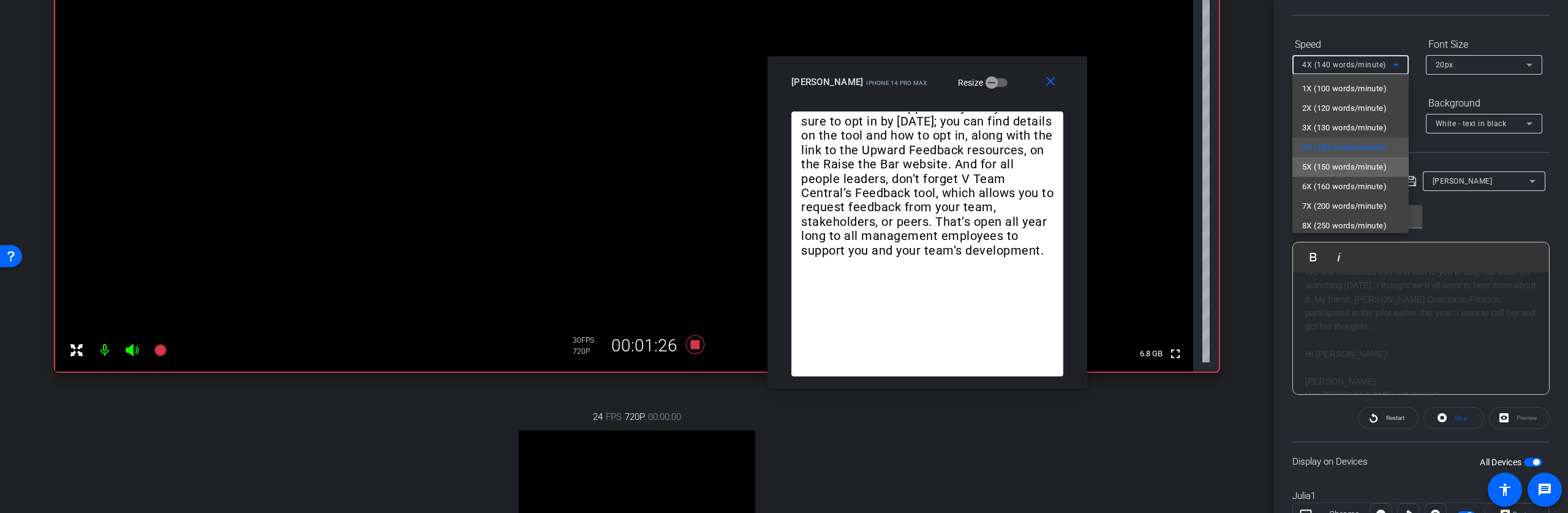
click at [1360, 171] on span "5X (150 words/minute)" at bounding box center [1344, 167] width 84 height 14
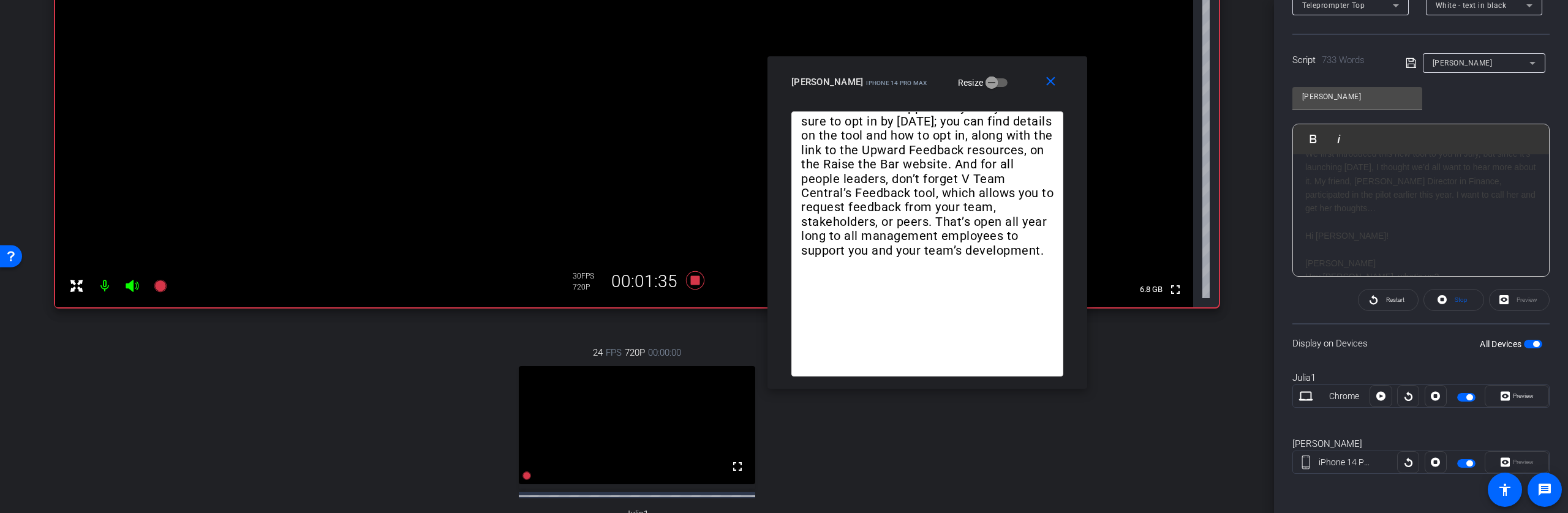
scroll to position [258, 0]
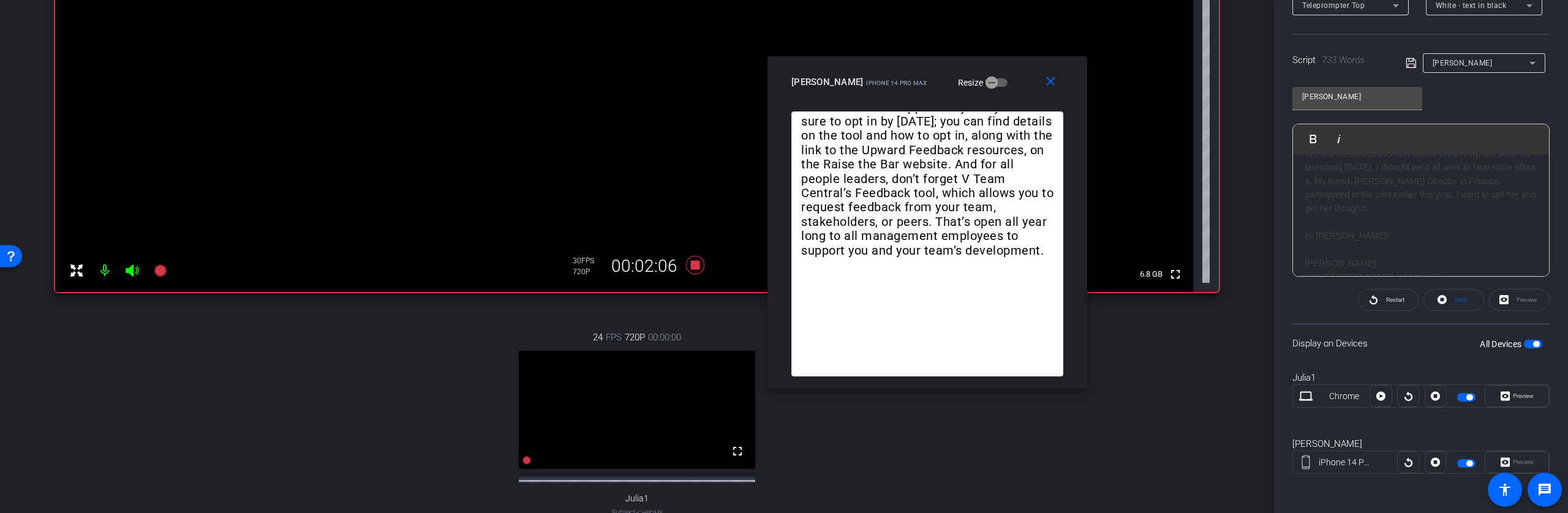
click at [1324, 150] on div "Play Play from this location Play Selected Play and display the selected text o…" at bounding box center [1326, 139] width 52 height 29
click at [1331, 210] on h1 "We first introduced this new tool to you in July, but since it’s launching [DAT…" at bounding box center [1421, 203] width 232 height 69
click at [1307, 136] on img "button" at bounding box center [1306, 138] width 7 height 7
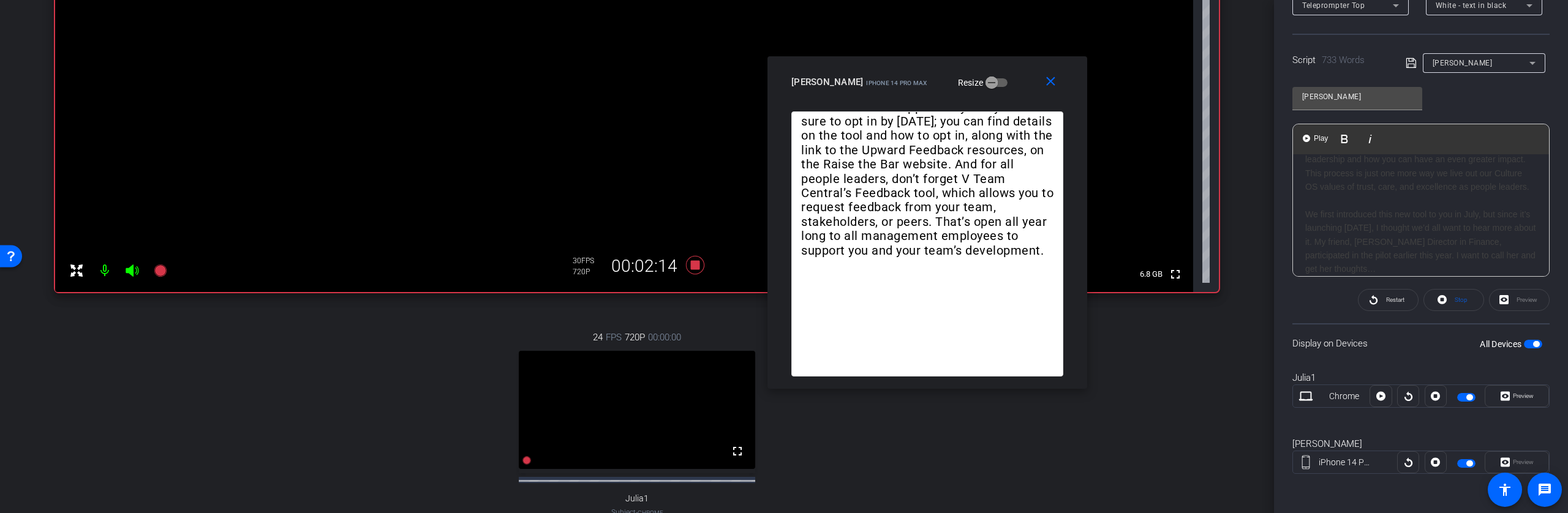
click at [1305, 243] on h1 "We firs t introduced this new tool to you in July, but since it’s launching tod…" at bounding box center [1421, 242] width 232 height 69
click at [1313, 139] on span "Play" at bounding box center [1321, 139] width 19 height 10
click at [693, 268] on icon at bounding box center [694, 264] width 18 height 18
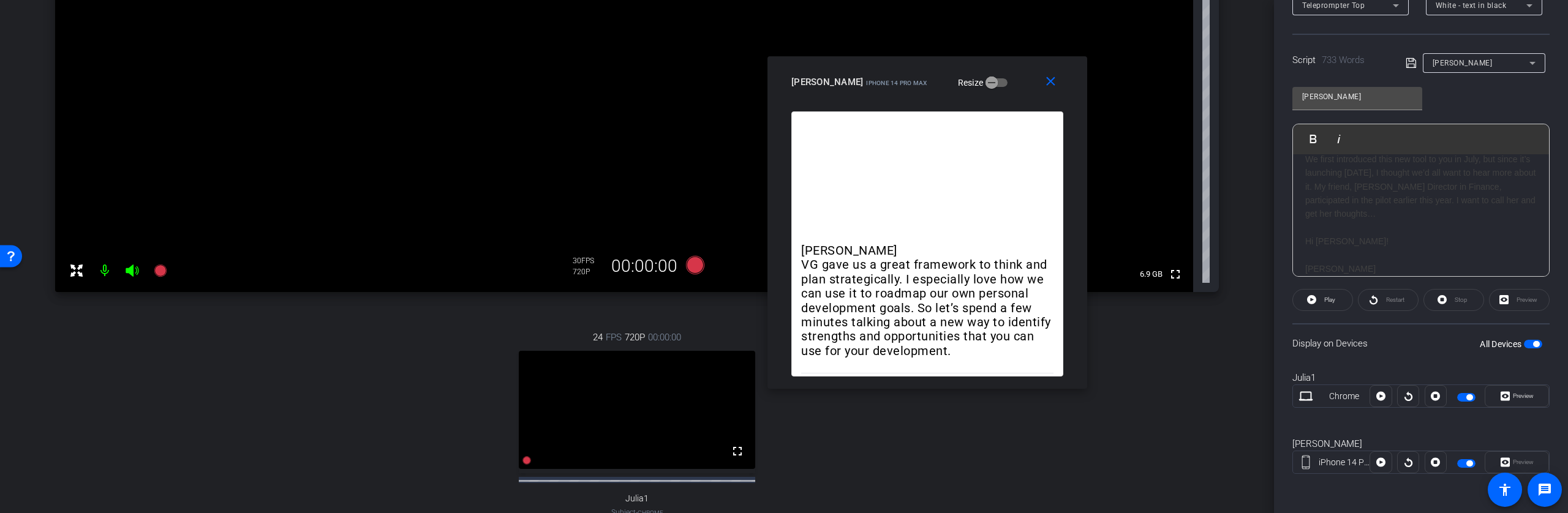
scroll to position [275, 0]
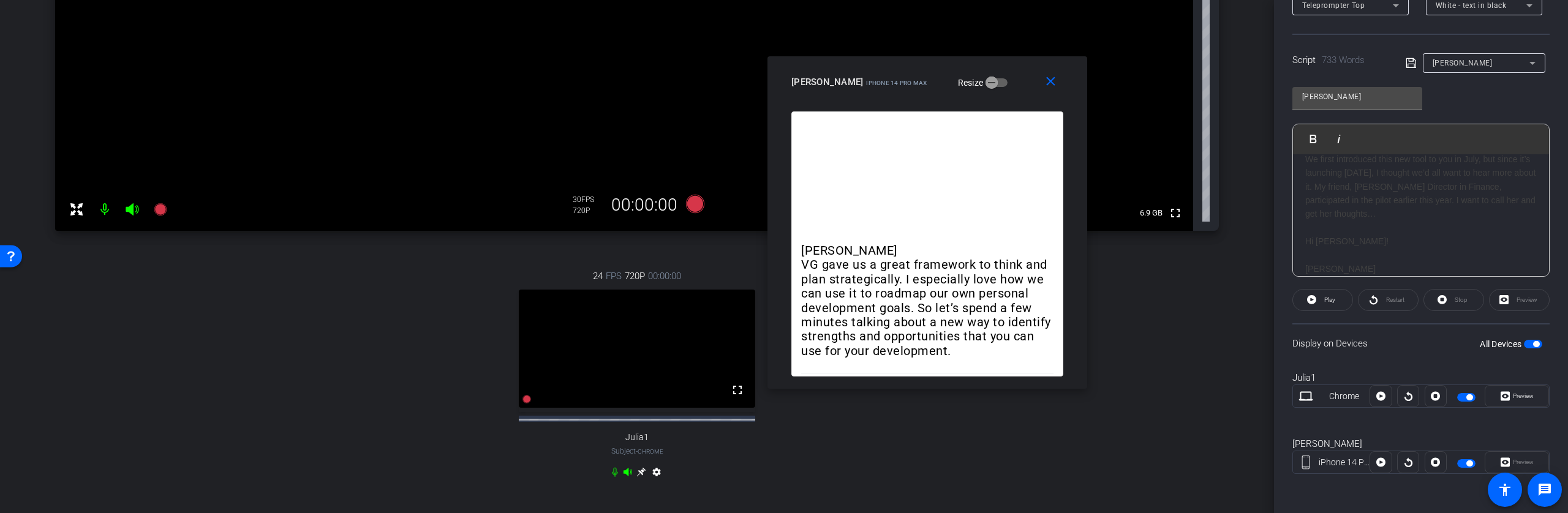
scroll to position [319, 0]
click at [690, 206] on icon at bounding box center [694, 204] width 18 height 18
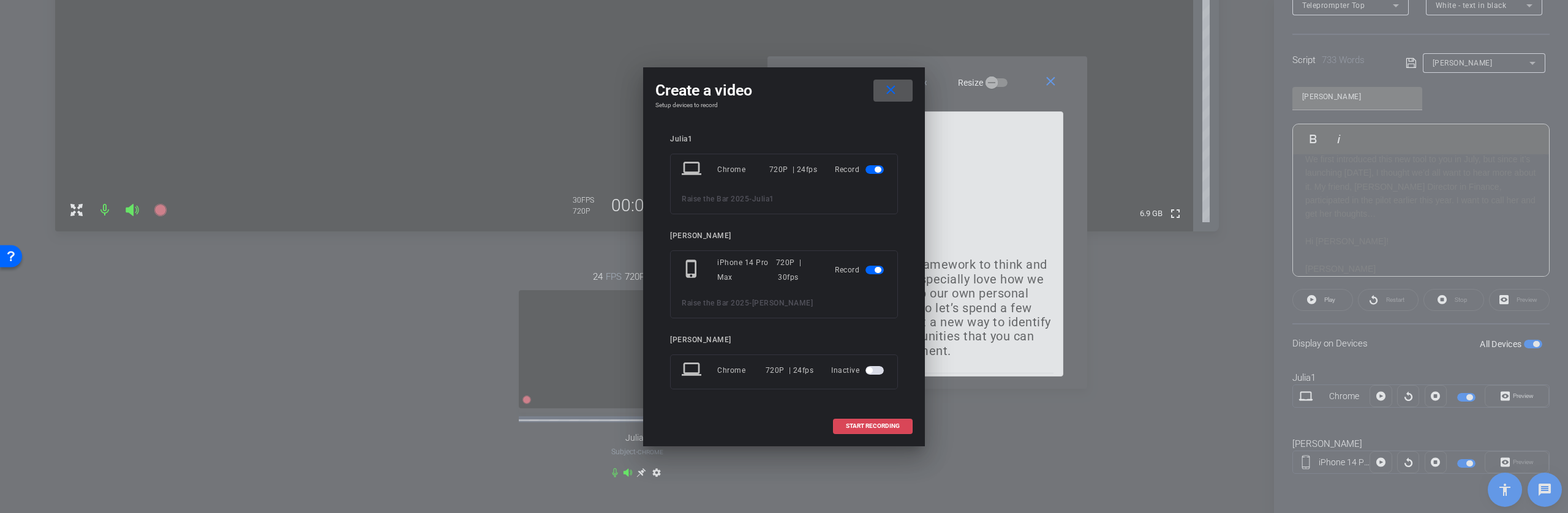
click at [889, 429] on span "START RECORDING" at bounding box center [873, 426] width 54 height 6
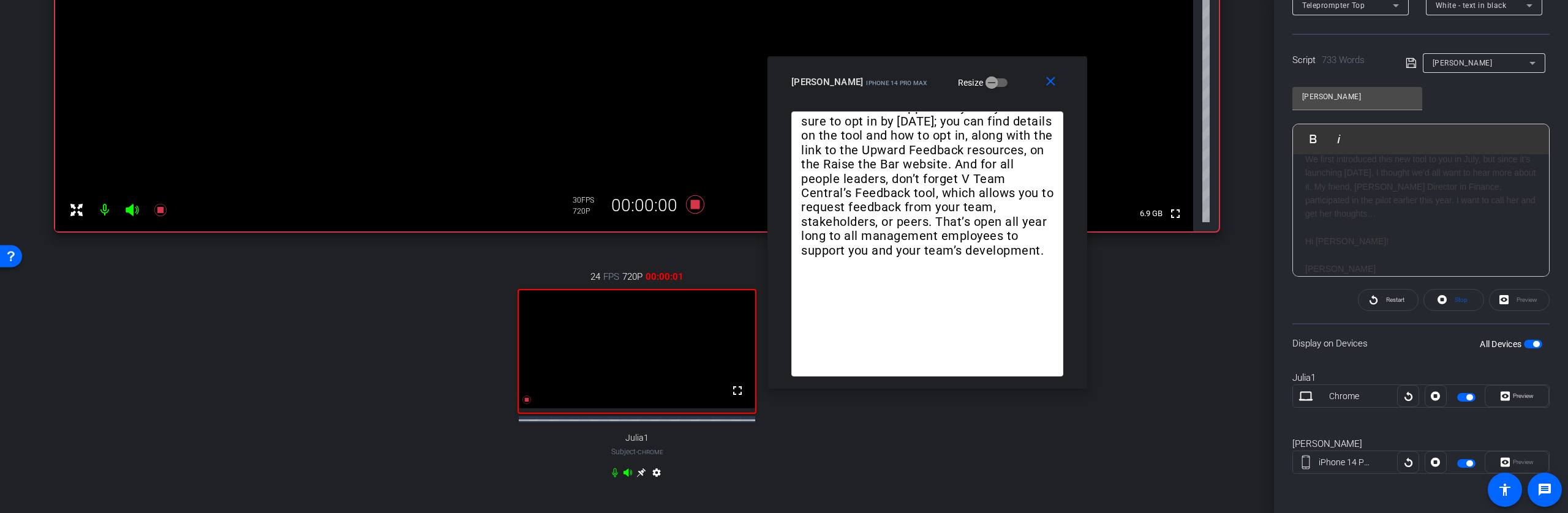
click at [1306, 187] on h1 "We first introduced this new tool to you in July, but since it’s launching [DAT…" at bounding box center [1421, 186] width 232 height 69
click at [1312, 135] on span "Play" at bounding box center [1321, 139] width 19 height 10
click at [1313, 141] on span "Play" at bounding box center [1321, 139] width 19 height 10
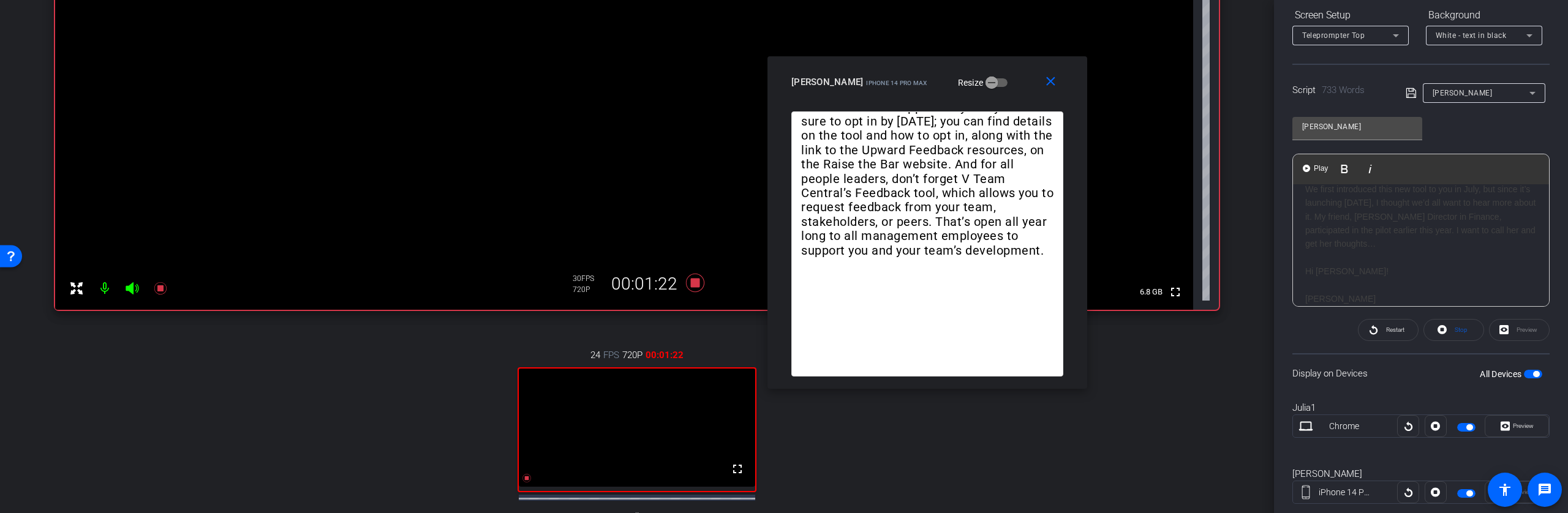
scroll to position [193, 0]
click at [1354, 242] on h1 "We first introduced this new tool to you in July, but since it’s launching [DAT…" at bounding box center [1421, 216] width 232 height 69
click at [1300, 245] on div "Julia VG gave us a great framework to think and plan strategically. I especiall…" at bounding box center [1420, 147] width 256 height 1369
click at [1314, 166] on span "Play" at bounding box center [1321, 168] width 19 height 10
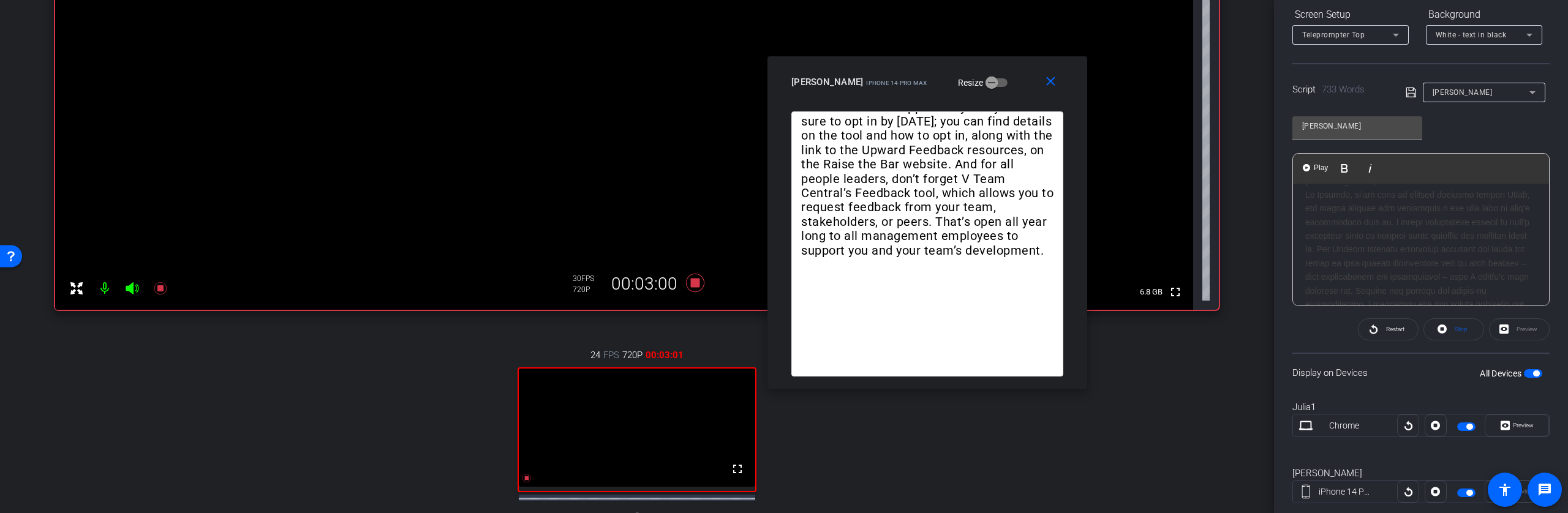
click at [1306, 249] on h1 at bounding box center [1421, 325] width 232 height 275
click at [1316, 163] on span "Play" at bounding box center [1321, 168] width 19 height 10
click at [693, 283] on icon at bounding box center [694, 283] width 18 height 18
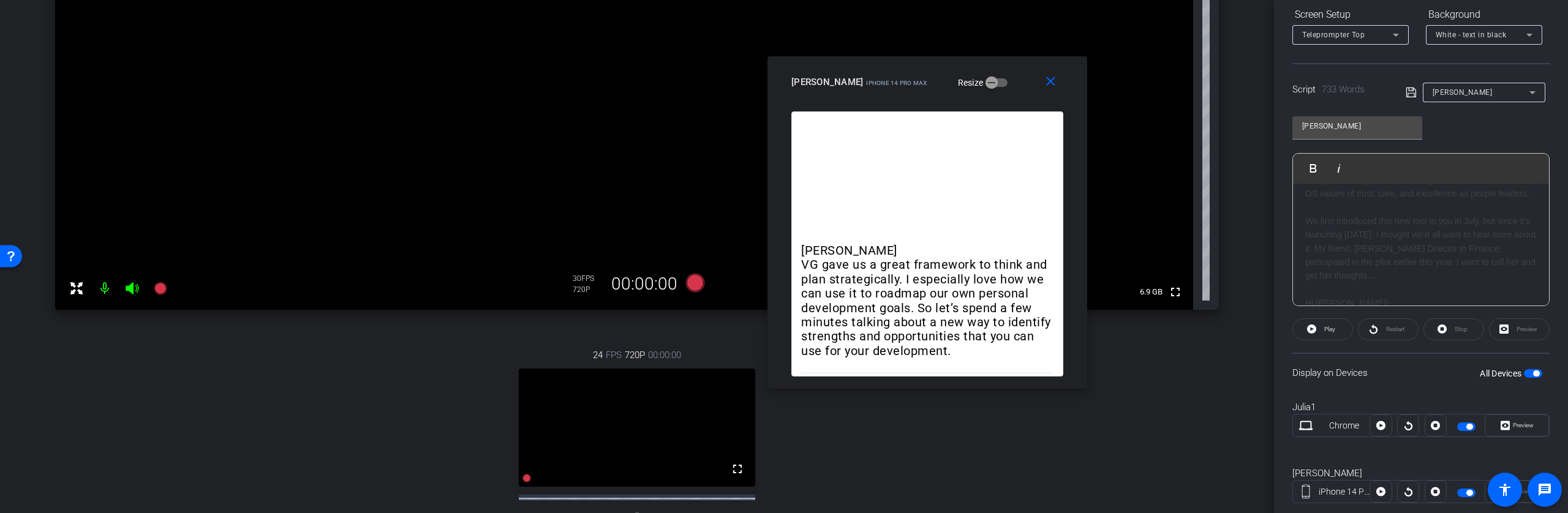
scroll to position [242, 0]
click at [691, 284] on icon at bounding box center [694, 283] width 18 height 18
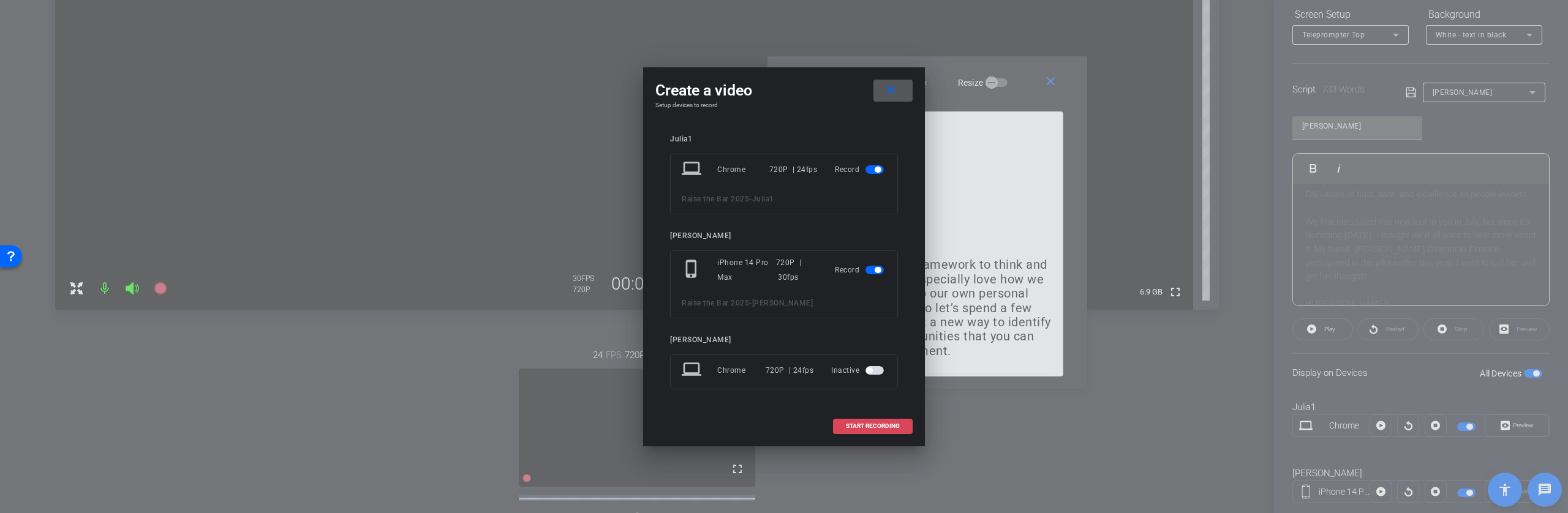
click at [879, 428] on span "START RECORDING" at bounding box center [873, 426] width 54 height 6
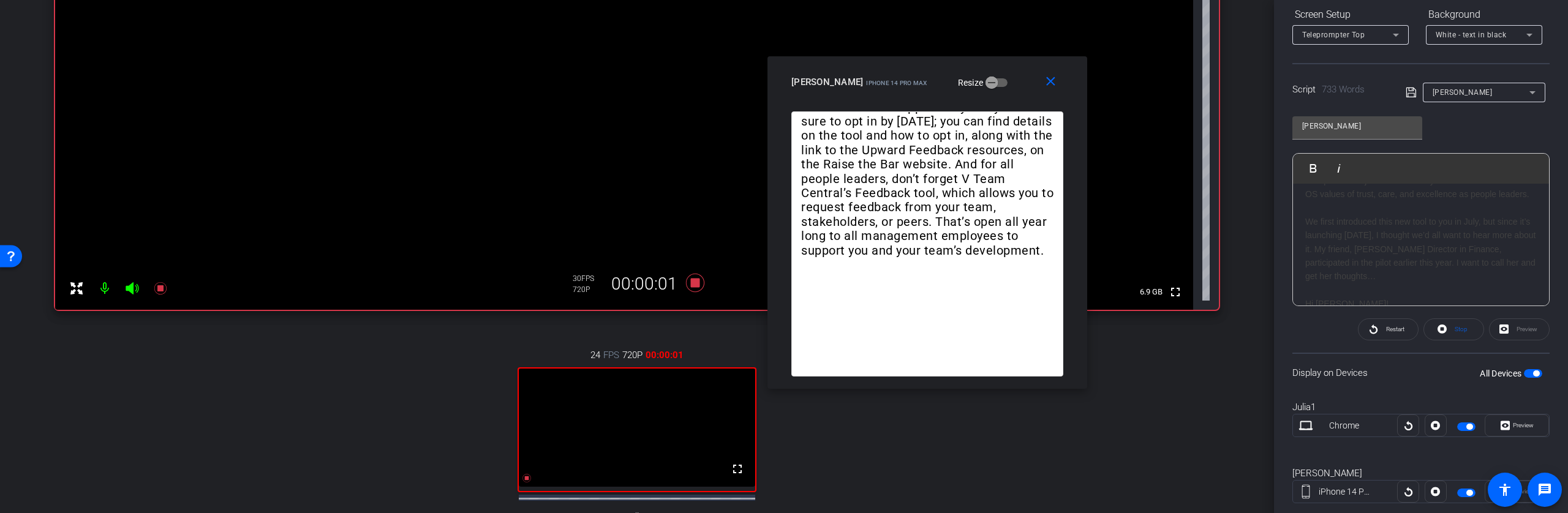
click at [1306, 245] on h1 "We first introduced this new tool to you in July, but since it’s launching [DAT…" at bounding box center [1421, 249] width 232 height 69
click at [1308, 165] on img "button" at bounding box center [1306, 167] width 7 height 7
click at [1303, 240] on div "Julia VG gave us a great framework to think and plan strategically. I especiall…" at bounding box center [1420, 136] width 256 height 1369
click at [1317, 166] on span "Play" at bounding box center [1321, 168] width 19 height 10
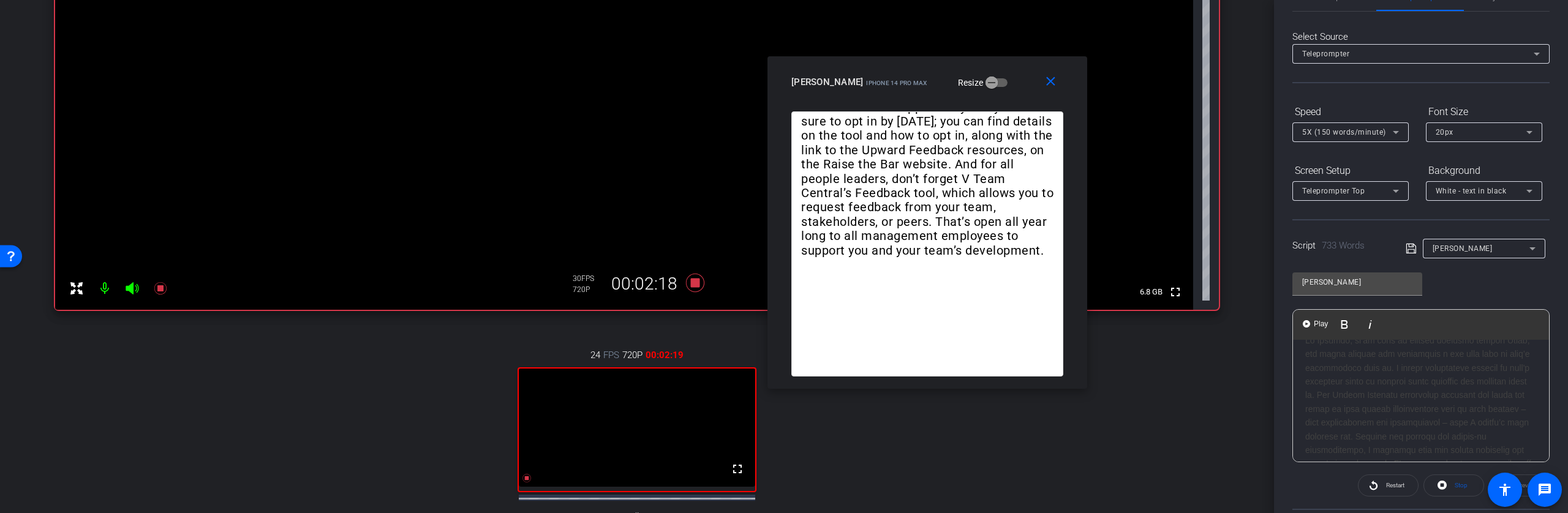
scroll to position [37, 0]
click at [1396, 131] on icon at bounding box center [1396, 132] width 6 height 3
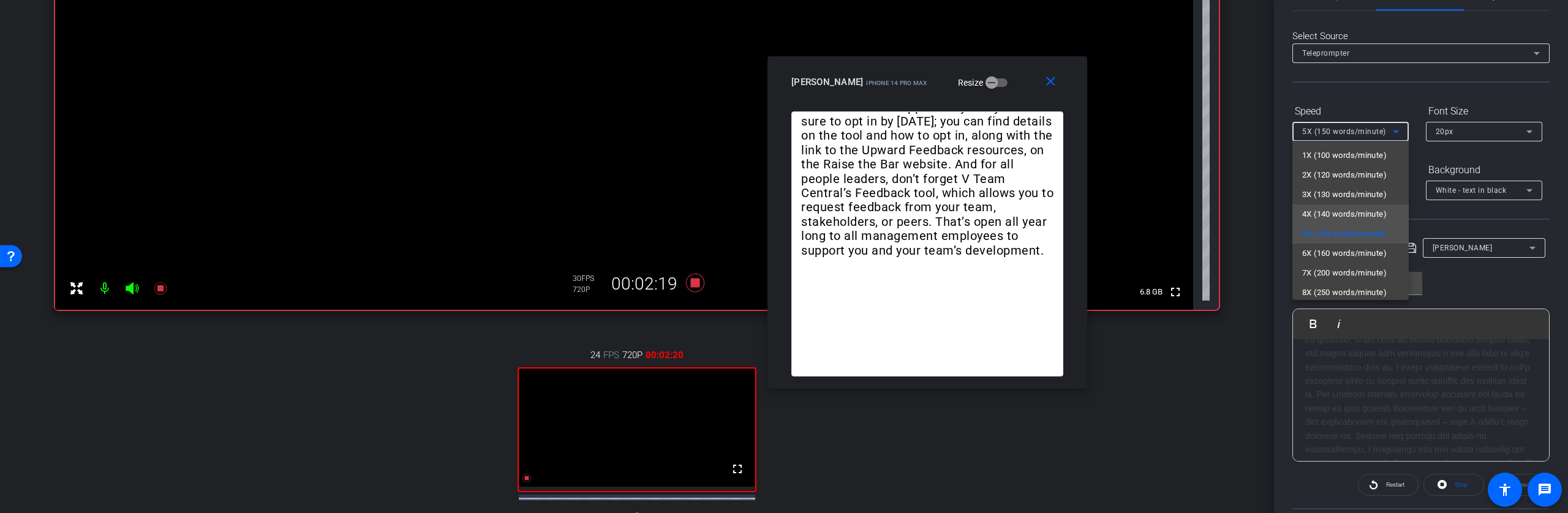
click at [1354, 212] on span "4X (140 words/minute)" at bounding box center [1344, 214] width 84 height 14
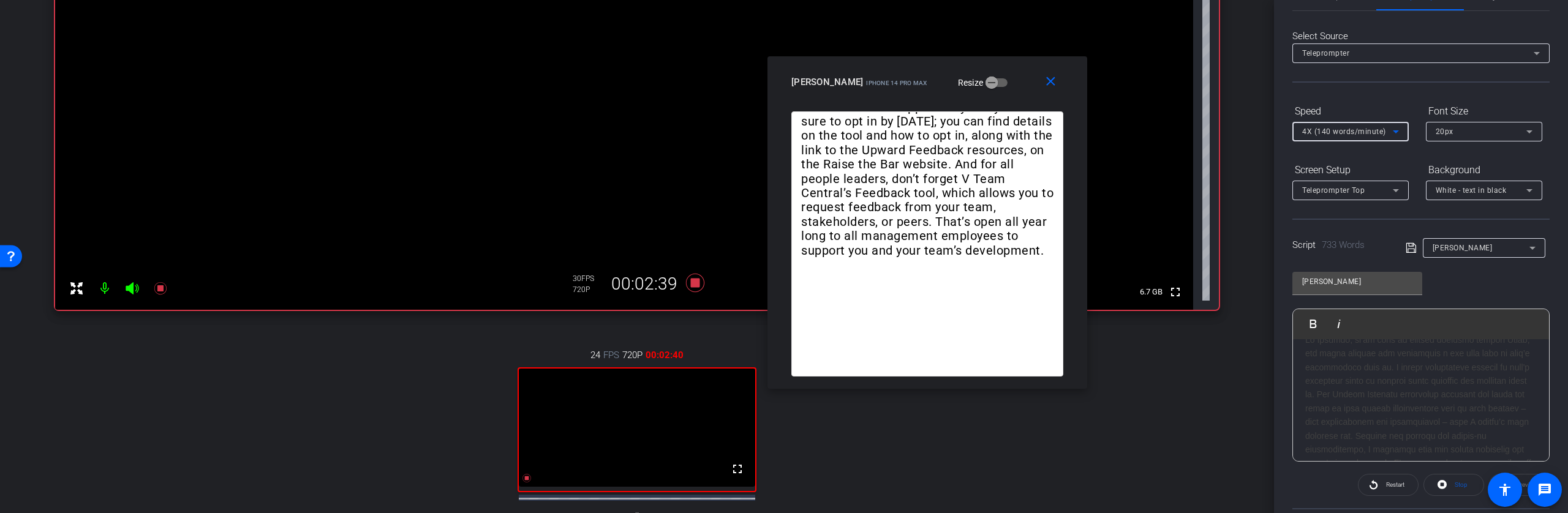
click at [1396, 131] on icon at bounding box center [1396, 132] width 6 height 3
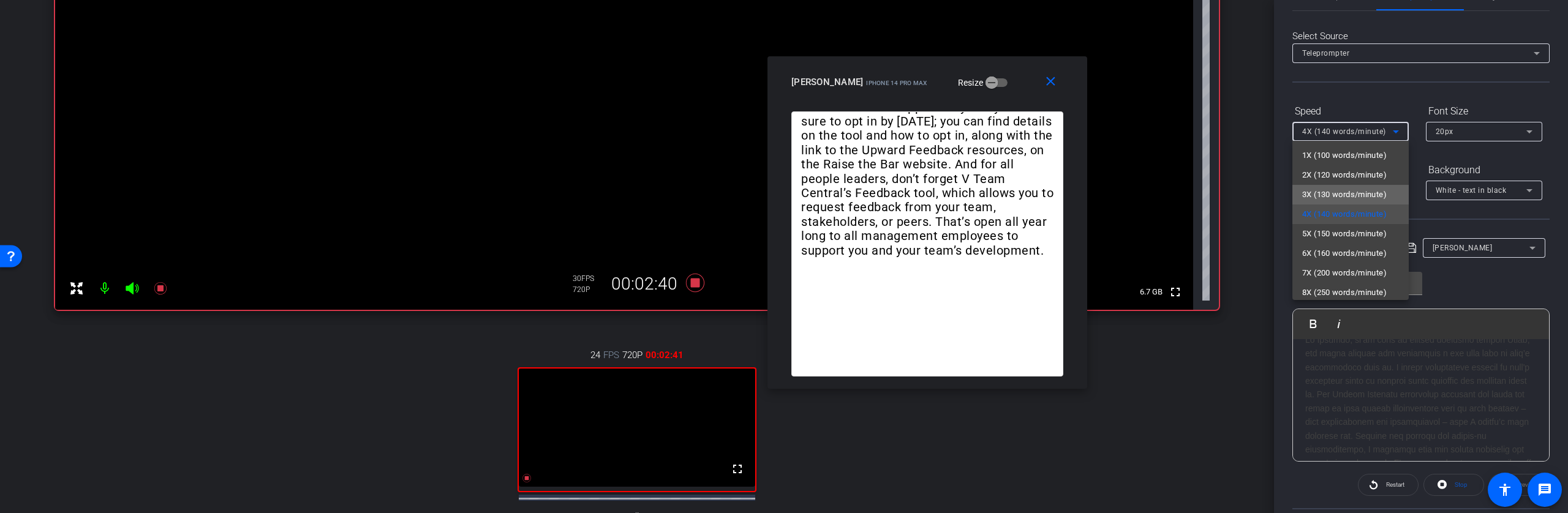
click at [1367, 192] on span "3X (130 words/minute)" at bounding box center [1344, 194] width 84 height 14
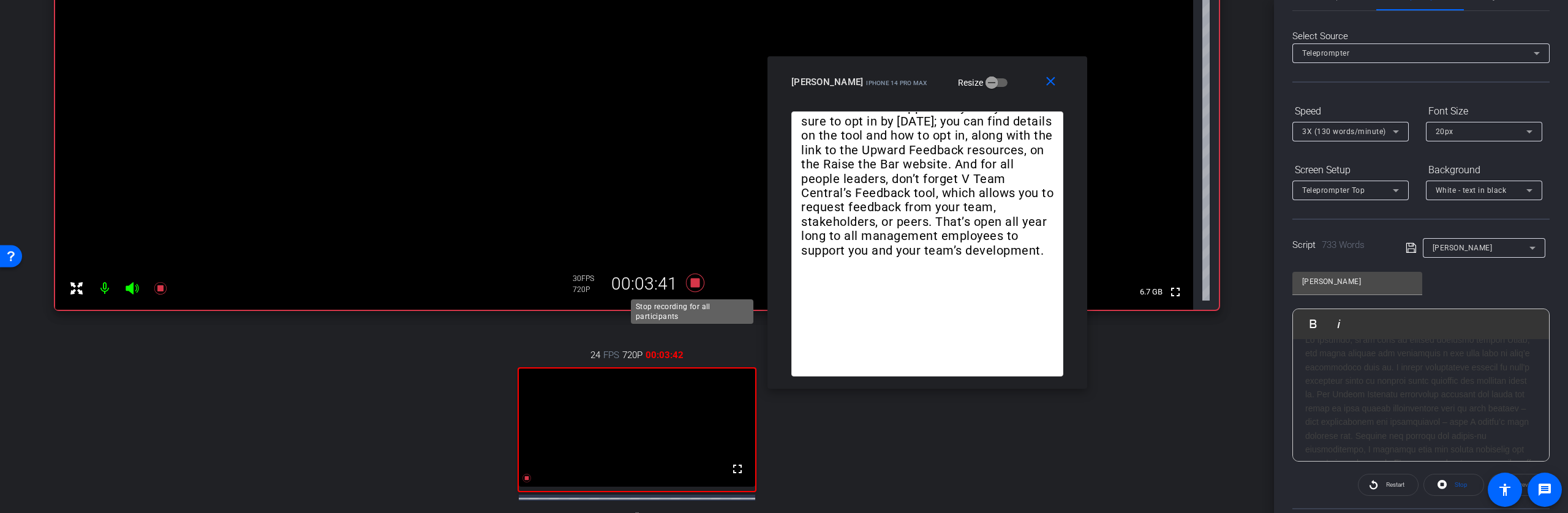
click at [689, 283] on icon at bounding box center [694, 283] width 18 height 18
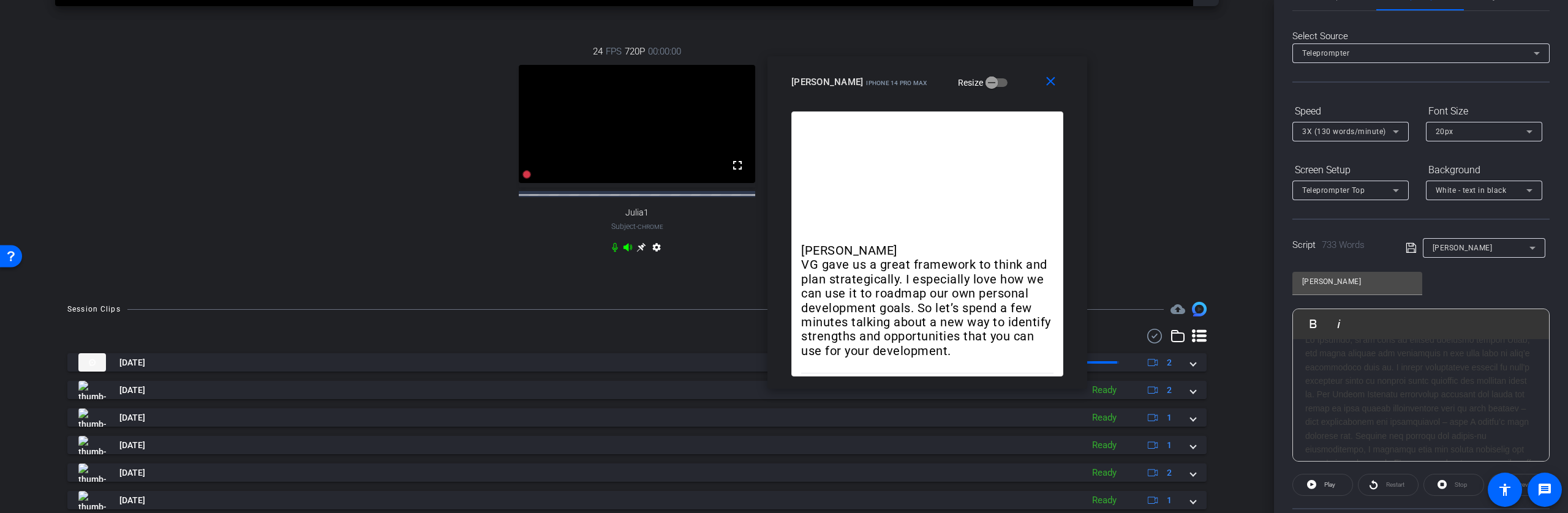
scroll to position [498, 0]
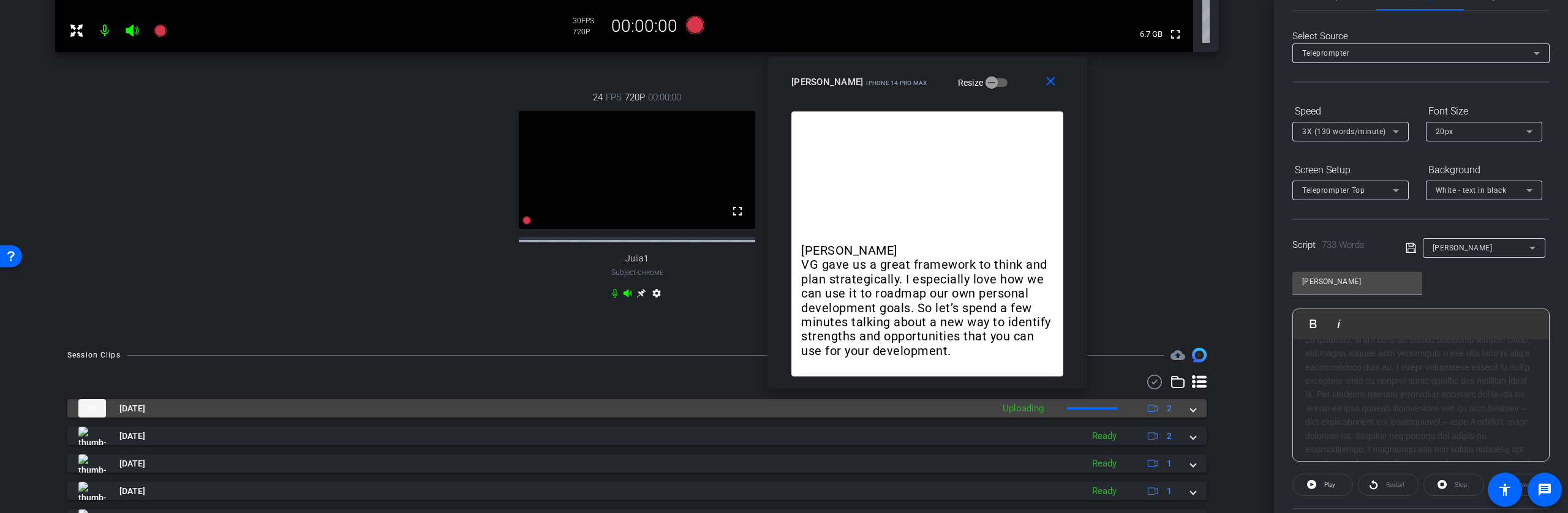
click at [1191, 417] on mat-expansion-panel-header "Aug 27, 2025 Uploading 2" at bounding box center [637, 408] width 1139 height 18
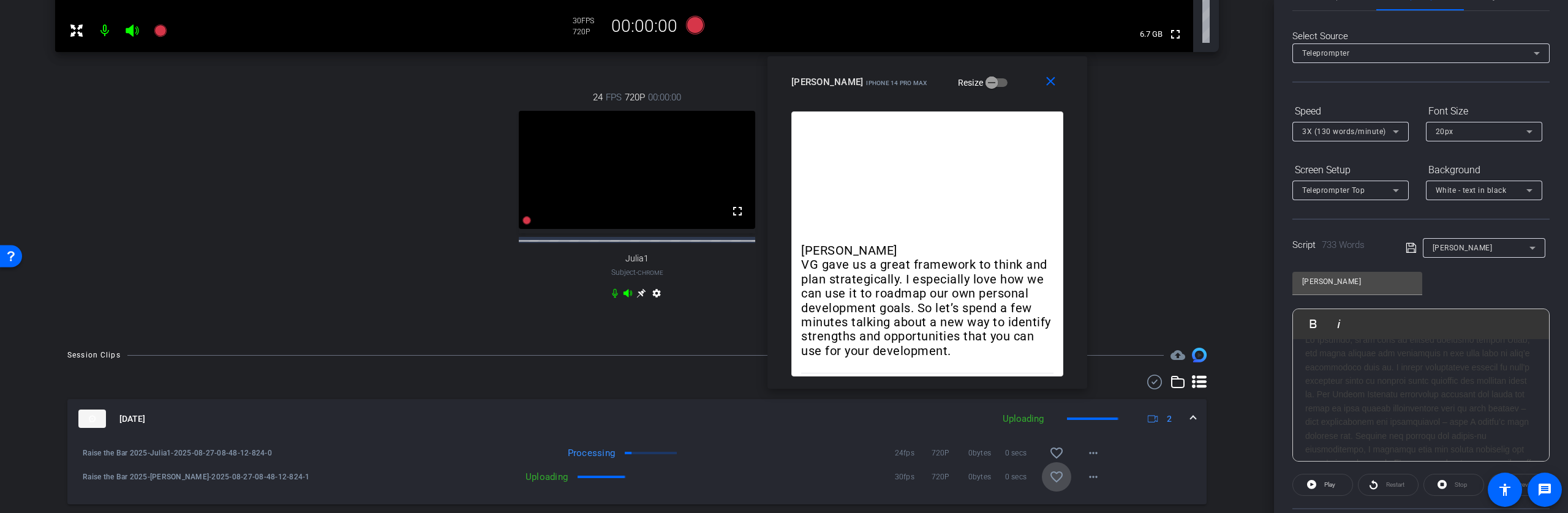
click at [1052, 484] on mat-icon "favorite_border" at bounding box center [1056, 477] width 14 height 14
click at [1054, 460] on mat-icon "favorite_border" at bounding box center [1056, 453] width 14 height 14
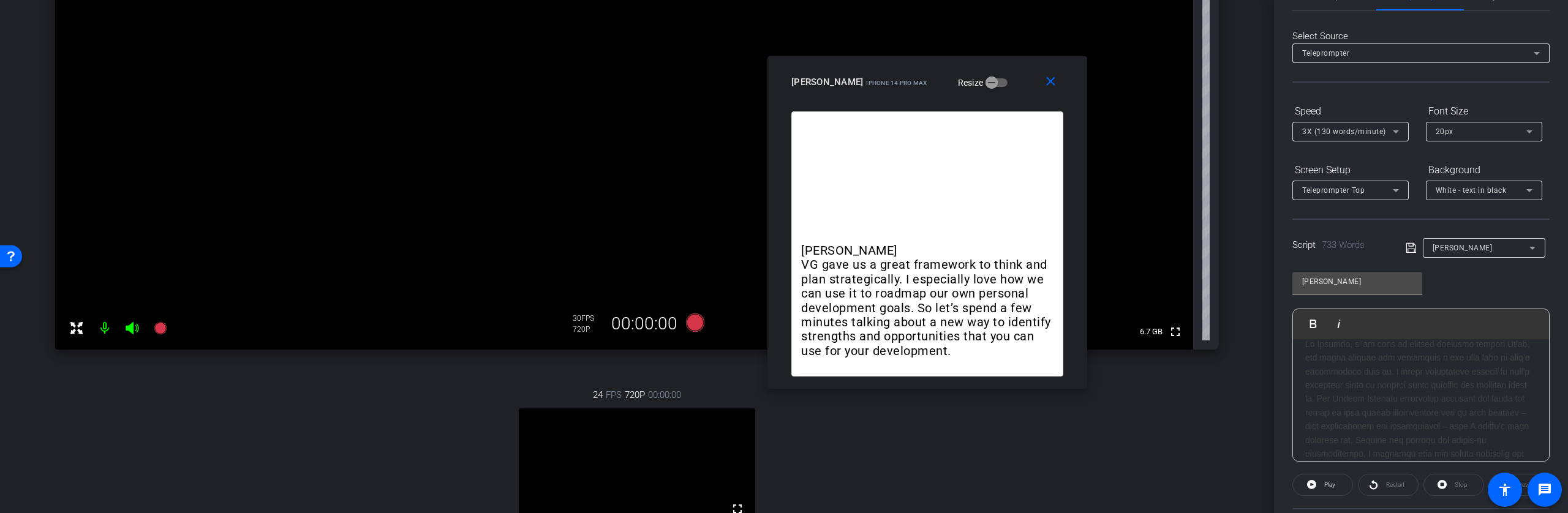
scroll to position [718, 0]
click at [696, 326] on icon at bounding box center [694, 323] width 18 height 18
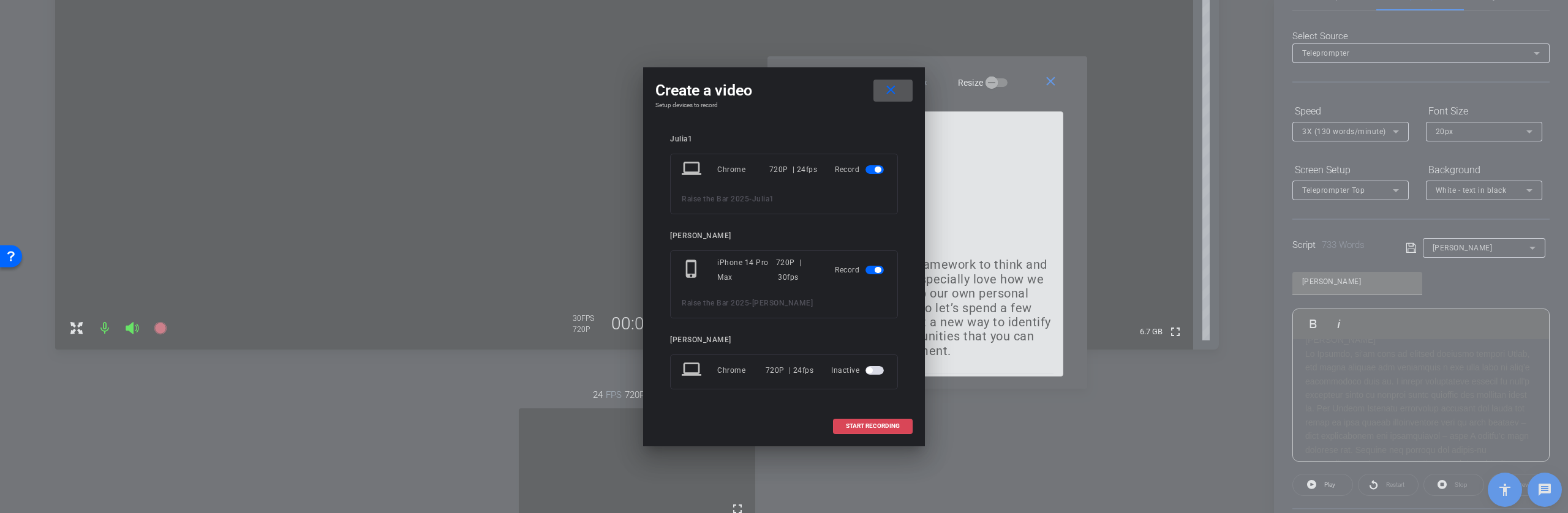
click at [895, 429] on span "START RECORDING" at bounding box center [873, 426] width 54 height 6
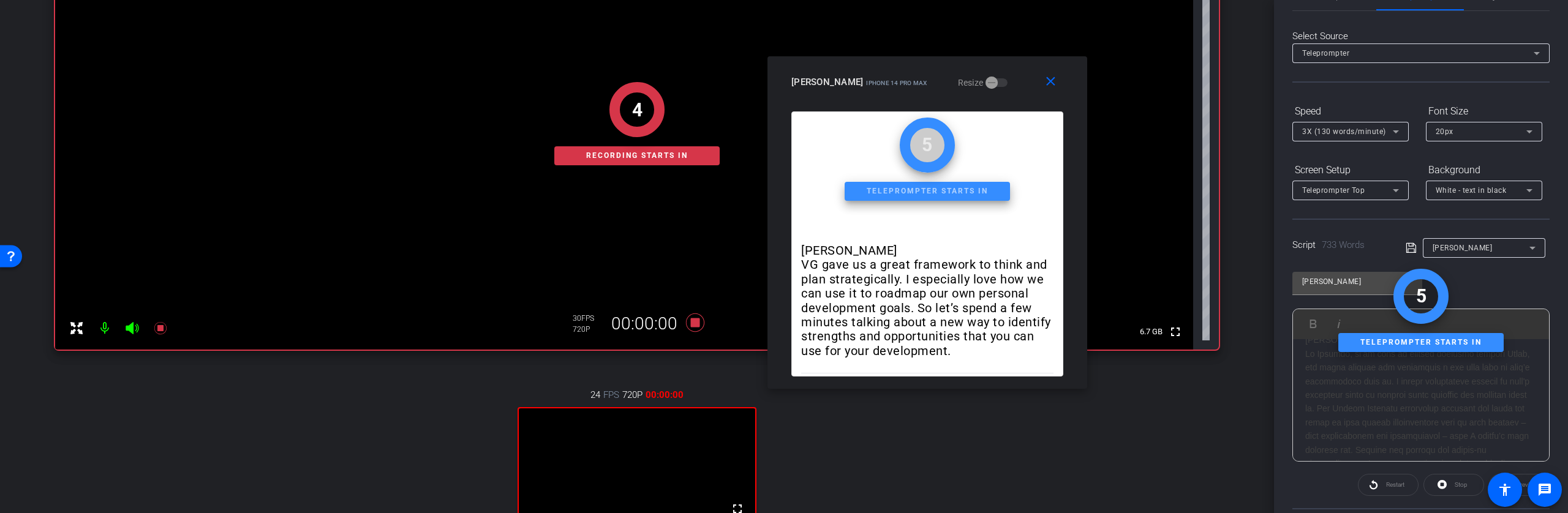
click at [1302, 407] on div "Julia VG gave us a great framework to think and plan strategically. I especiall…" at bounding box center [1420, 306] width 256 height 1369
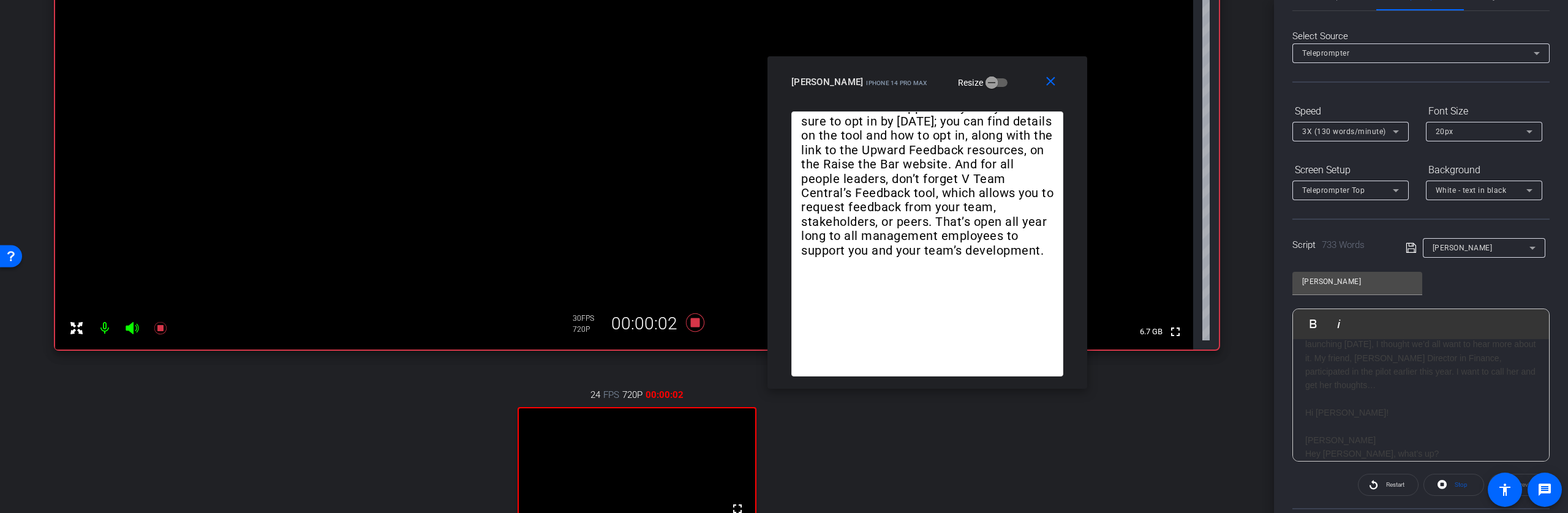
scroll to position [288, 0]
click at [1306, 357] on h1 "We first introduced this new tool to you in July, but since it’s launching [DAT…" at bounding box center [1421, 359] width 232 height 69
click at [1315, 324] on span "Play" at bounding box center [1321, 323] width 19 height 10
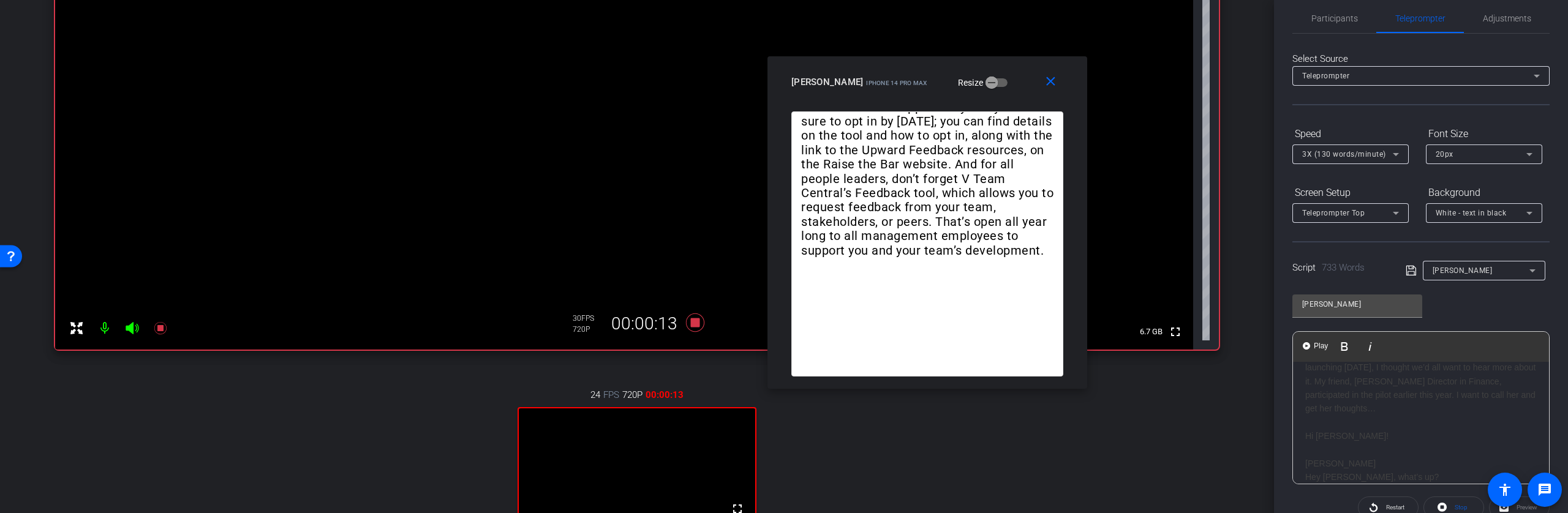
scroll to position [12, 0]
click at [1395, 158] on icon at bounding box center [1395, 157] width 14 height 14
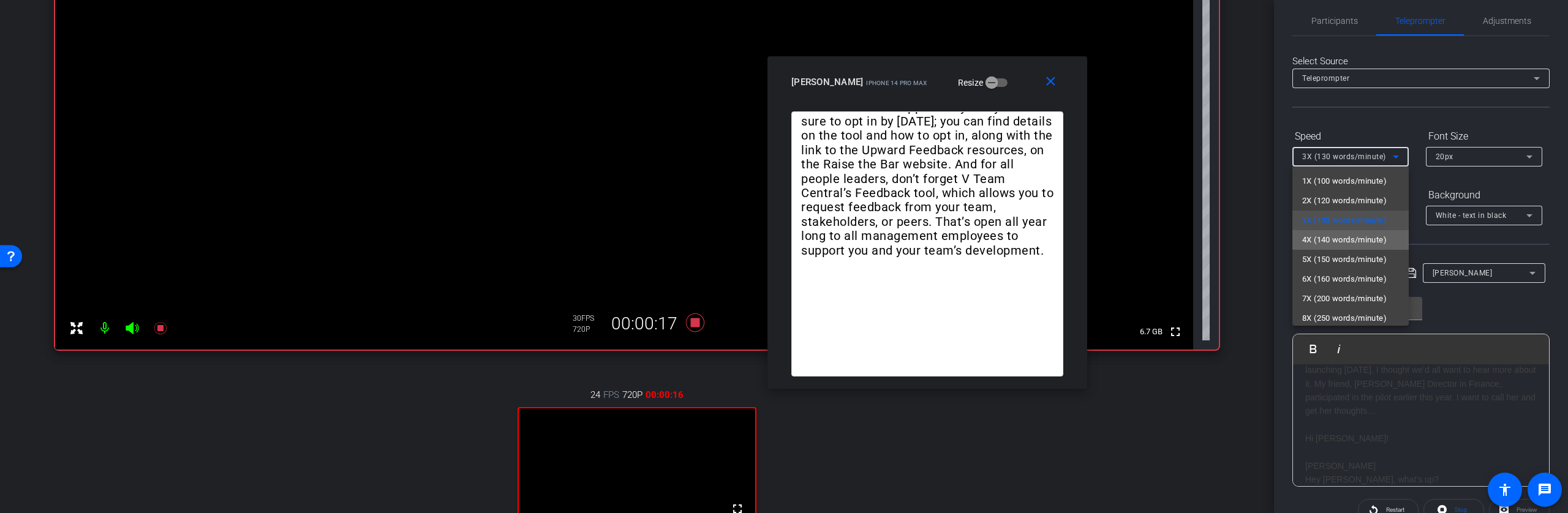
click at [1353, 237] on span "4X (140 words/minute)" at bounding box center [1344, 240] width 84 height 14
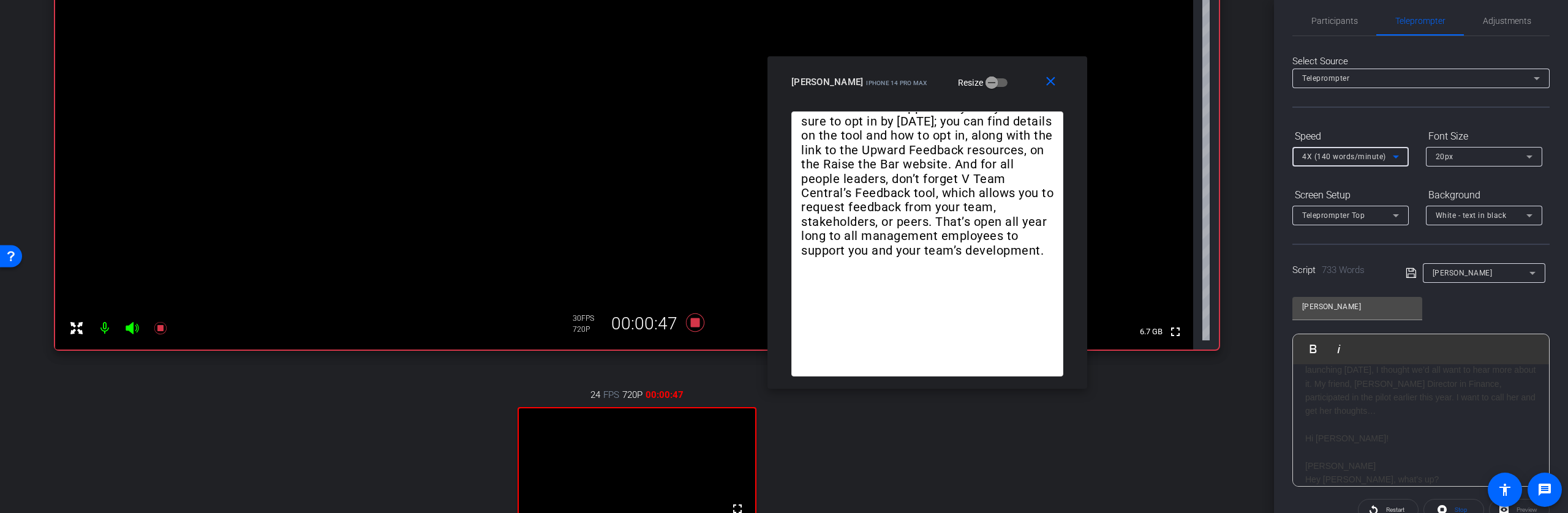
click at [1398, 159] on icon at bounding box center [1395, 157] width 14 height 14
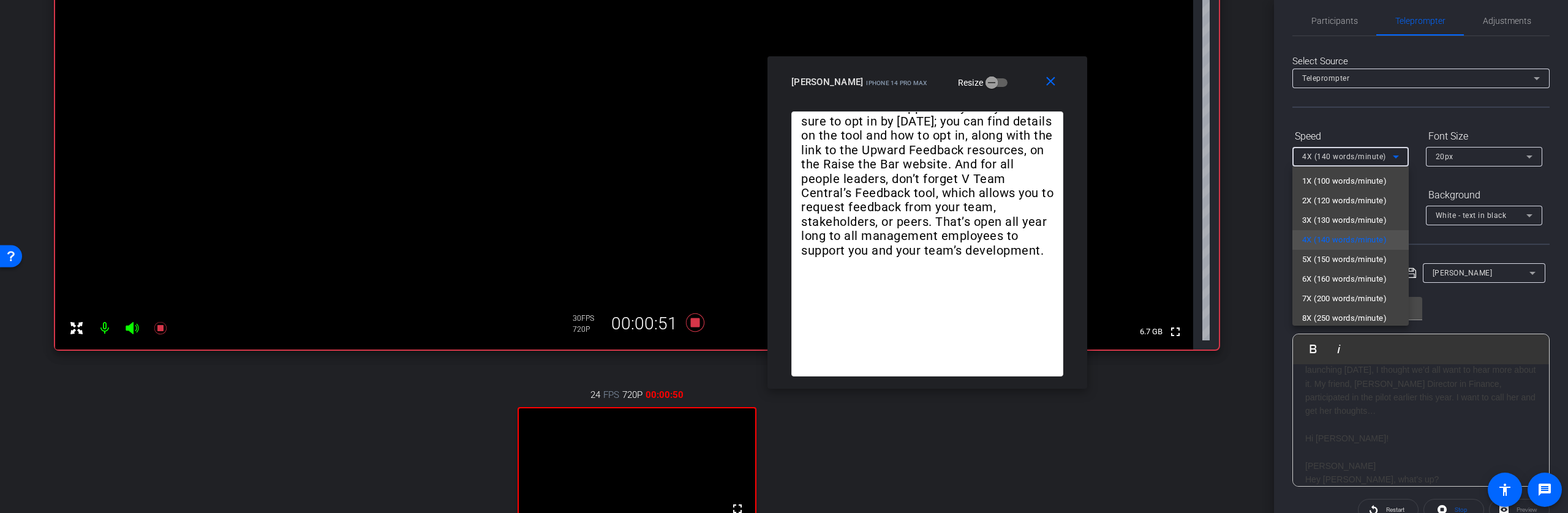
click at [1390, 114] on div at bounding box center [784, 256] width 1568 height 513
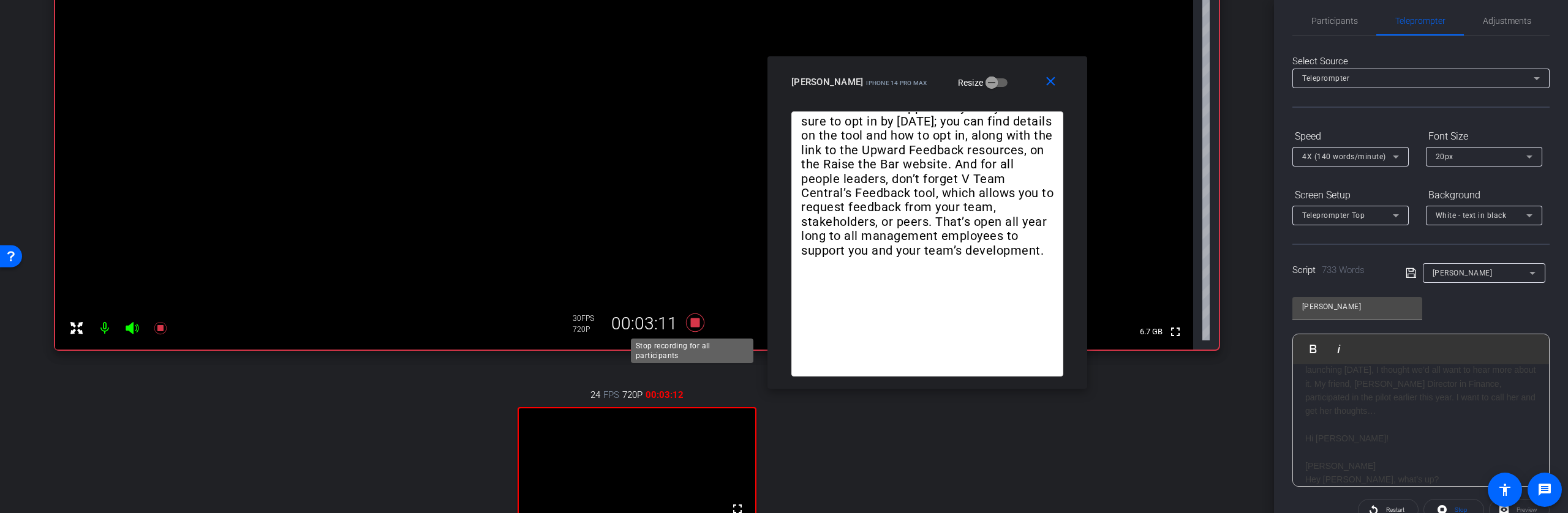
click at [693, 327] on icon at bounding box center [694, 323] width 29 height 22
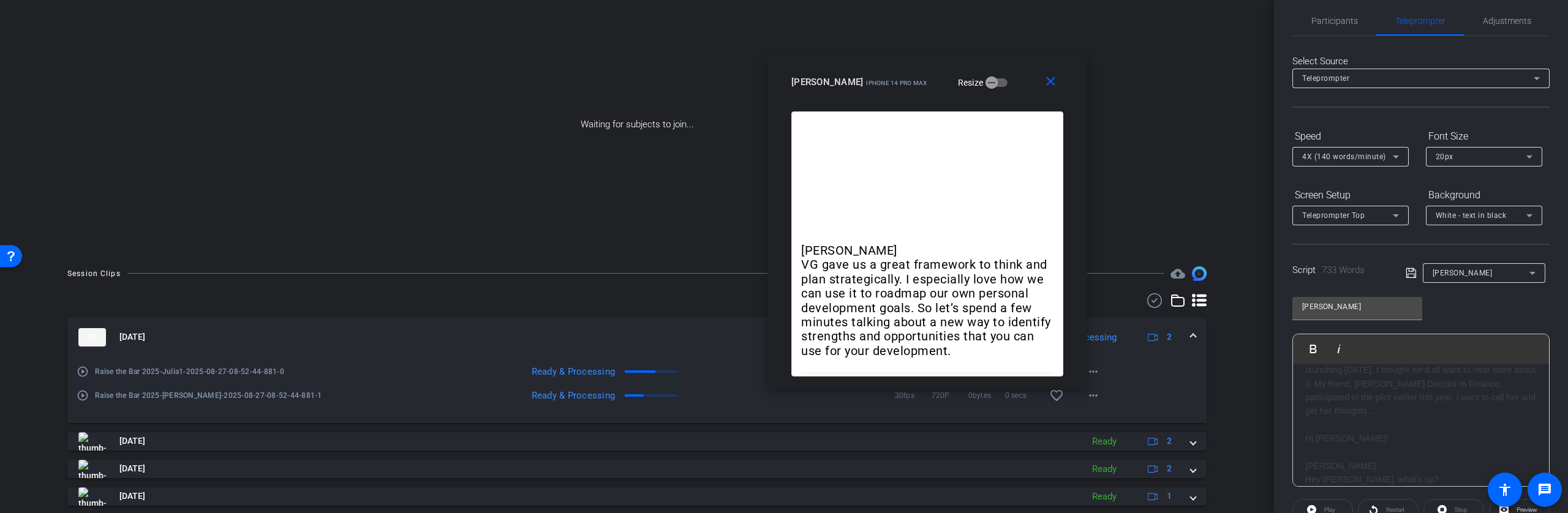
scroll to position [92, 0]
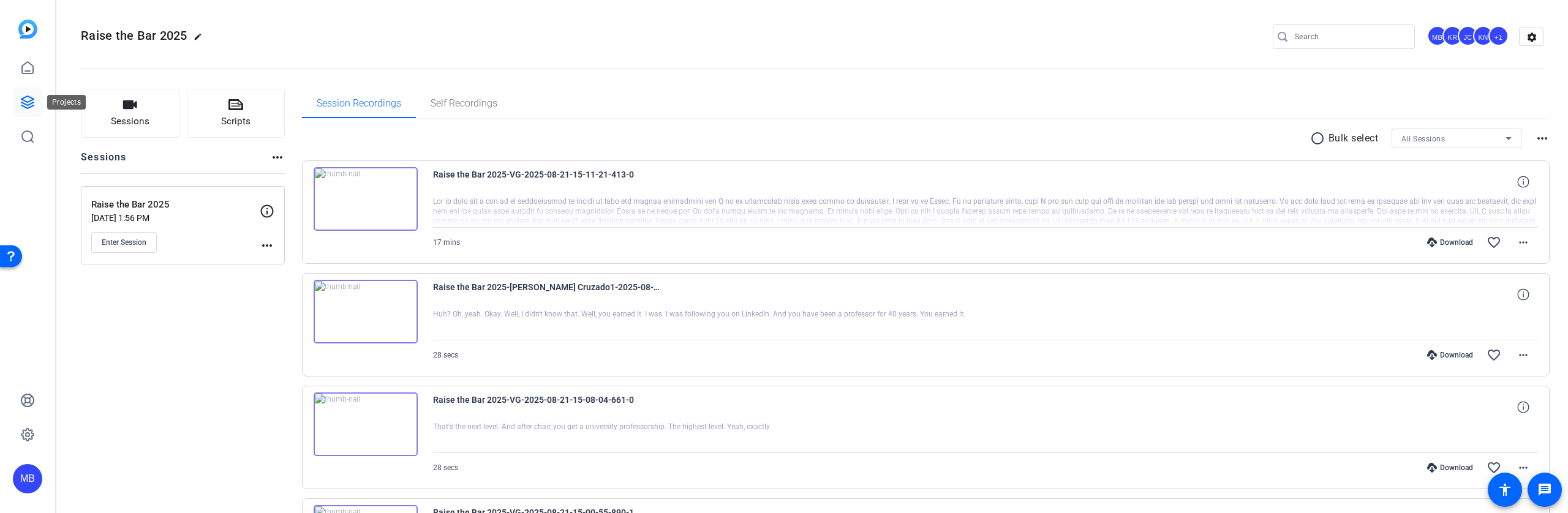
click at [25, 104] on icon at bounding box center [27, 102] width 12 height 12
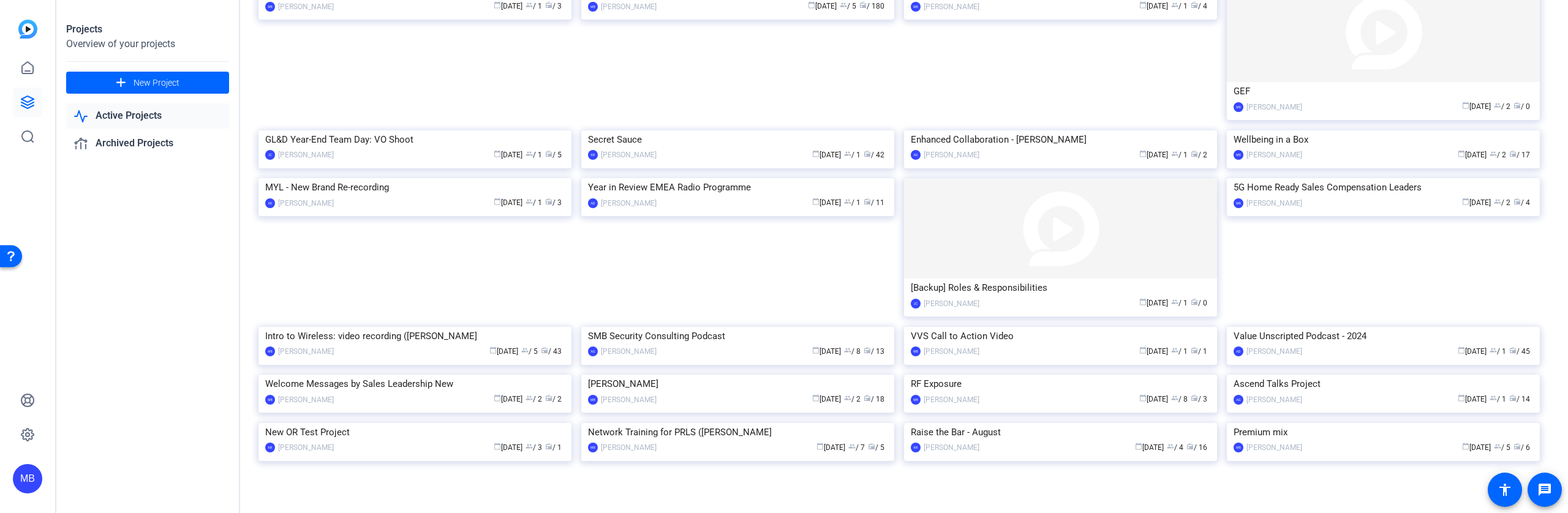
scroll to position [726, 0]
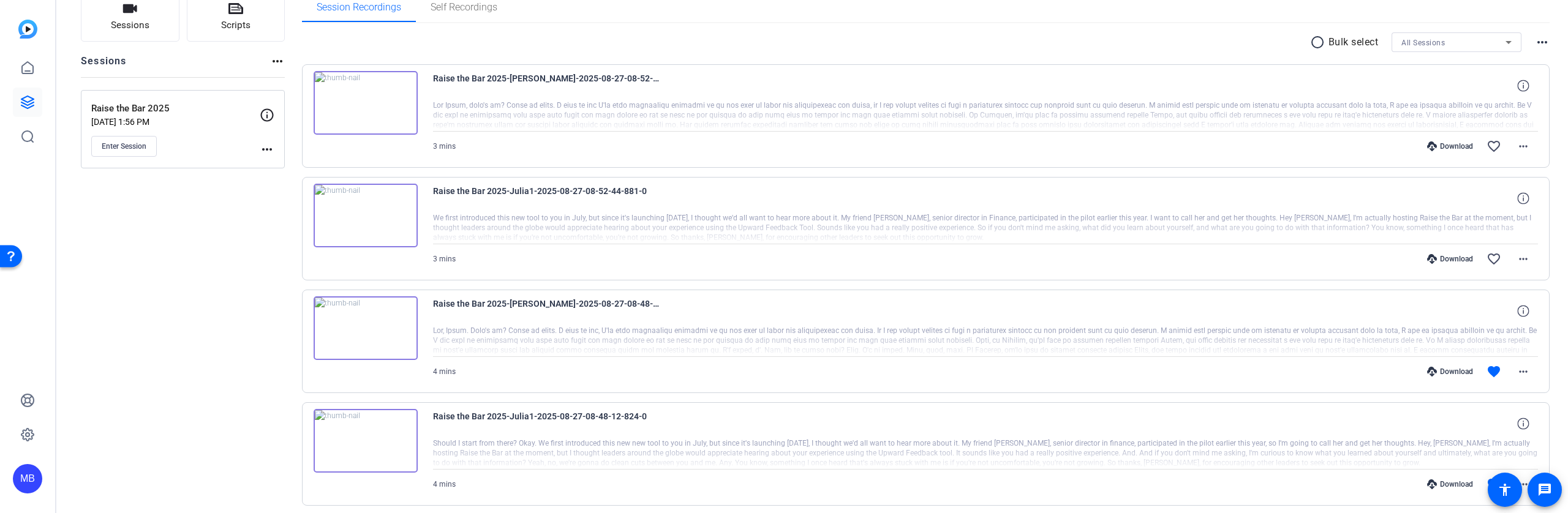
scroll to position [117, 0]
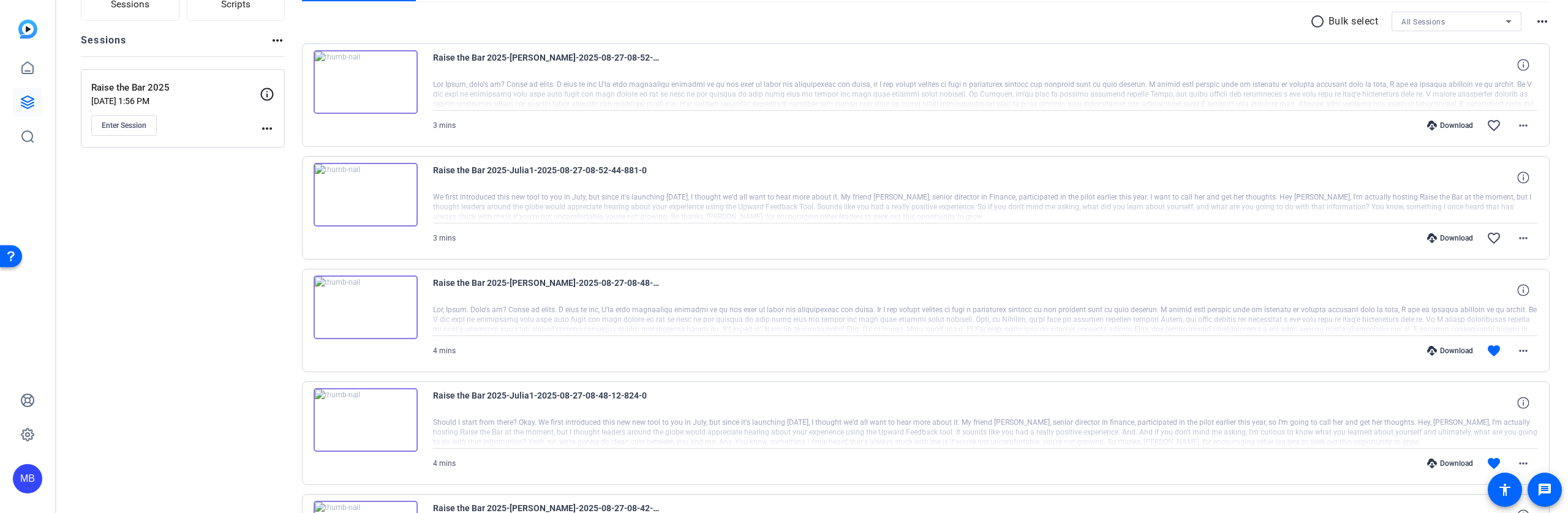
click at [485, 350] on div "4 mins Download favorite more_horiz" at bounding box center [986, 350] width 1105 height 29
click at [640, 285] on span "Raise the Bar 2025-Melissa Steele-2025-08-27-08-48-12-824-1" at bounding box center [546, 290] width 227 height 29
click at [1523, 350] on mat-icon "more_horiz" at bounding box center [1523, 350] width 14 height 14
click at [1500, 404] on span "Download MP4" at bounding box center [1484, 406] width 73 height 14
